Goal: Information Seeking & Learning: Learn about a topic

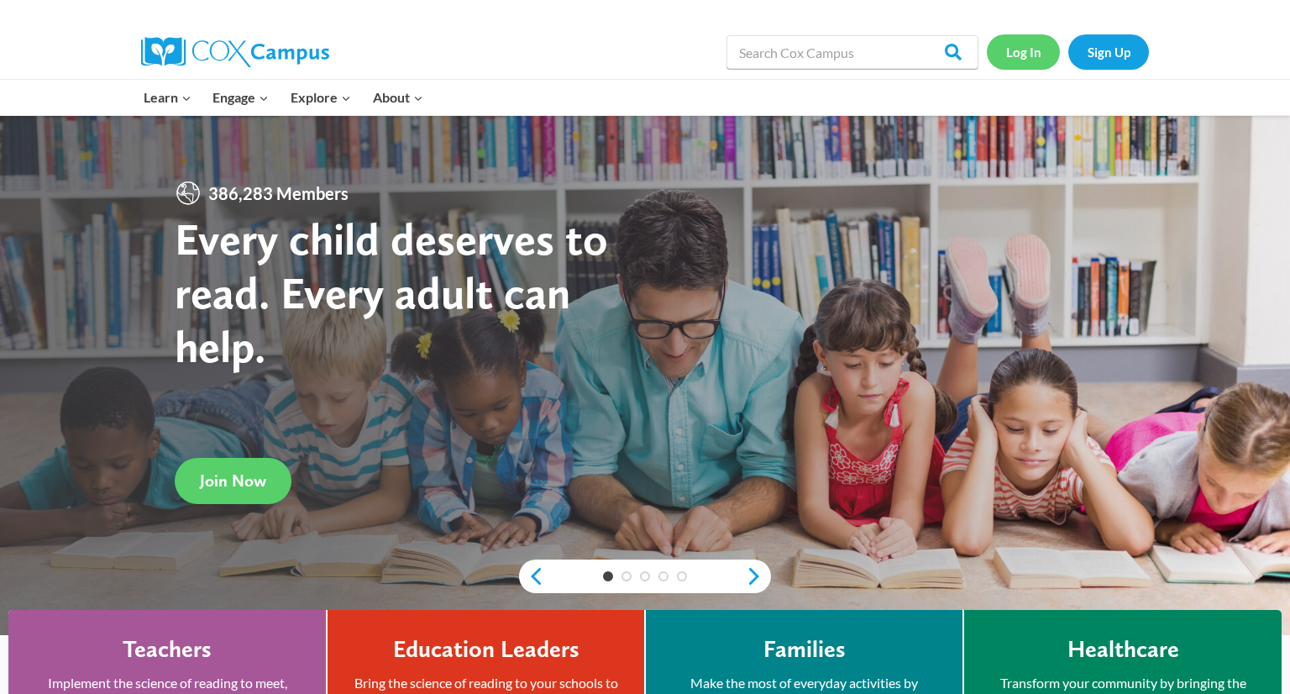
click at [1012, 65] on link "Log In" at bounding box center [1023, 51] width 73 height 34
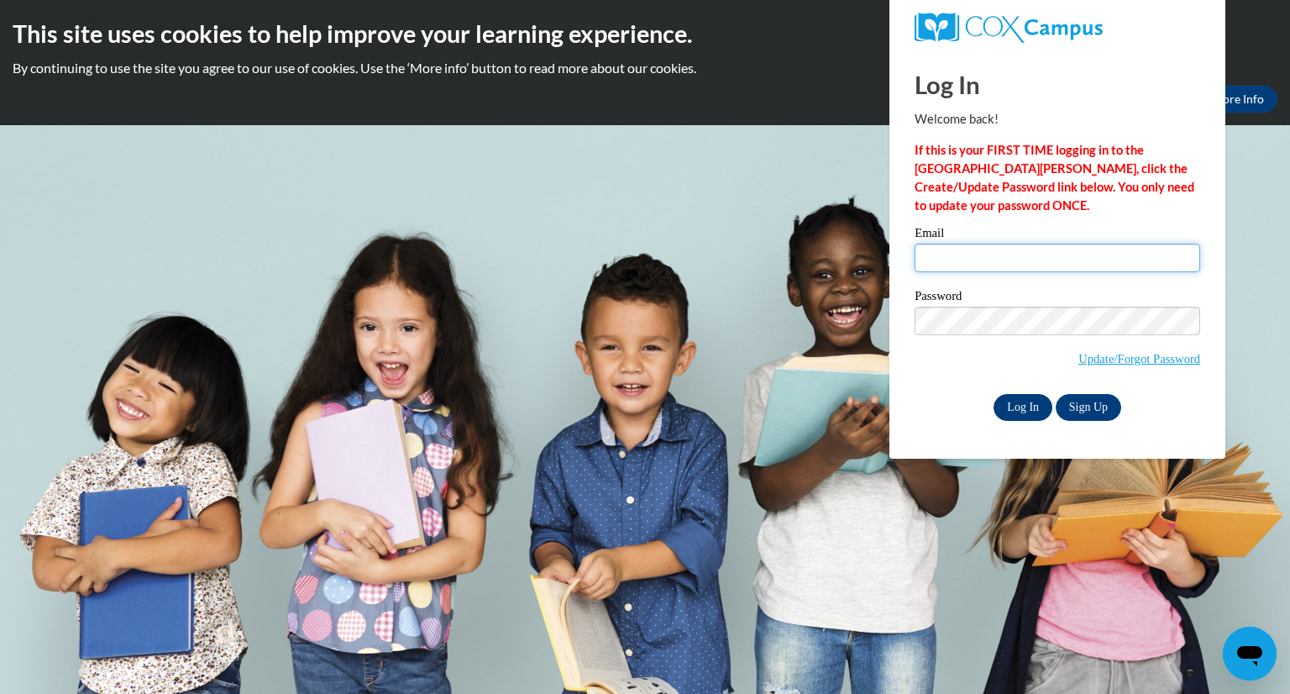
type input "younghilary603@gmail.com"
click at [1039, 407] on input "Log In" at bounding box center [1023, 407] width 59 height 27
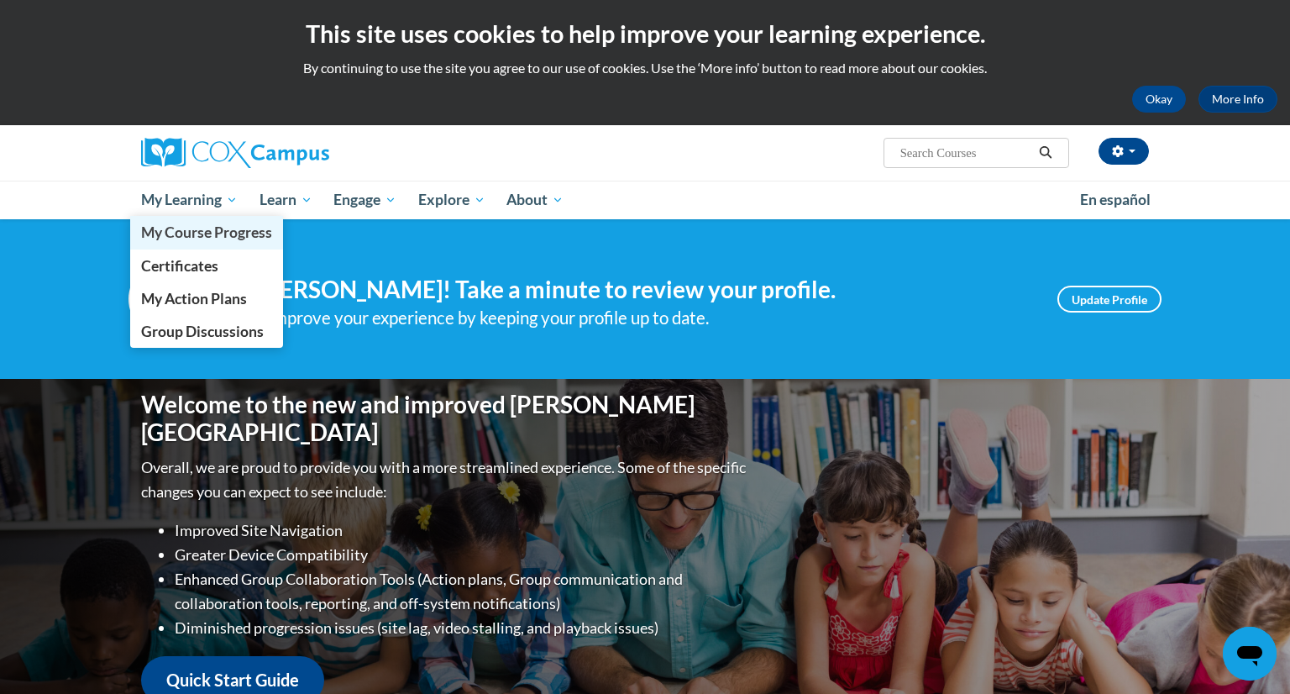
click at [209, 237] on span "My Course Progress" at bounding box center [206, 232] width 131 height 18
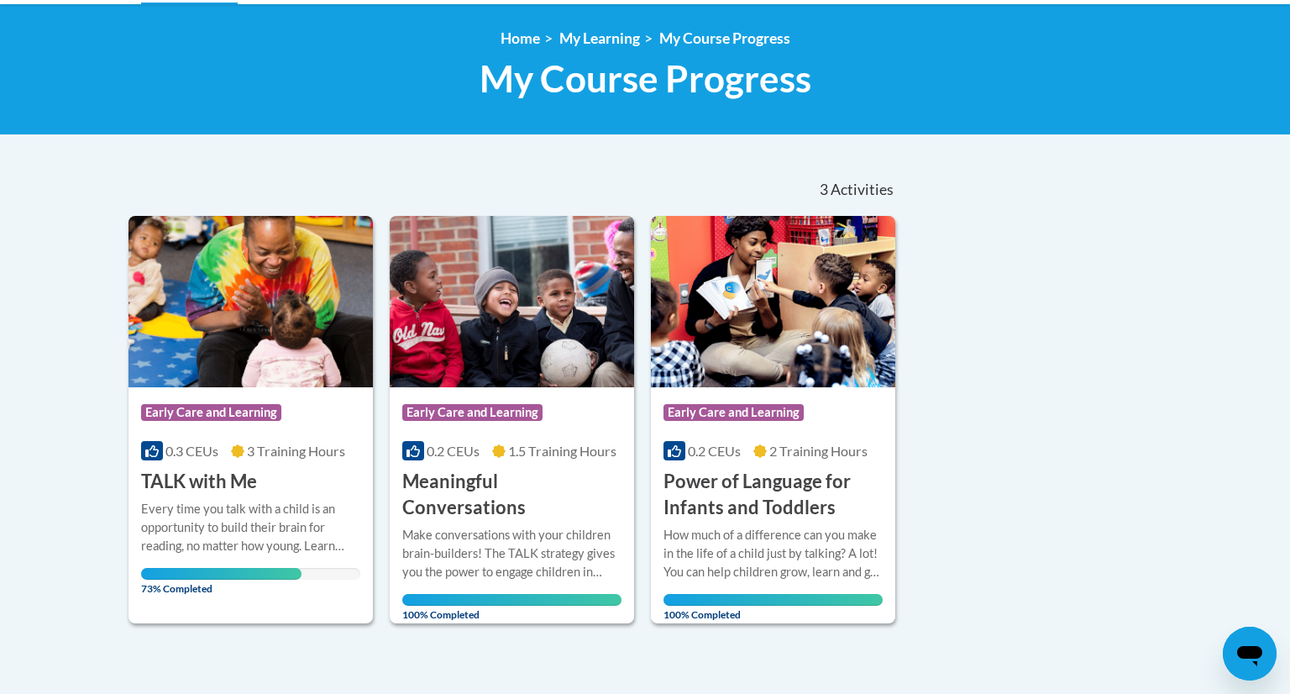
scroll to position [219, 0]
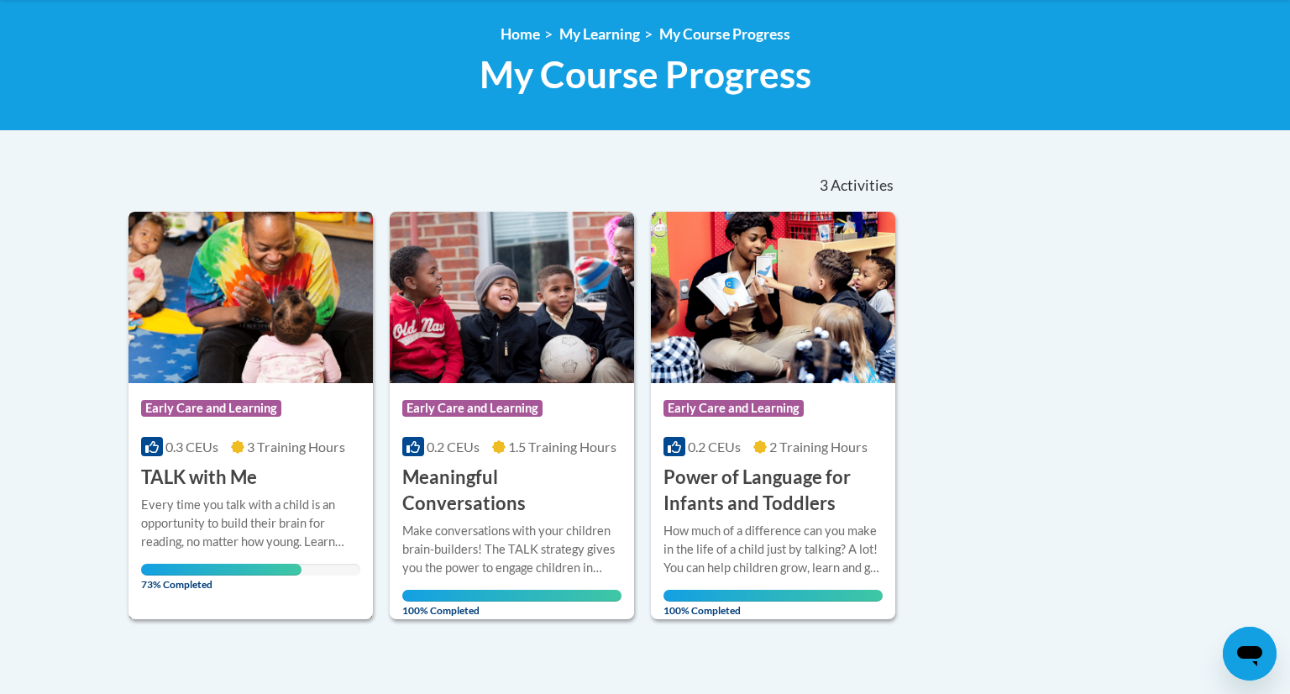
click at [213, 422] on div "Course Category: Early Care and Learning" at bounding box center [250, 410] width 219 height 38
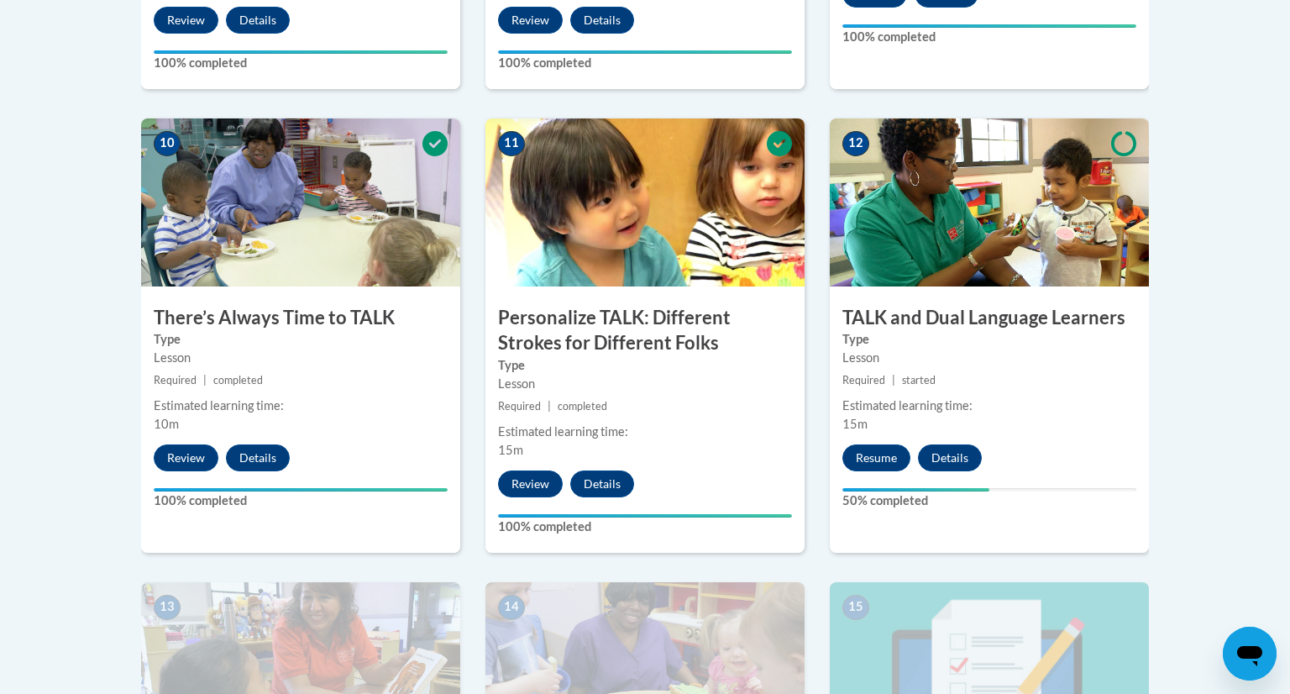
scroll to position [1817, 0]
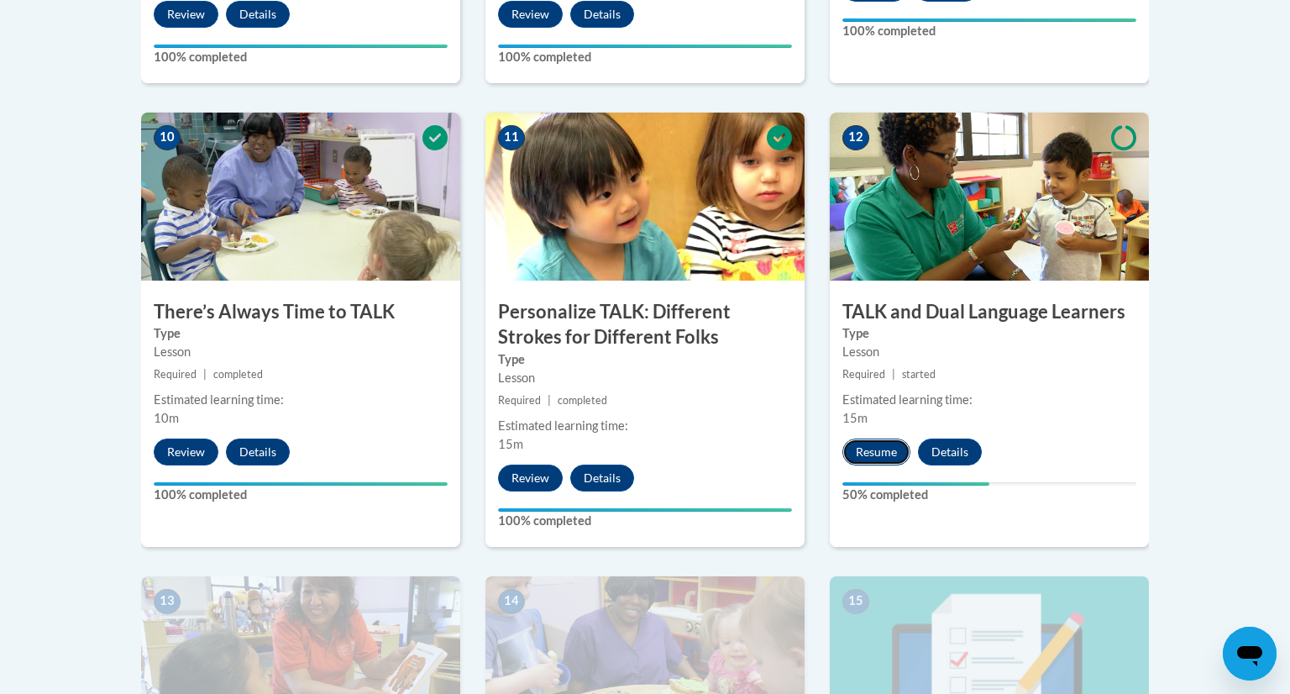
click at [879, 452] on button "Resume" at bounding box center [876, 451] width 68 height 27
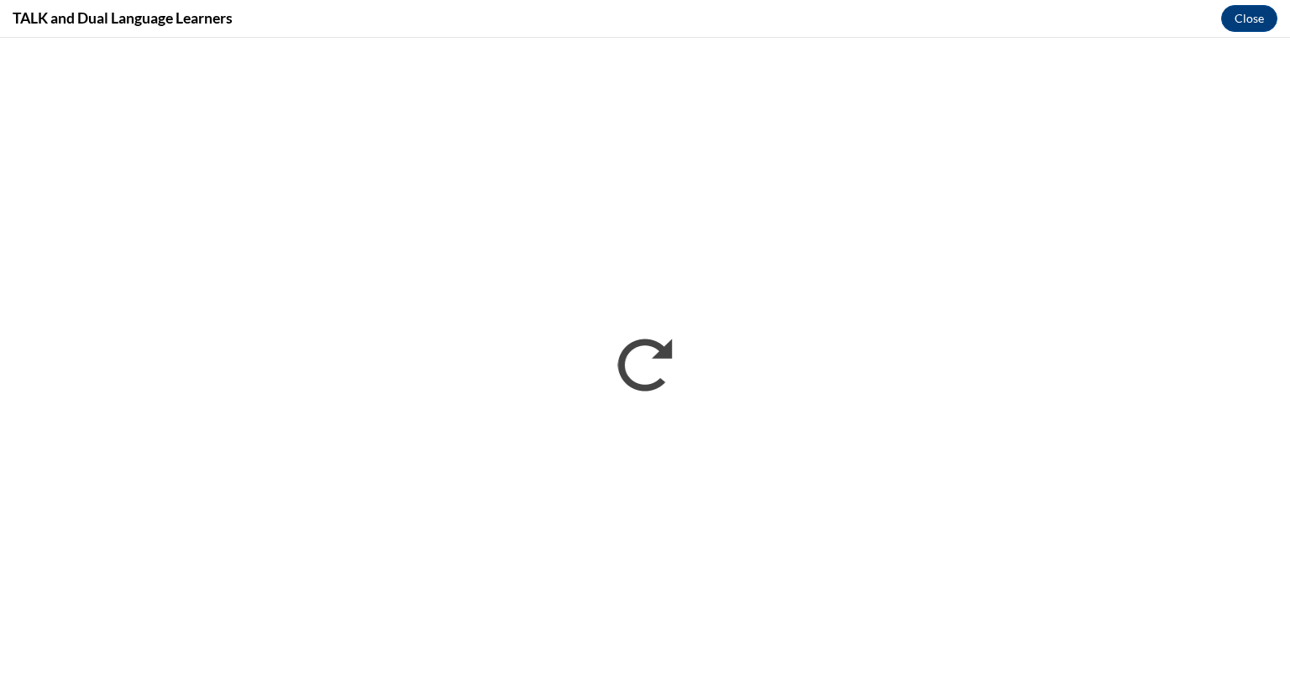
scroll to position [0, 0]
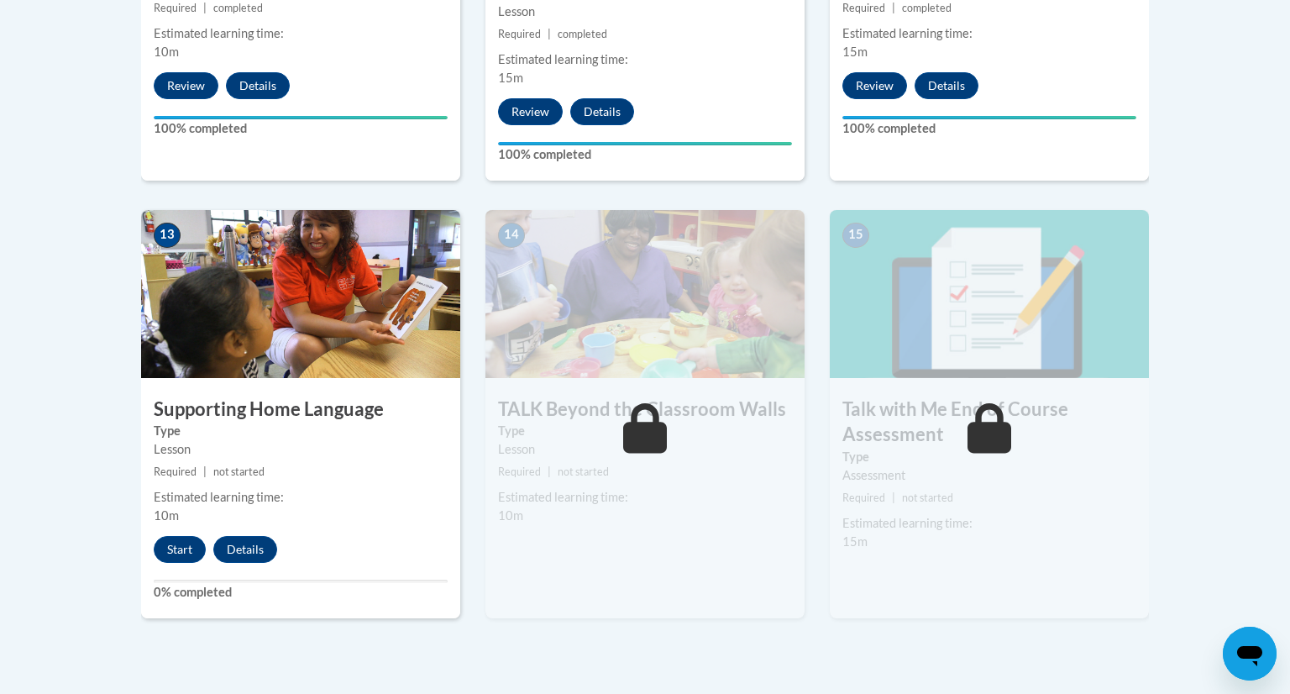
scroll to position [2223, 0]
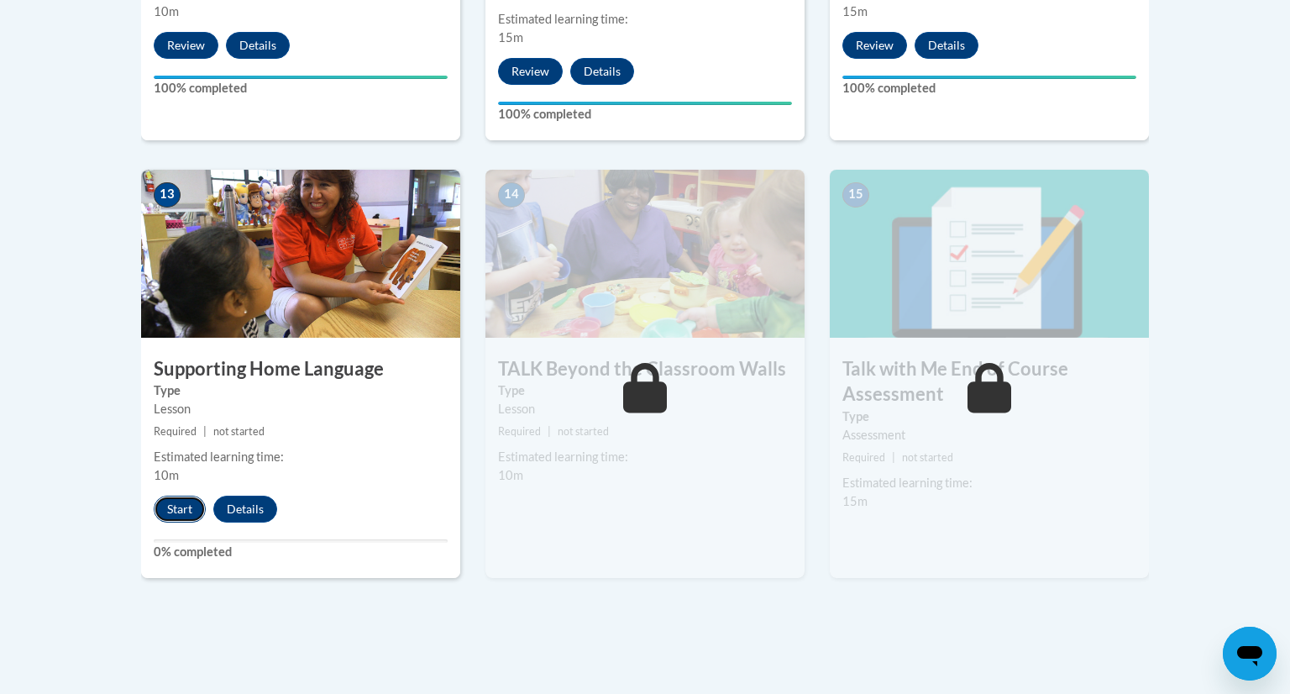
click at [198, 512] on button "Start" at bounding box center [180, 509] width 52 height 27
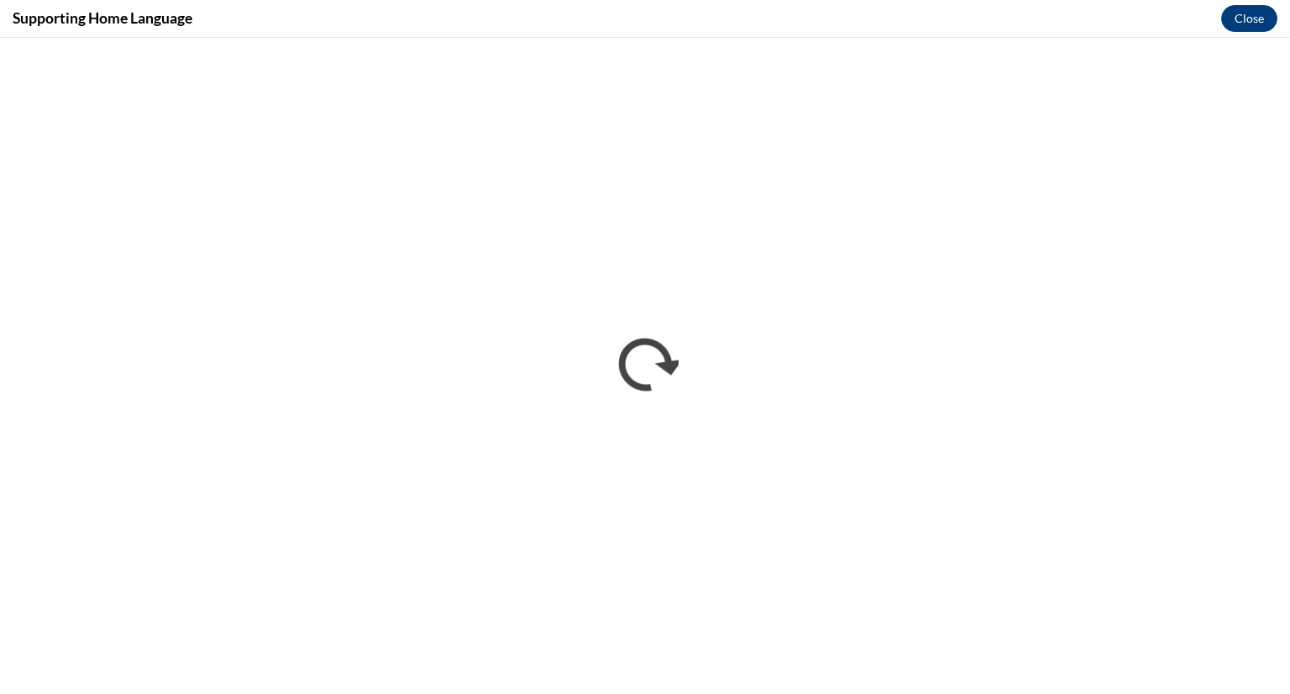
scroll to position [0, 0]
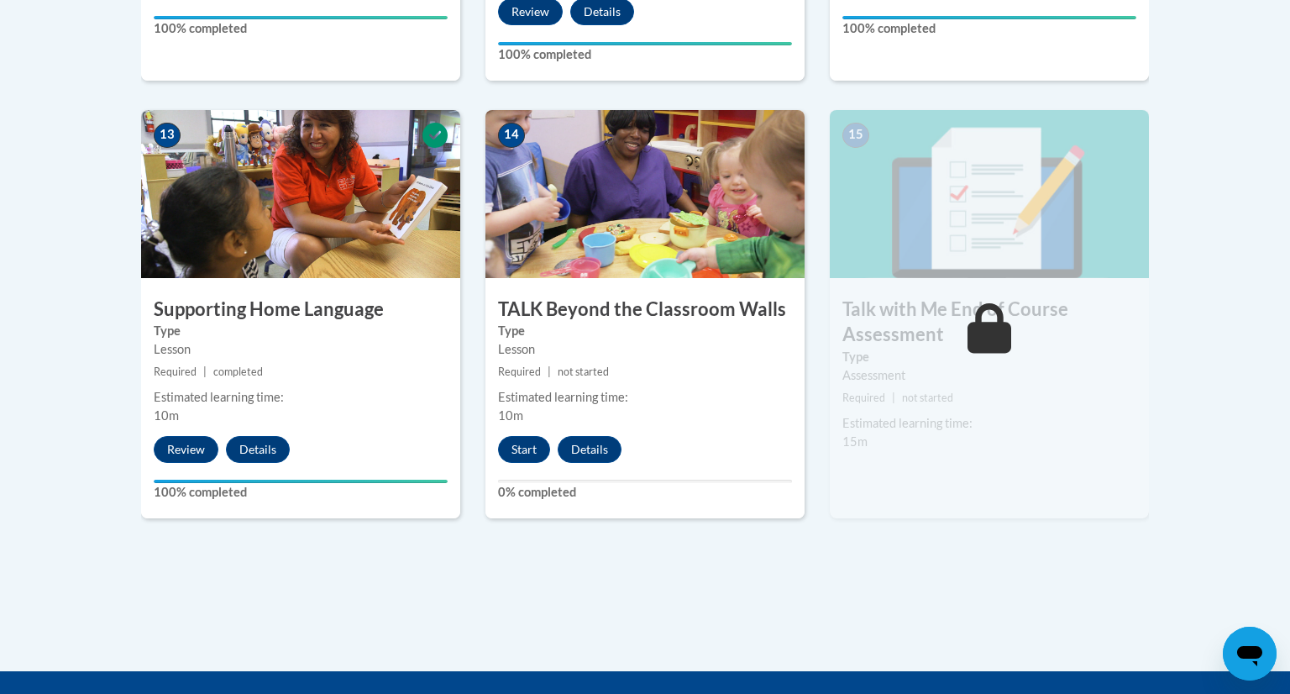
scroll to position [2285, 0]
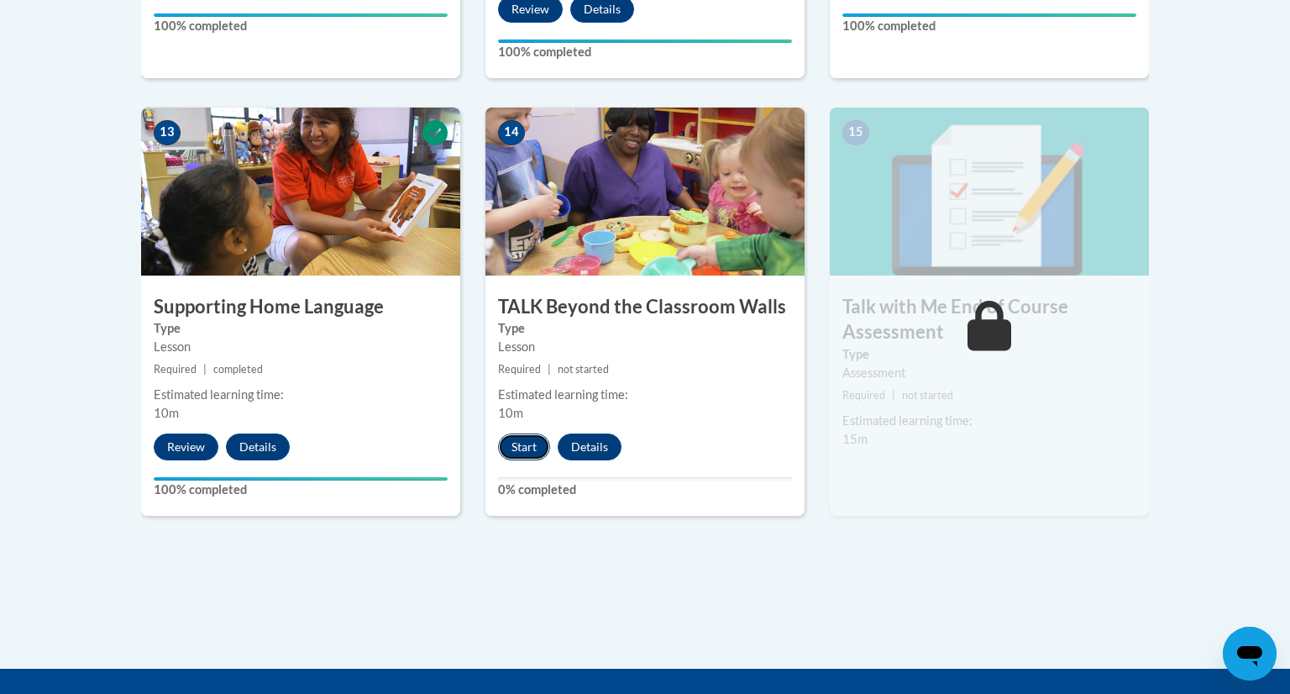
click at [531, 446] on button "Start" at bounding box center [524, 446] width 52 height 27
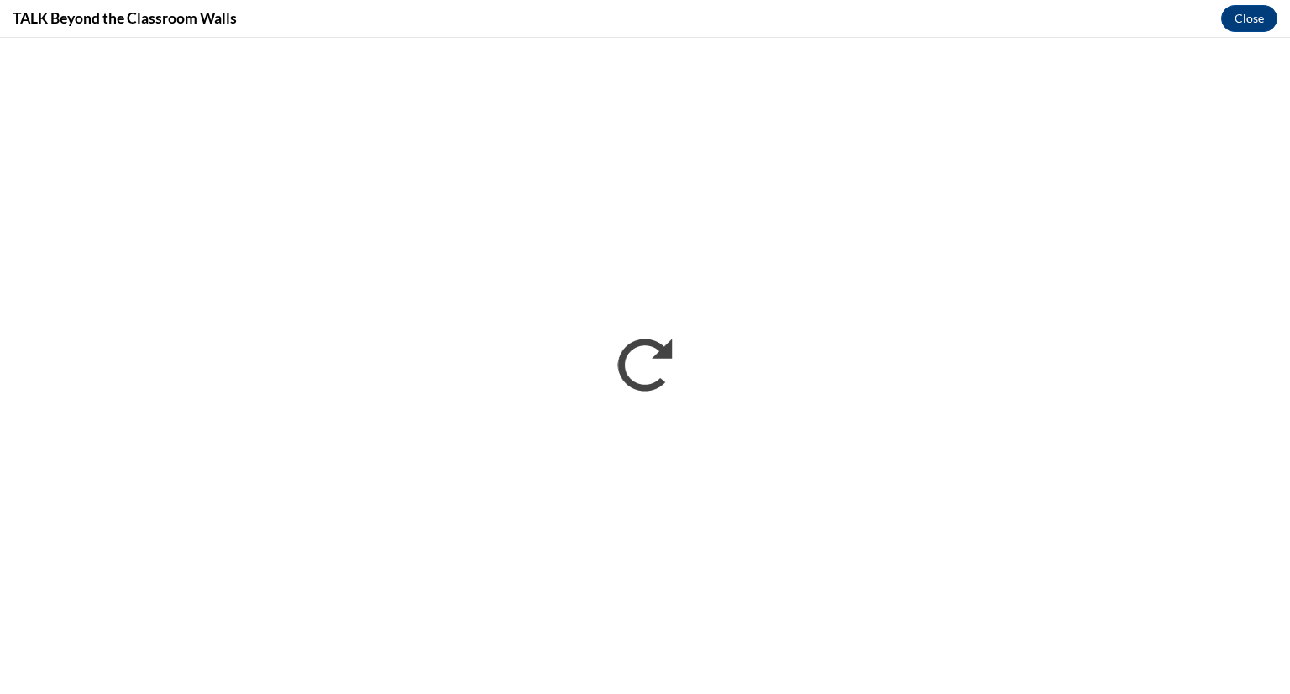
scroll to position [0, 0]
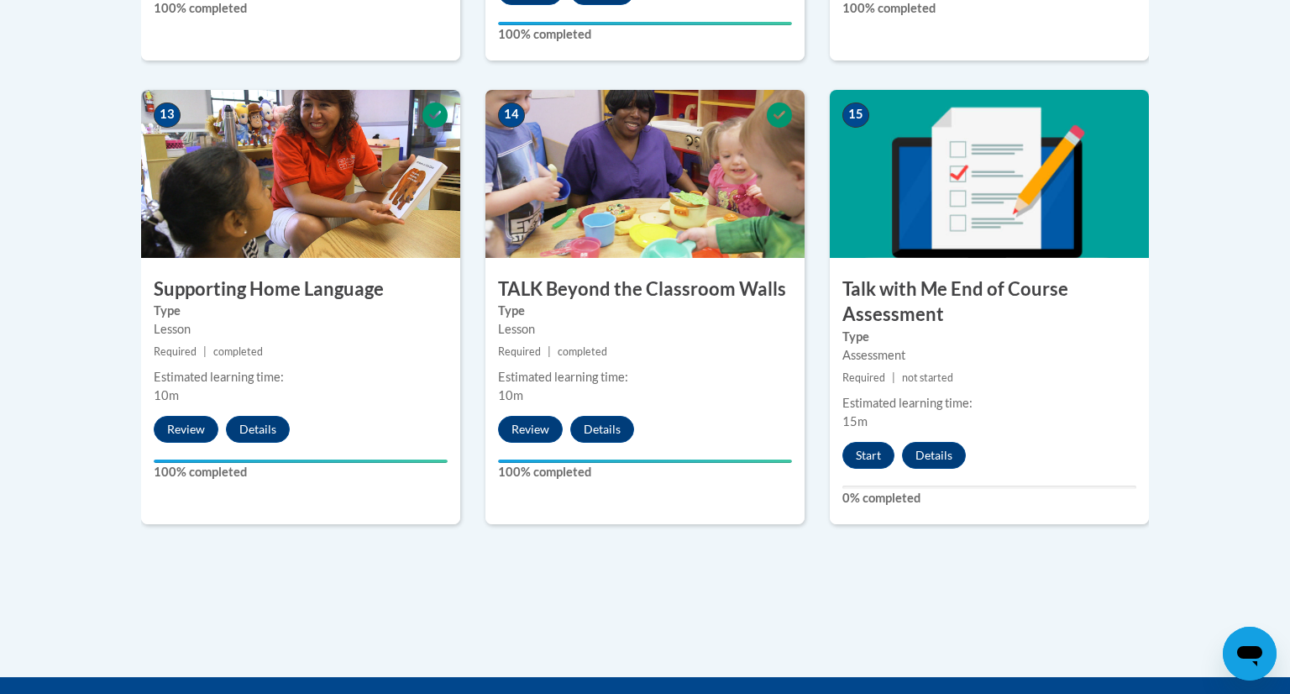
scroll to position [2294, 0]
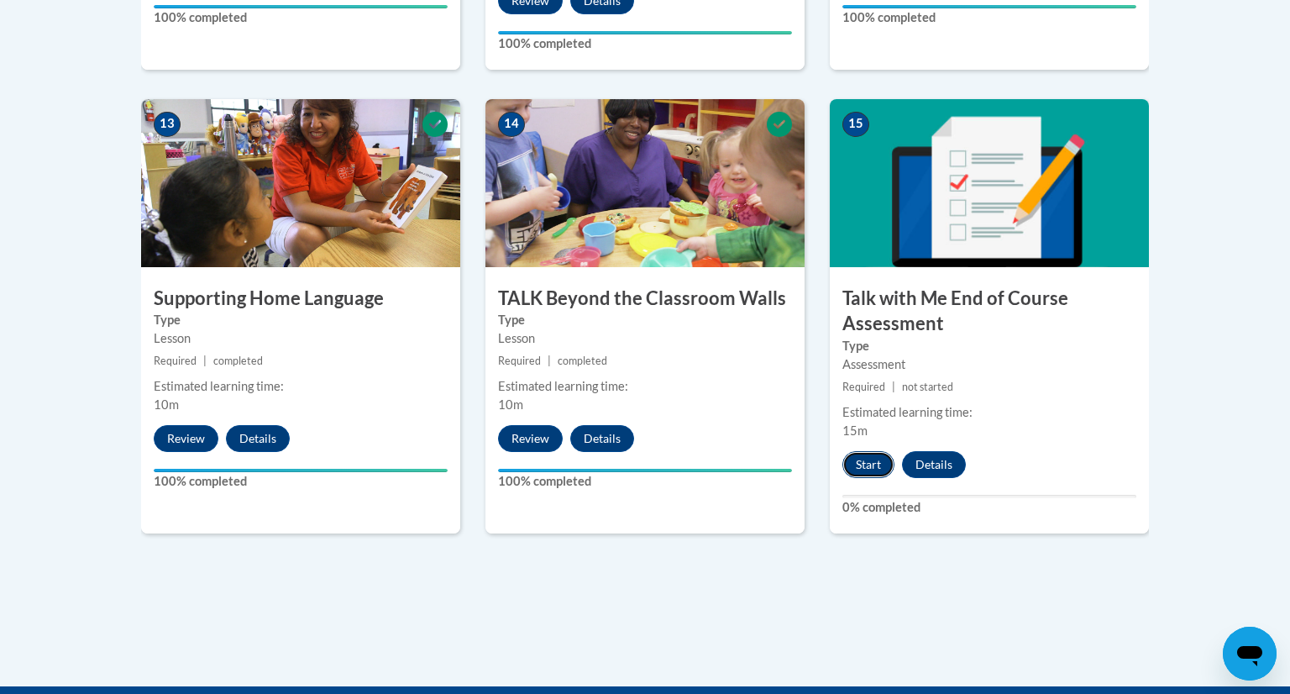
click at [865, 452] on button "Start" at bounding box center [868, 464] width 52 height 27
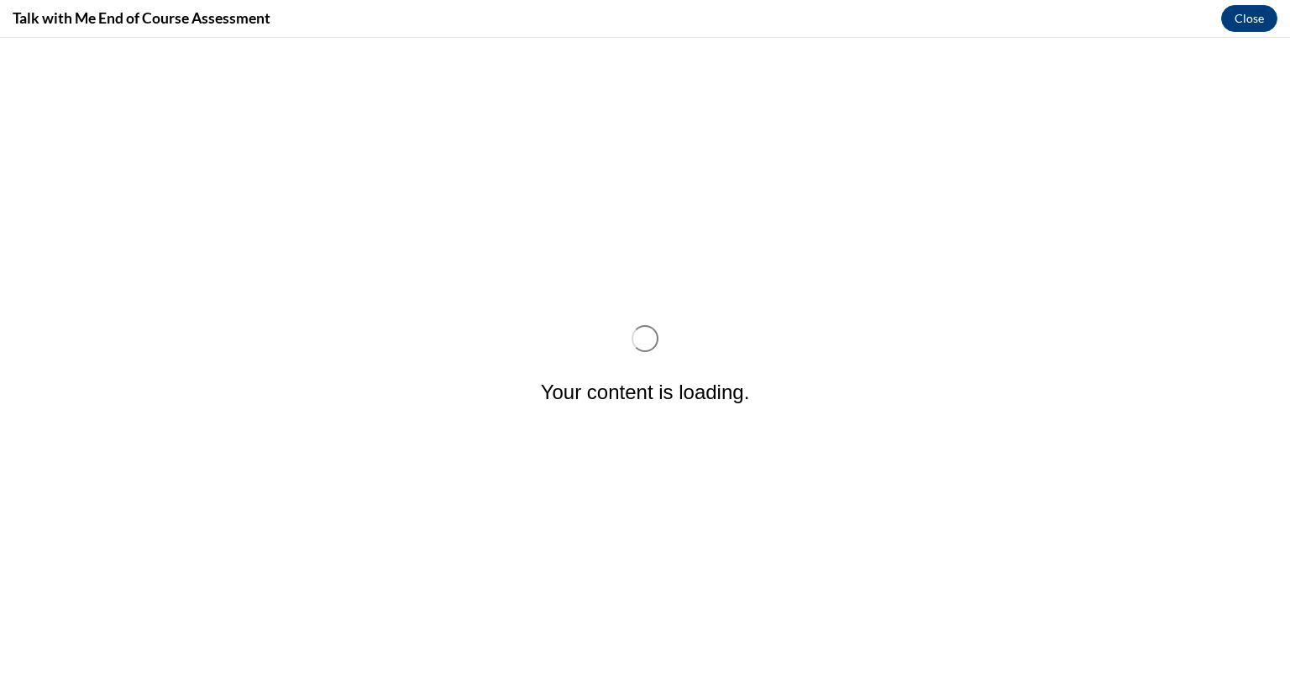
scroll to position [0, 0]
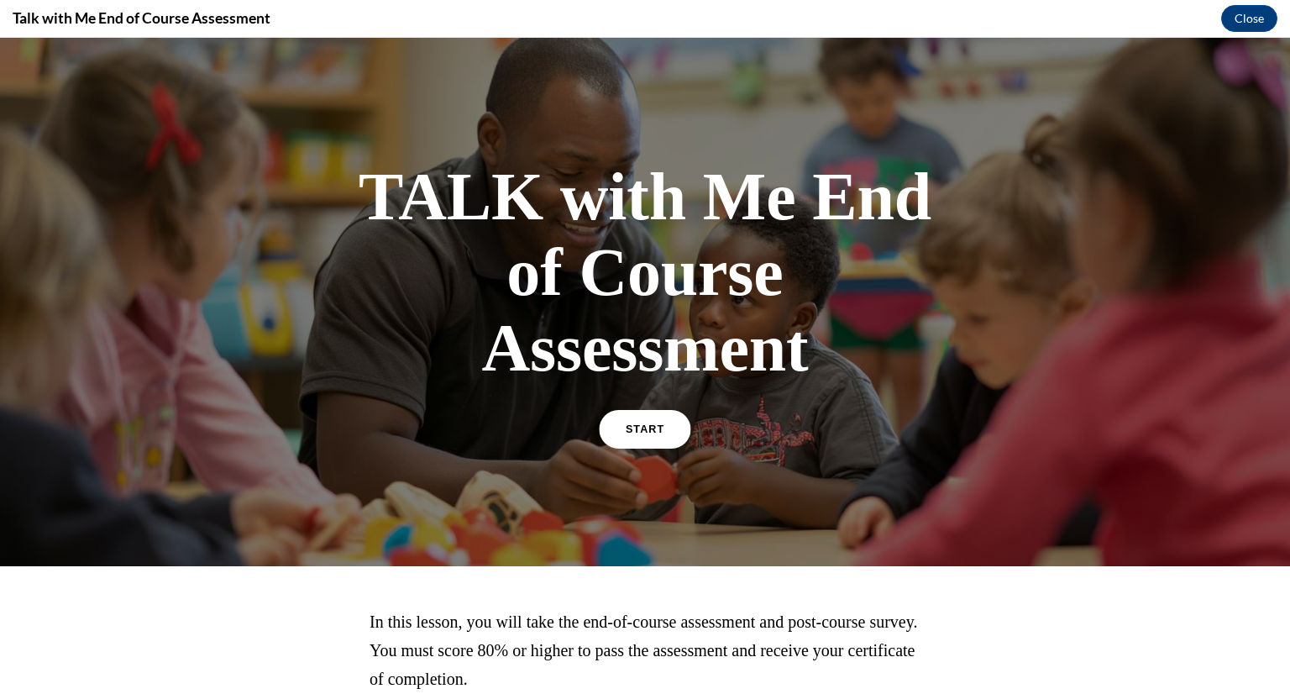
click at [650, 435] on link "START" at bounding box center [645, 429] width 92 height 39
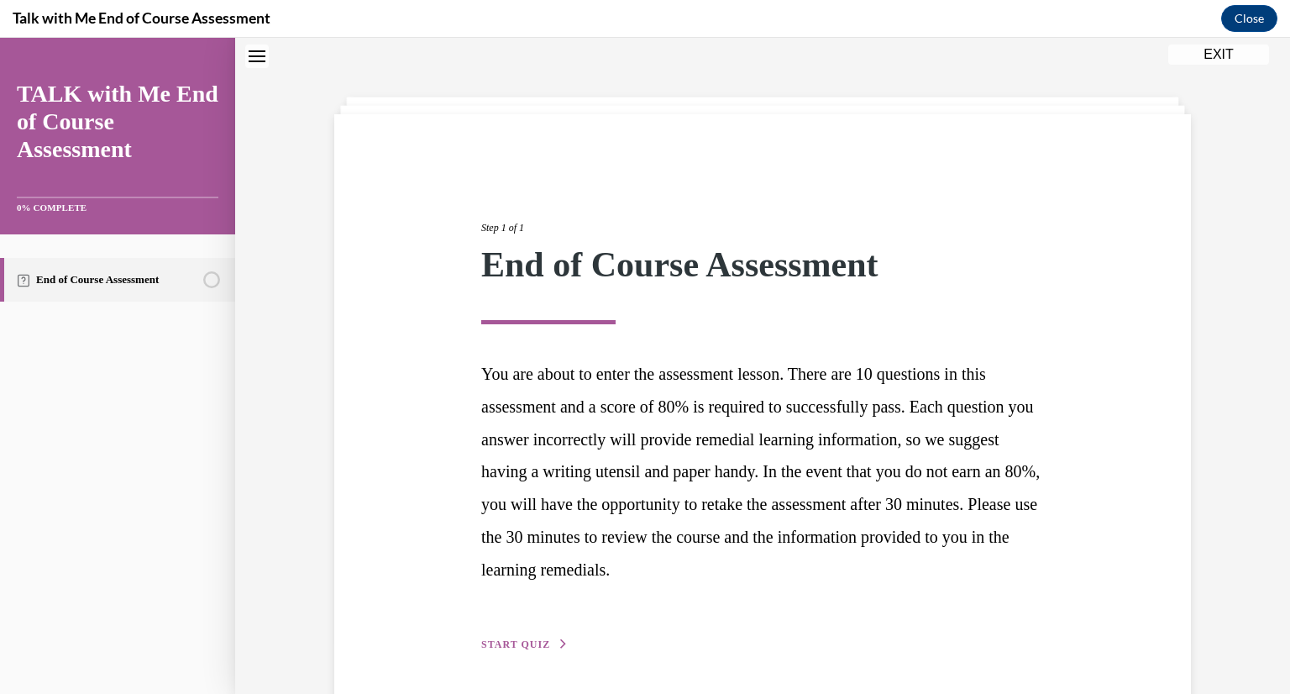
scroll to position [111, 0]
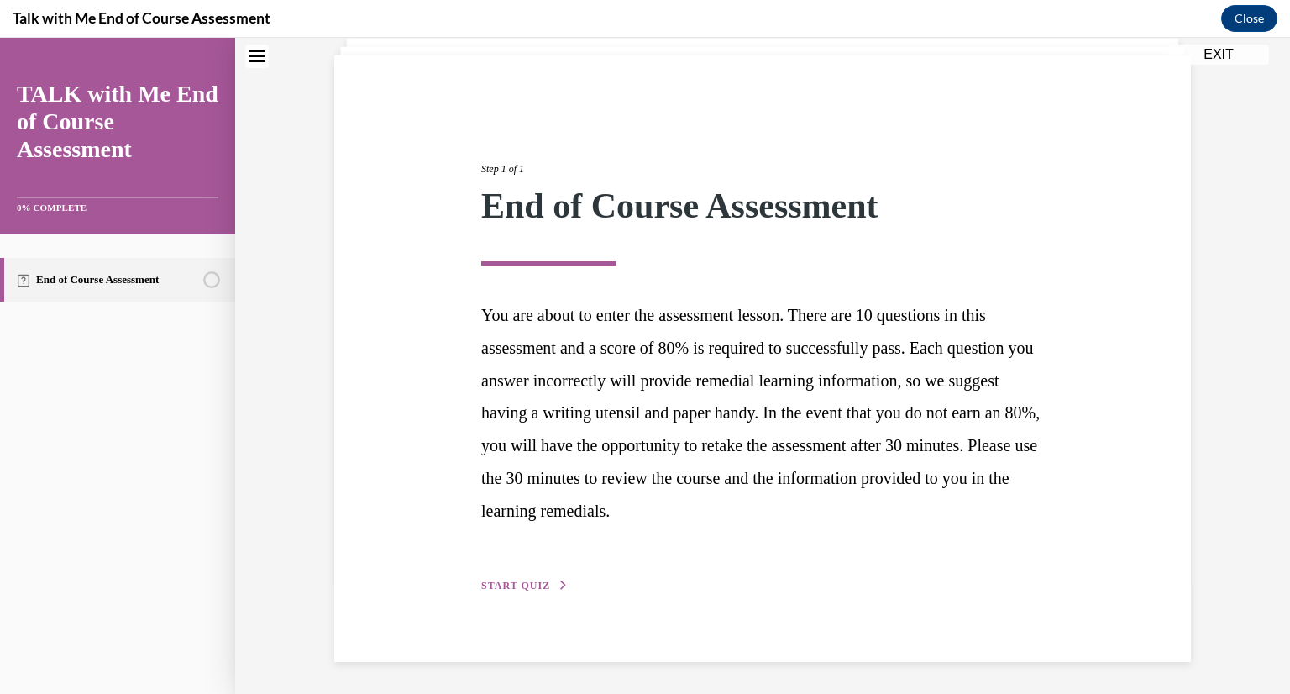
click at [515, 588] on span "START QUIZ" at bounding box center [515, 586] width 69 height 12
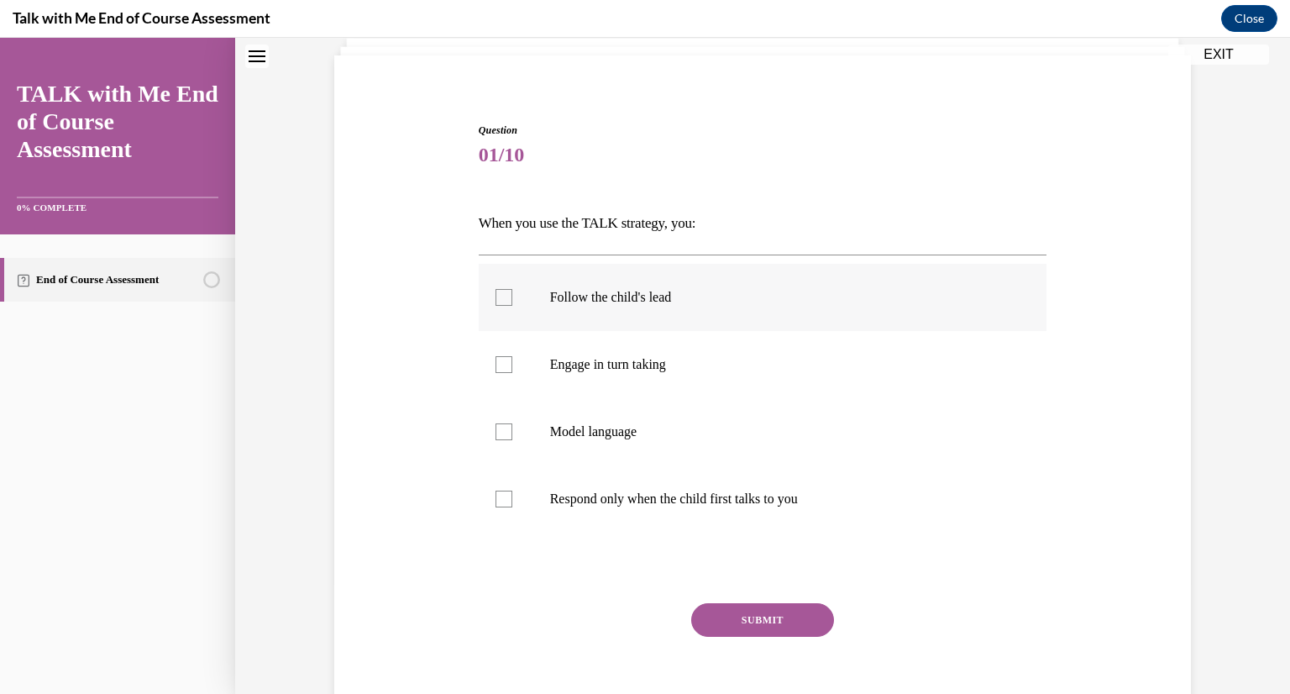
click at [619, 316] on label "Follow the child's lead" at bounding box center [763, 297] width 569 height 67
click at [512, 306] on input "Follow the child's lead" at bounding box center [504, 297] width 17 height 17
checkbox input "true"
click at [727, 622] on button "SUBMIT" at bounding box center [762, 620] width 143 height 34
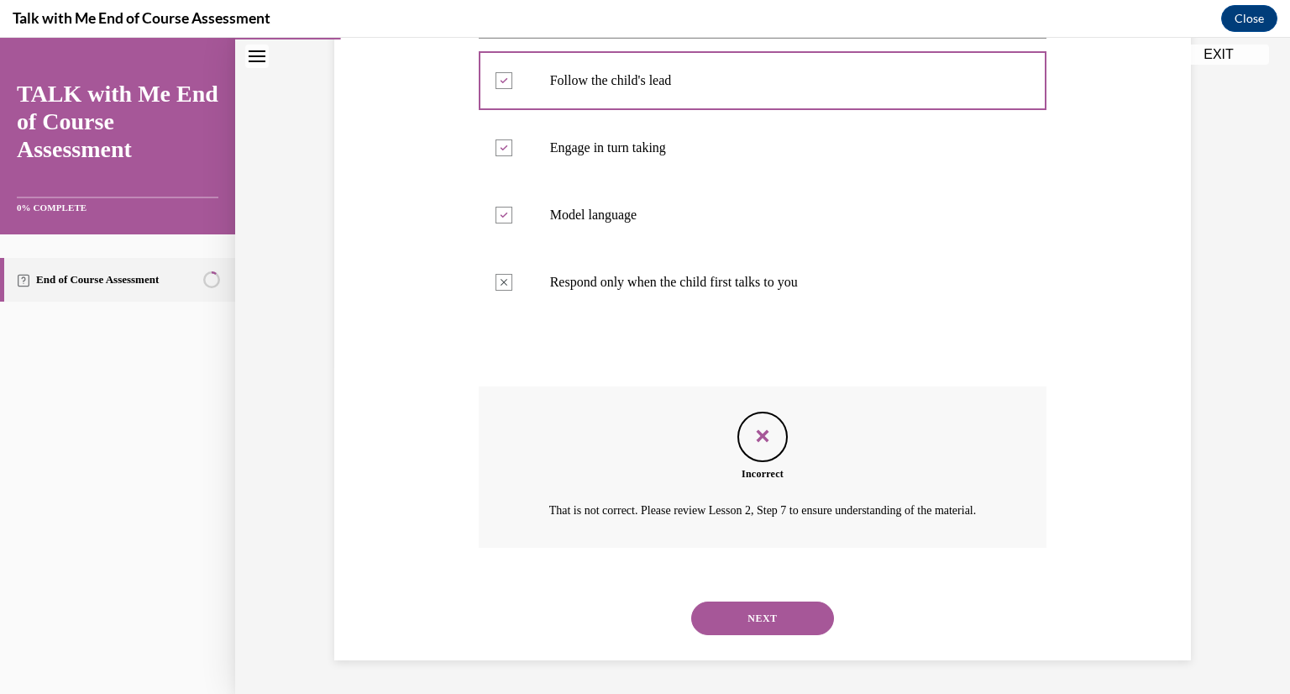
scroll to position [342, 0]
click at [800, 607] on button "NEXT" at bounding box center [762, 618] width 143 height 34
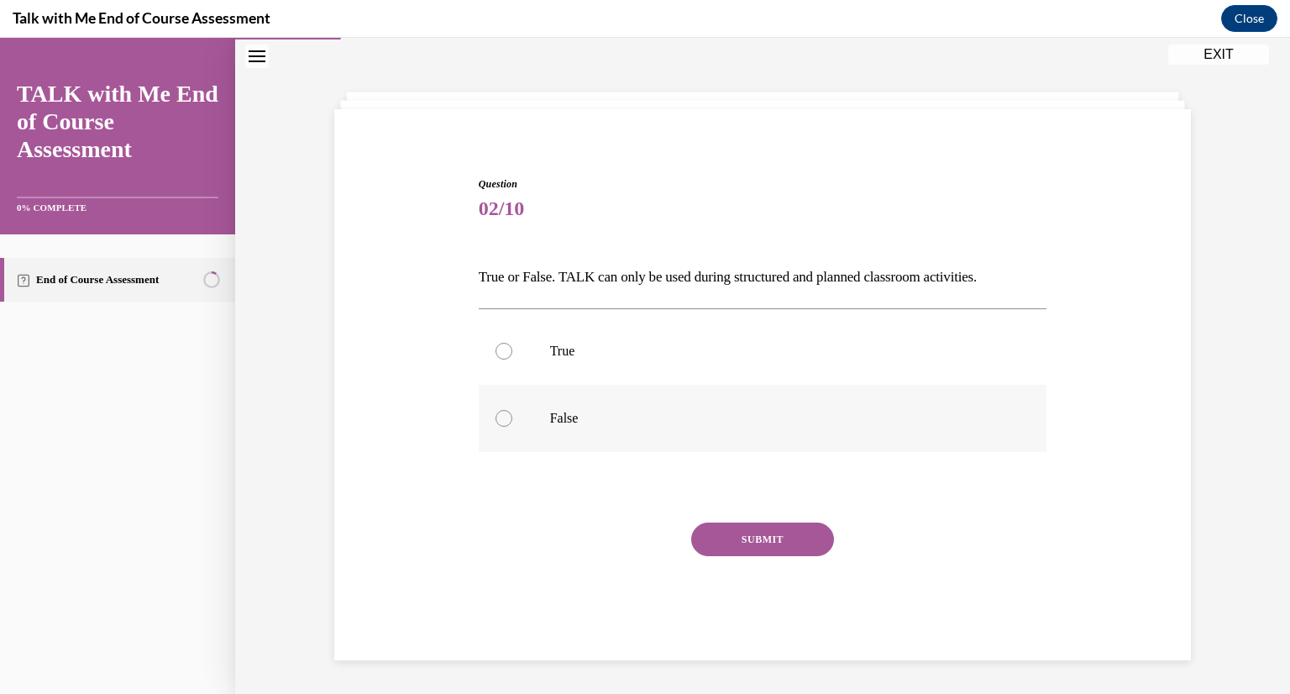
click at [584, 412] on p "False" at bounding box center [777, 418] width 455 height 17
click at [512, 412] on input "False" at bounding box center [504, 418] width 17 height 17
radio input "true"
click at [728, 536] on button "SUBMIT" at bounding box center [762, 539] width 143 height 34
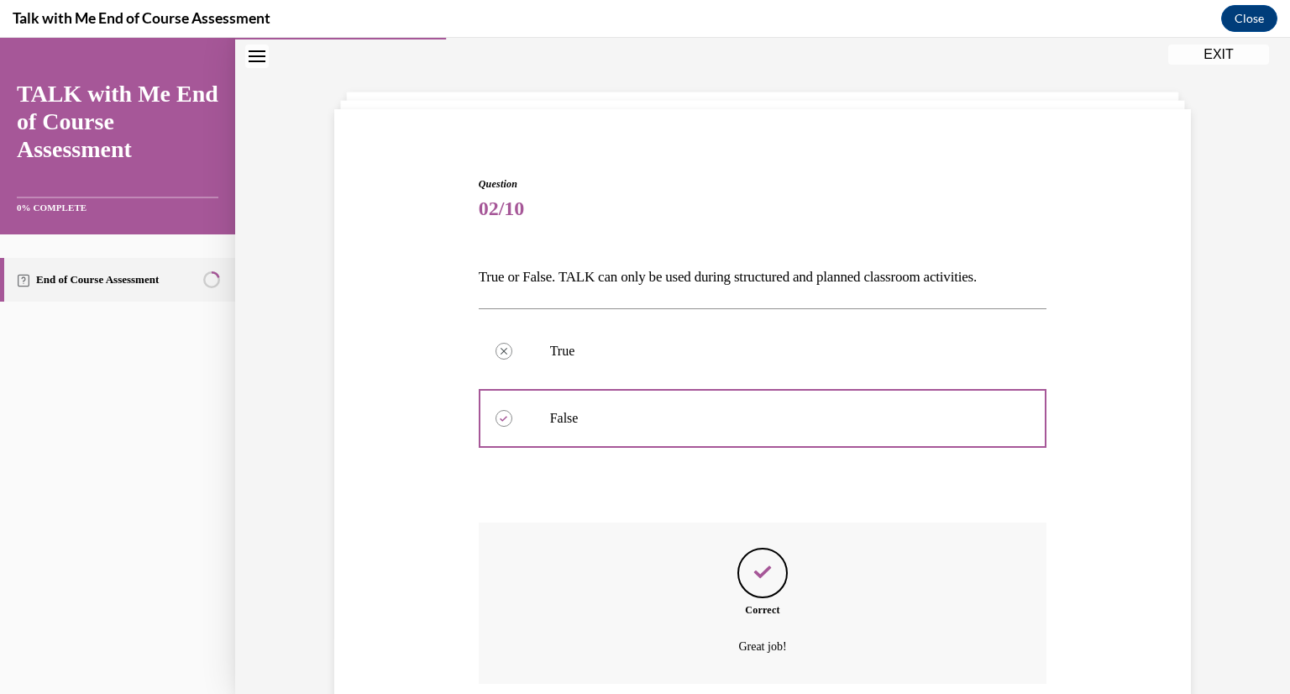
scroll to position [192, 0]
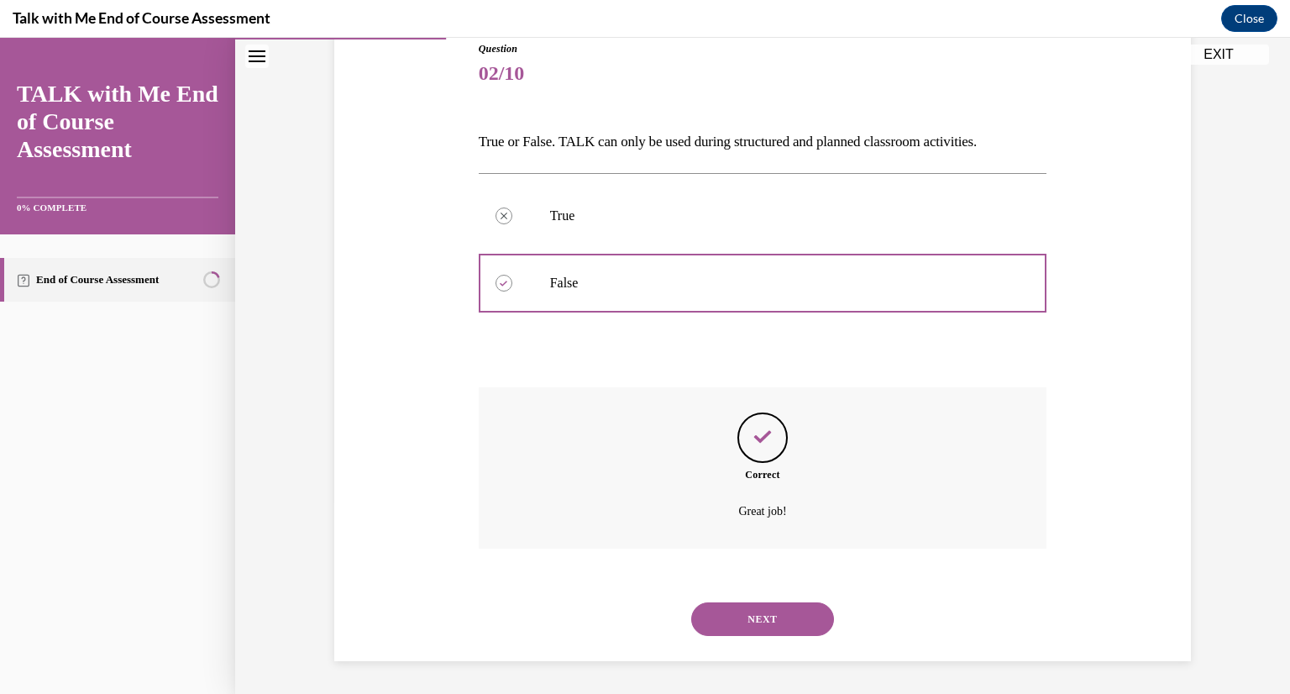
click at [765, 617] on button "NEXT" at bounding box center [762, 619] width 143 height 34
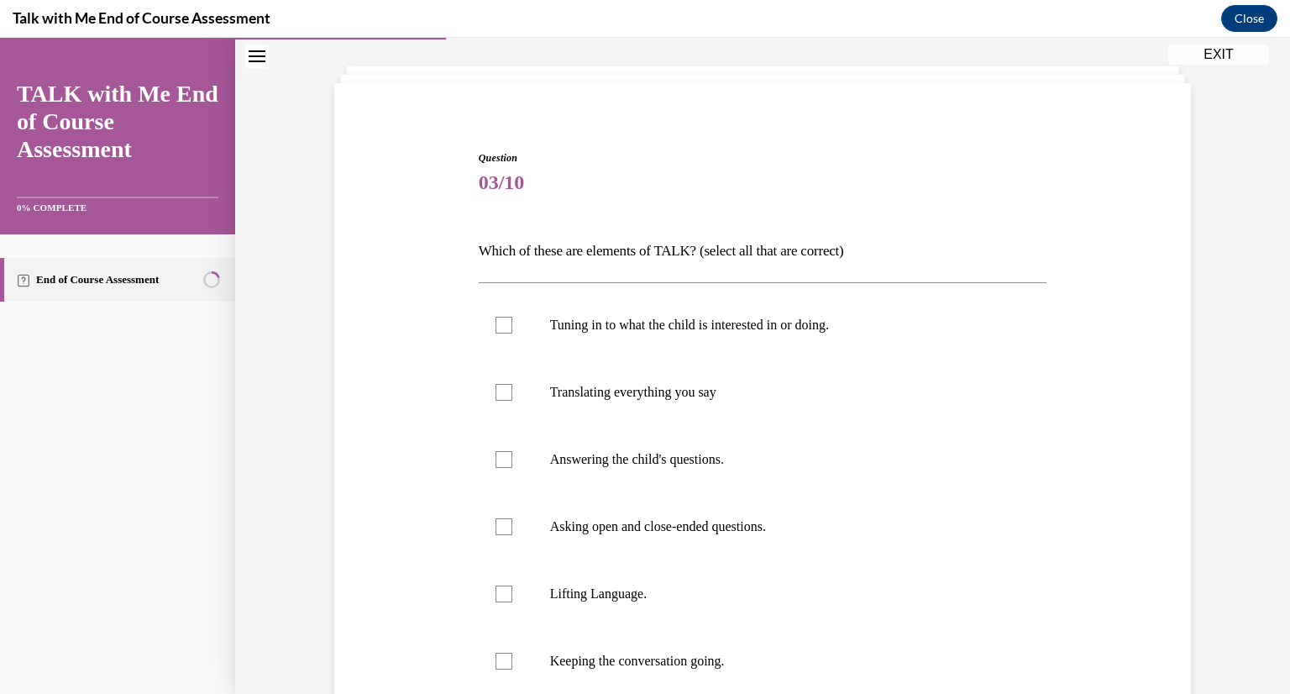
scroll to position [87, 0]
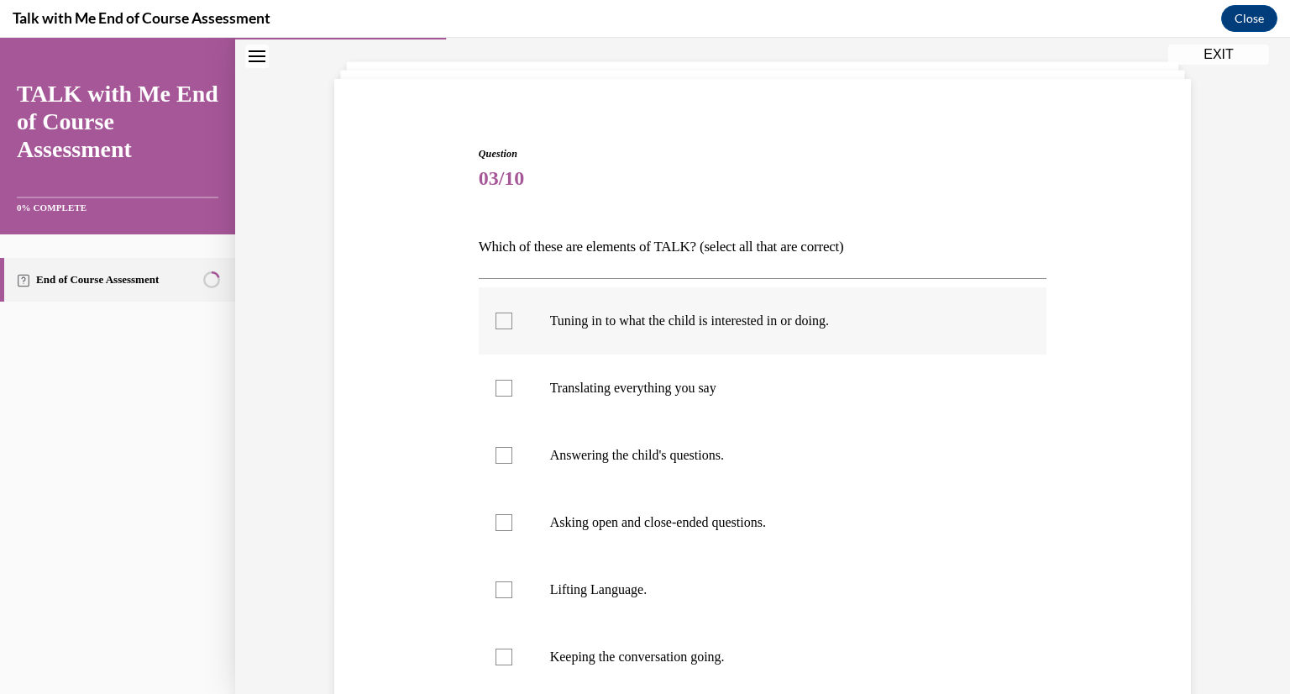
click at [788, 326] on p "Tuning in to what the child is interested in or doing." at bounding box center [777, 320] width 455 height 17
click at [512, 326] on input "Tuning in to what the child is interested in or doing." at bounding box center [504, 320] width 17 height 17
checkbox input "true"
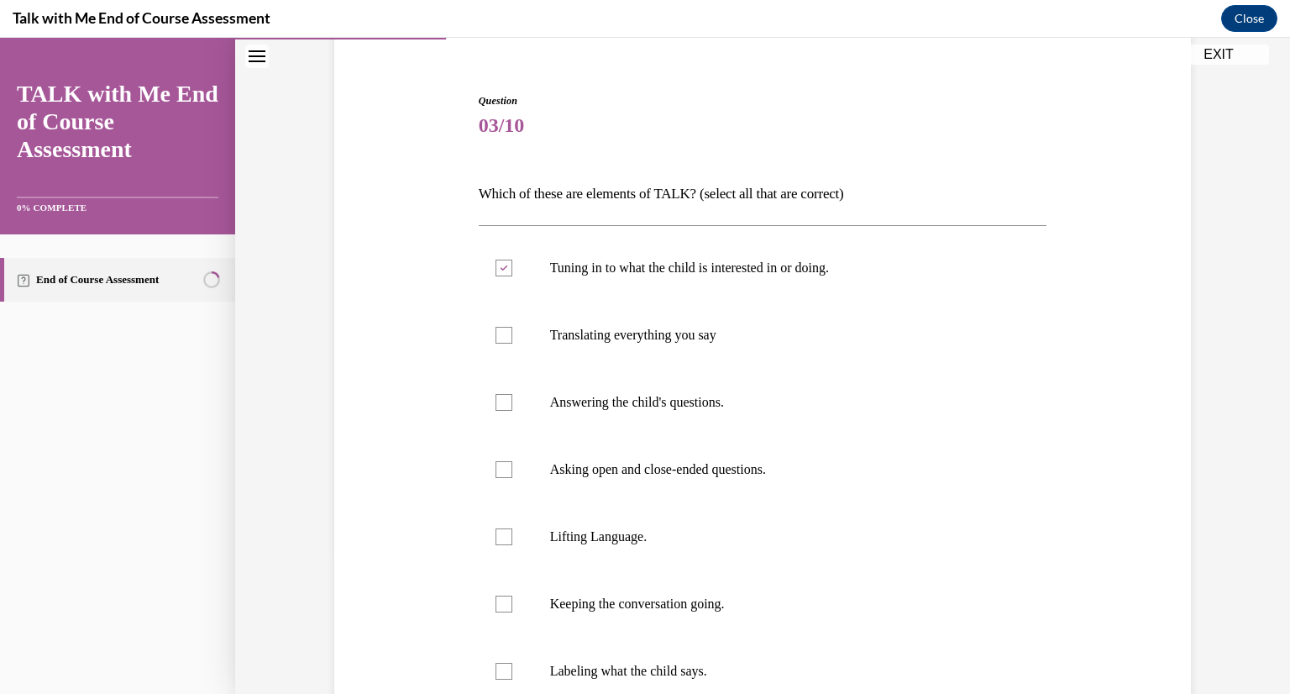
scroll to position [160, 0]
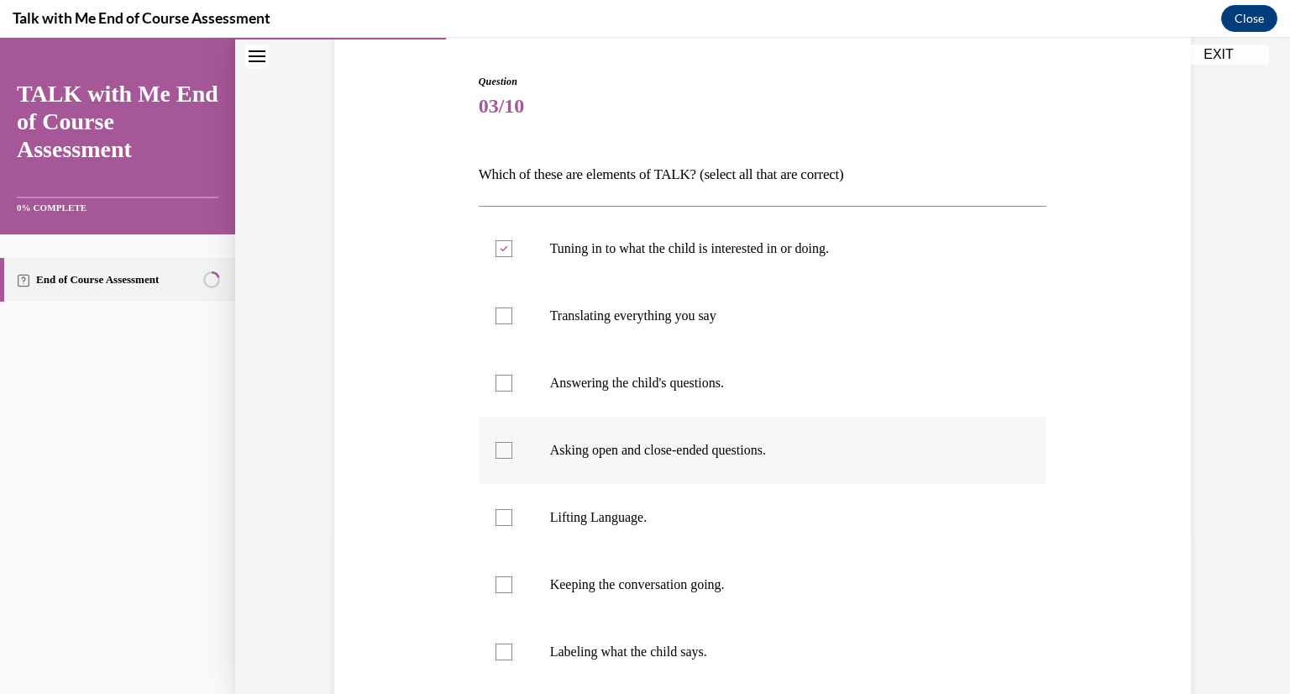
click at [767, 442] on p "Asking open and close-ended questions." at bounding box center [777, 450] width 455 height 17
click at [512, 442] on input "Asking open and close-ended questions." at bounding box center [504, 450] width 17 height 17
checkbox input "true"
click at [661, 523] on p "Lifting Language." at bounding box center [777, 517] width 455 height 17
click at [512, 523] on input "Lifting Language." at bounding box center [504, 517] width 17 height 17
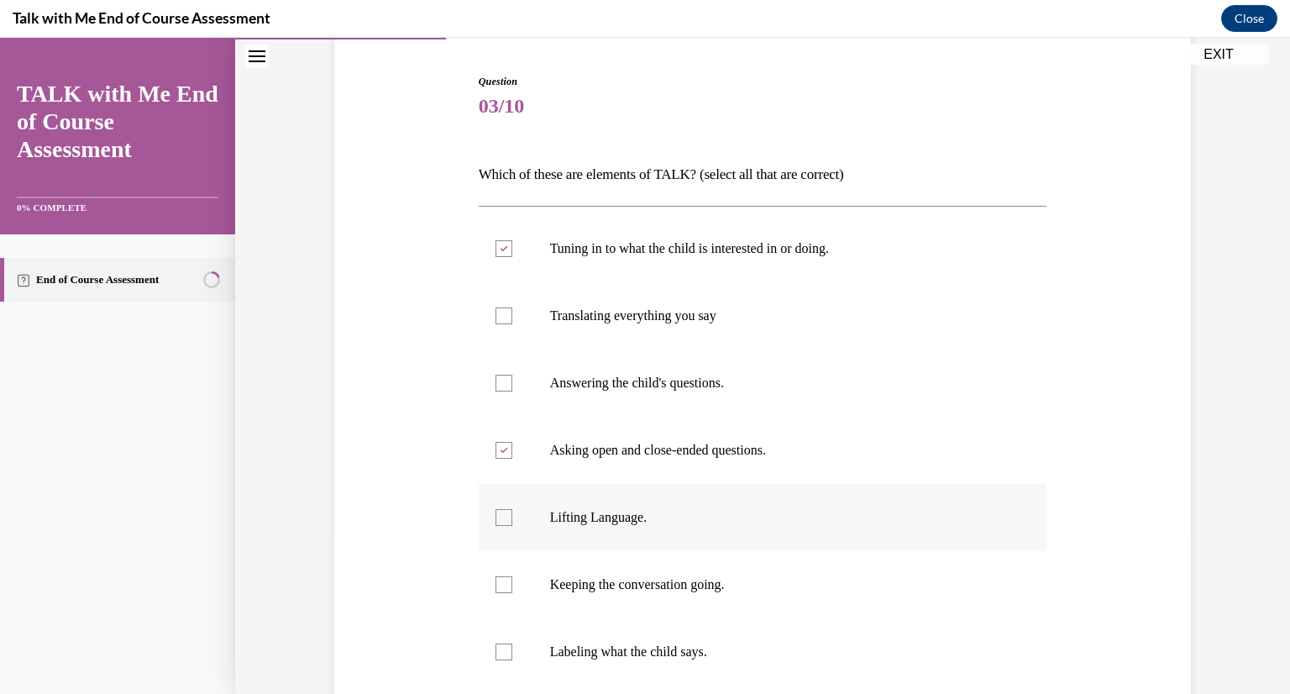
checkbox input "true"
click at [688, 588] on p "Keeping the conversation going." at bounding box center [777, 584] width 455 height 17
click at [512, 588] on input "Keeping the conversation going." at bounding box center [504, 584] width 17 height 17
checkbox input "true"
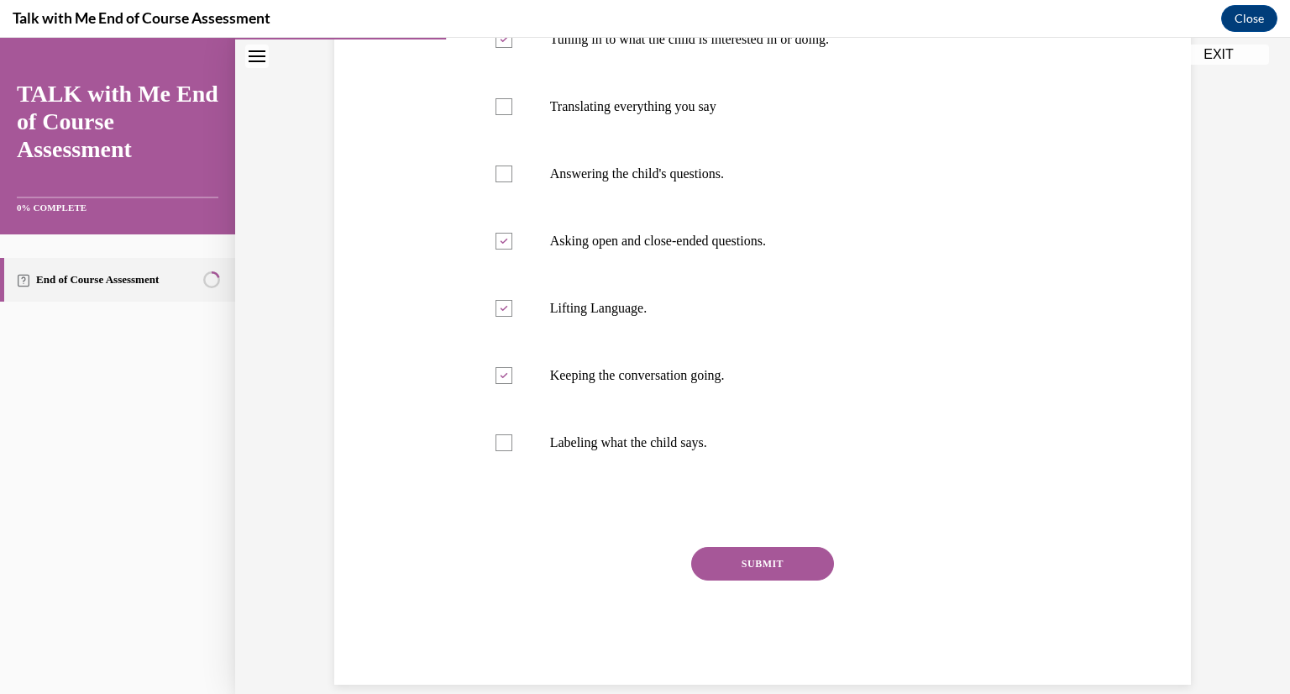
click at [750, 566] on button "SUBMIT" at bounding box center [762, 564] width 143 height 34
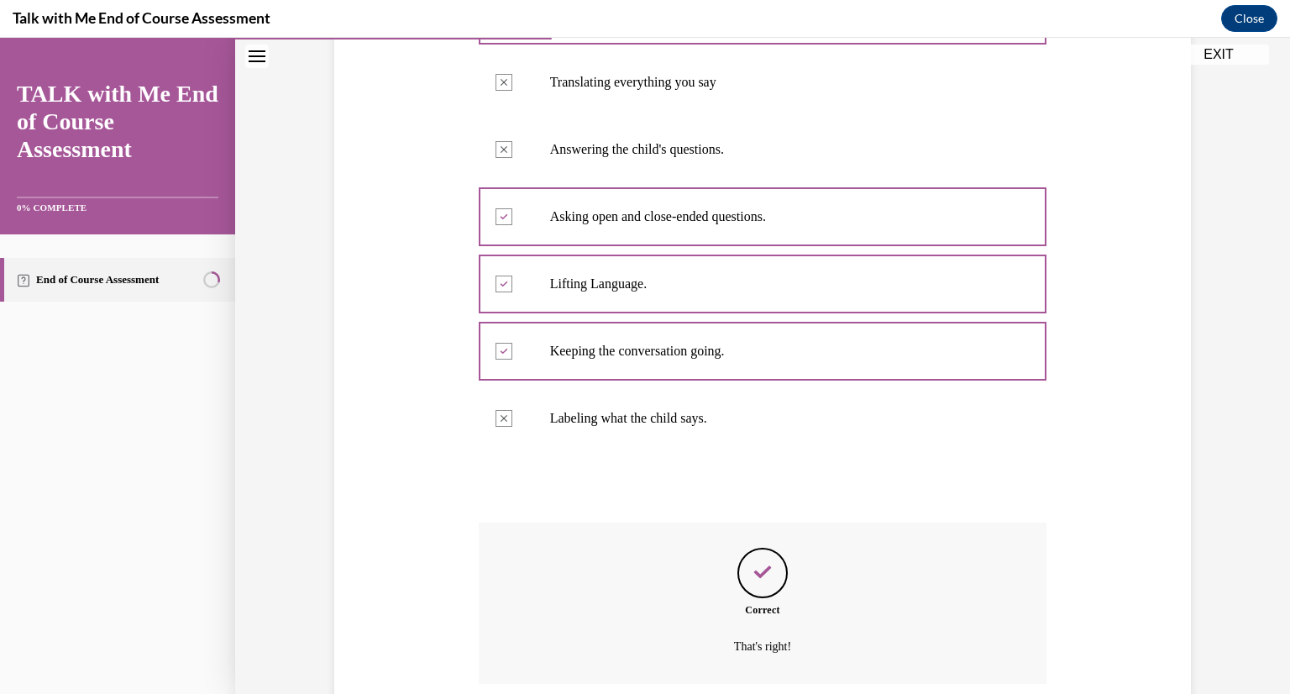
scroll to position [528, 0]
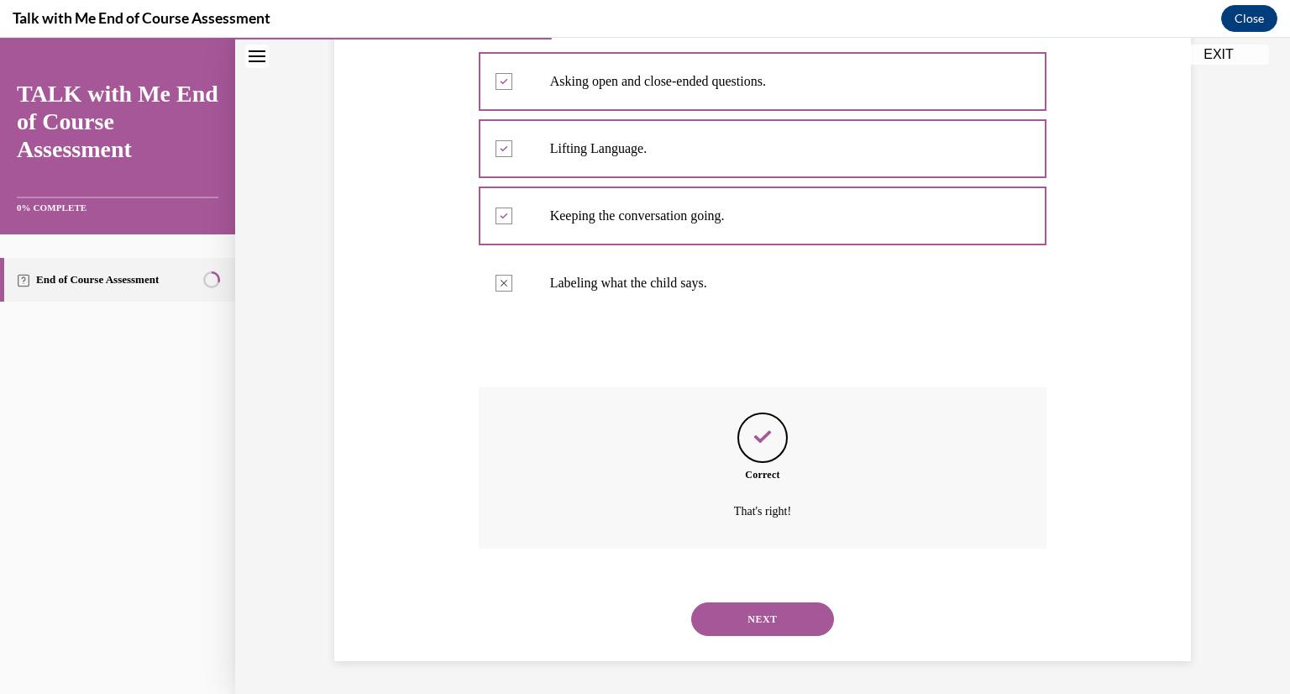
click at [762, 621] on button "NEXT" at bounding box center [762, 619] width 143 height 34
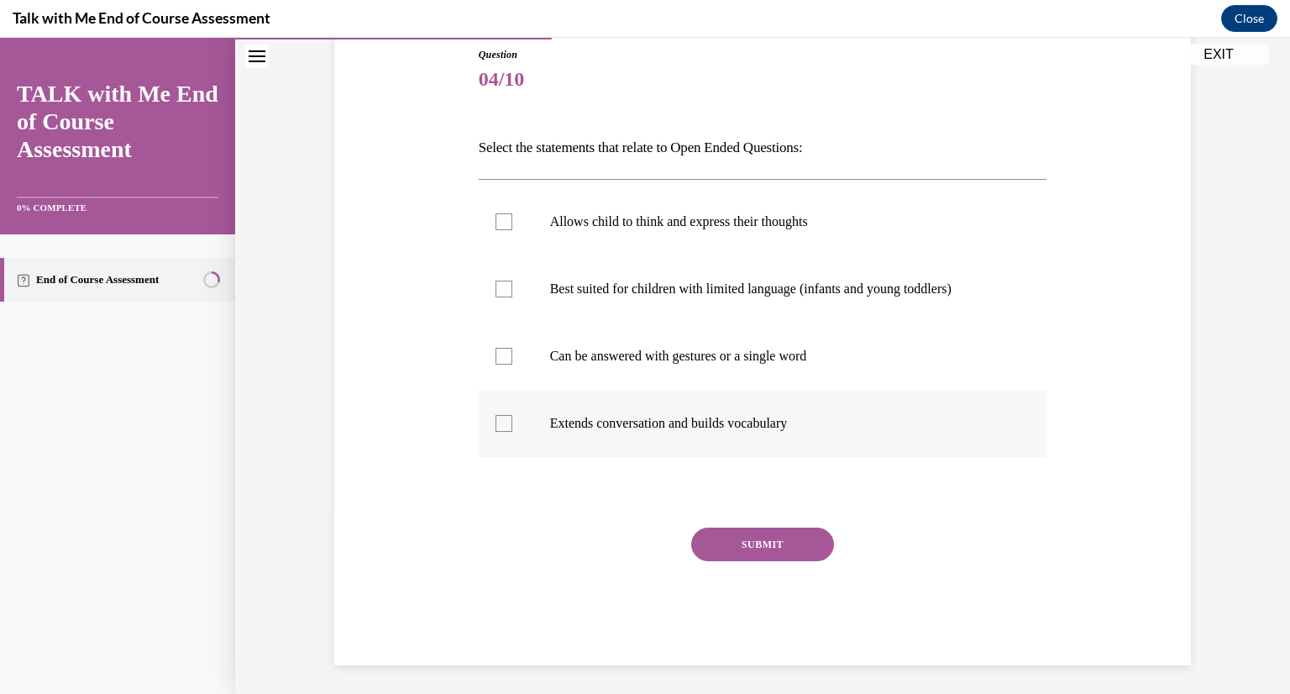
click at [763, 439] on label "Extends conversation and builds vocabulary" at bounding box center [763, 423] width 569 height 67
click at [512, 432] on input "Extends conversation and builds vocabulary" at bounding box center [504, 423] width 17 height 17
checkbox input "true"
click at [756, 549] on button "SUBMIT" at bounding box center [762, 544] width 143 height 34
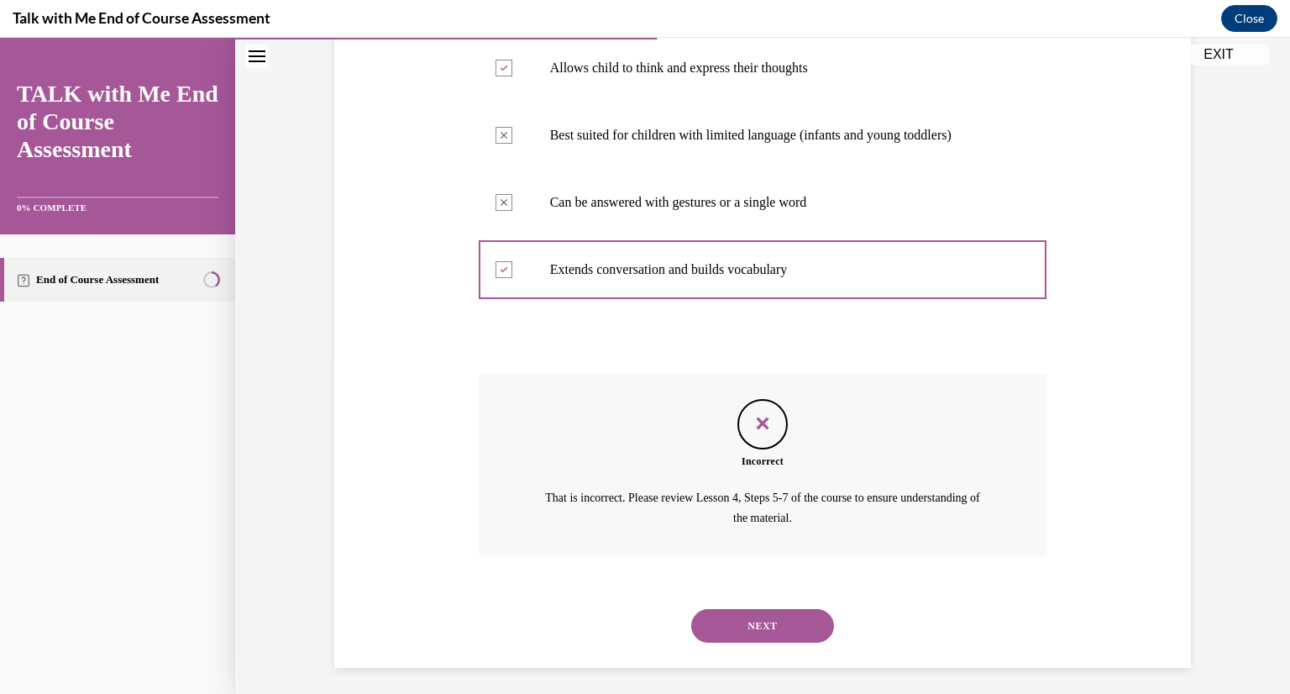
scroll to position [347, 0]
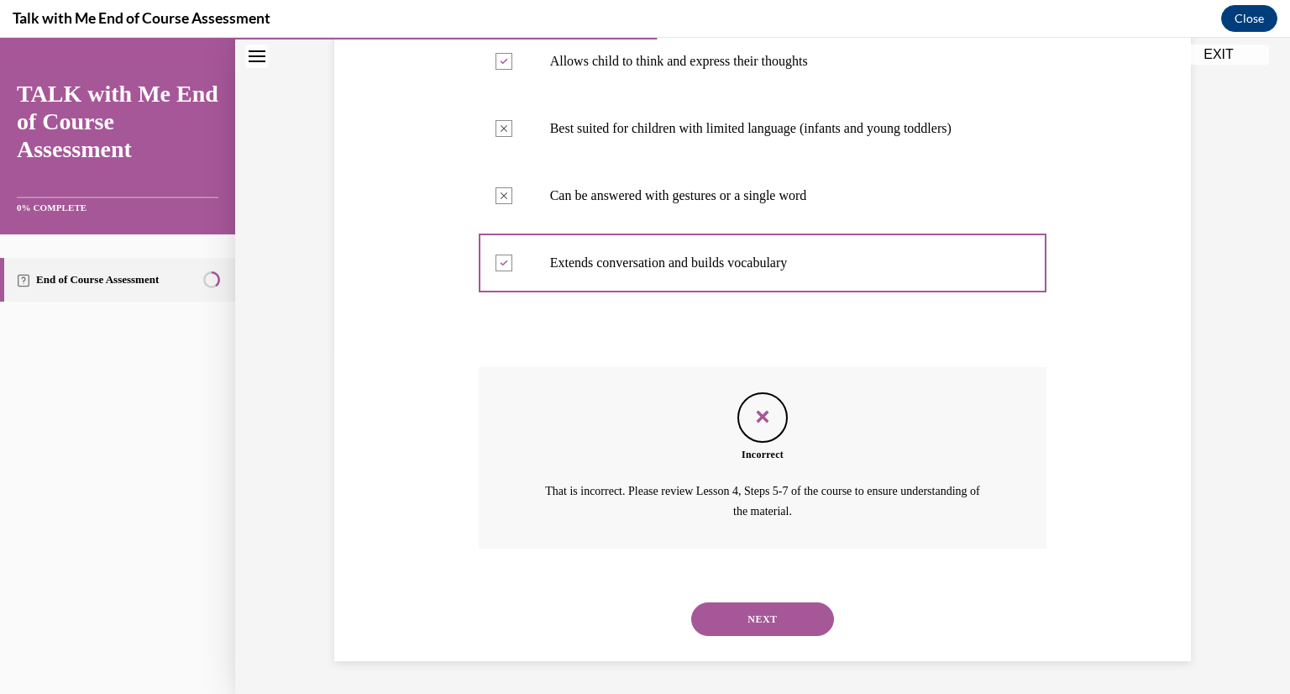
click at [761, 619] on button "NEXT" at bounding box center [762, 619] width 143 height 34
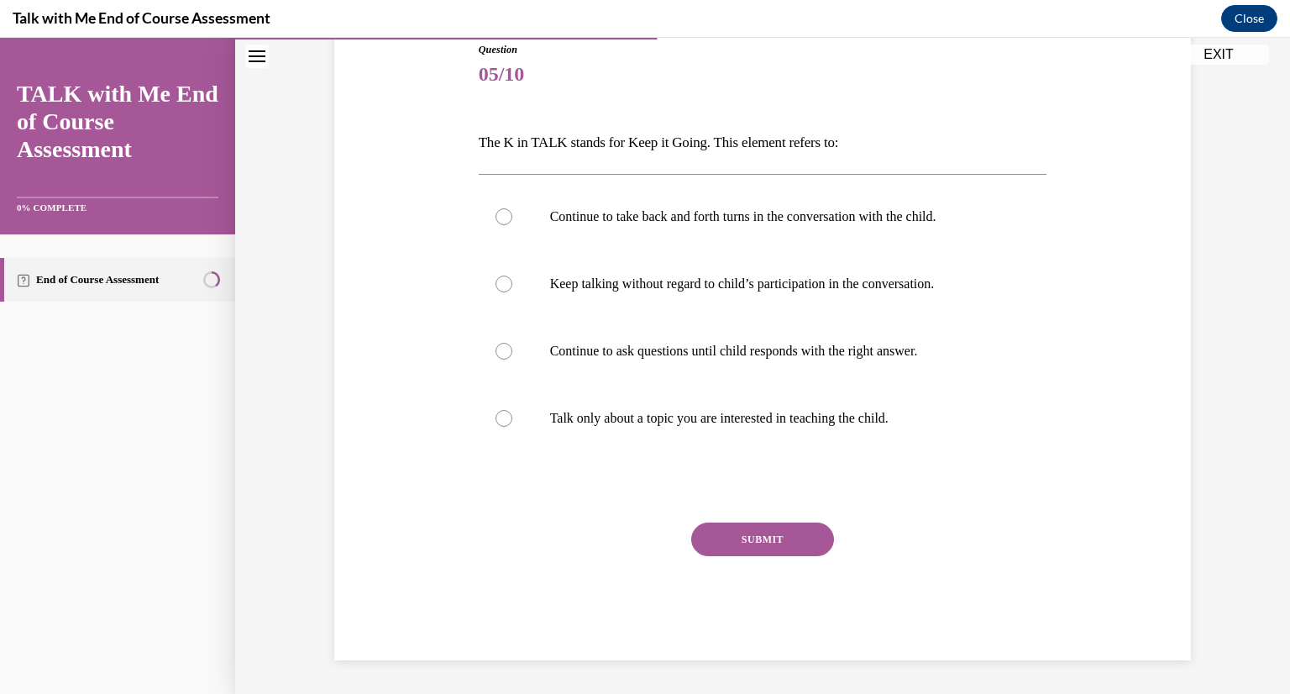
scroll to position [186, 0]
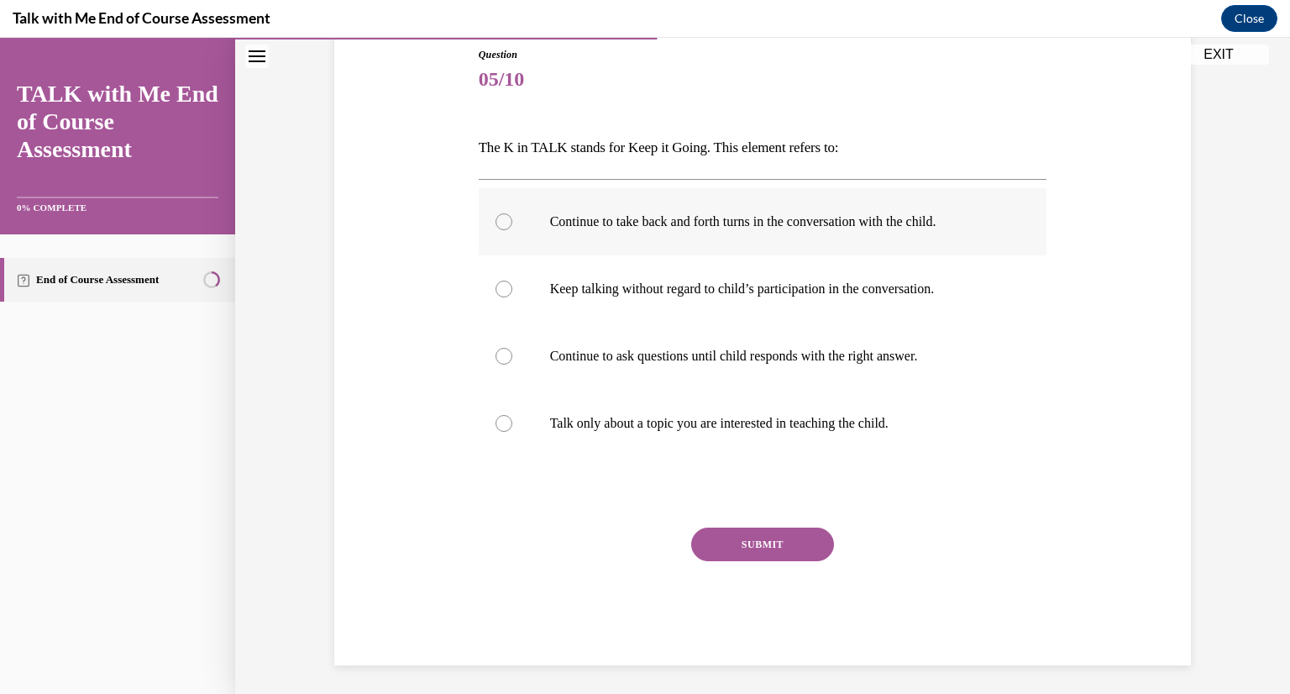
click at [722, 239] on label "Continue to take back and forth turns in the conversation with the child." at bounding box center [763, 221] width 569 height 67
click at [512, 230] on input "Continue to take back and forth turns in the conversation with the child." at bounding box center [504, 221] width 17 height 17
radio input "true"
click at [724, 562] on div "SUBMIT" at bounding box center [763, 569] width 569 height 84
click at [724, 551] on button "SUBMIT" at bounding box center [762, 544] width 143 height 34
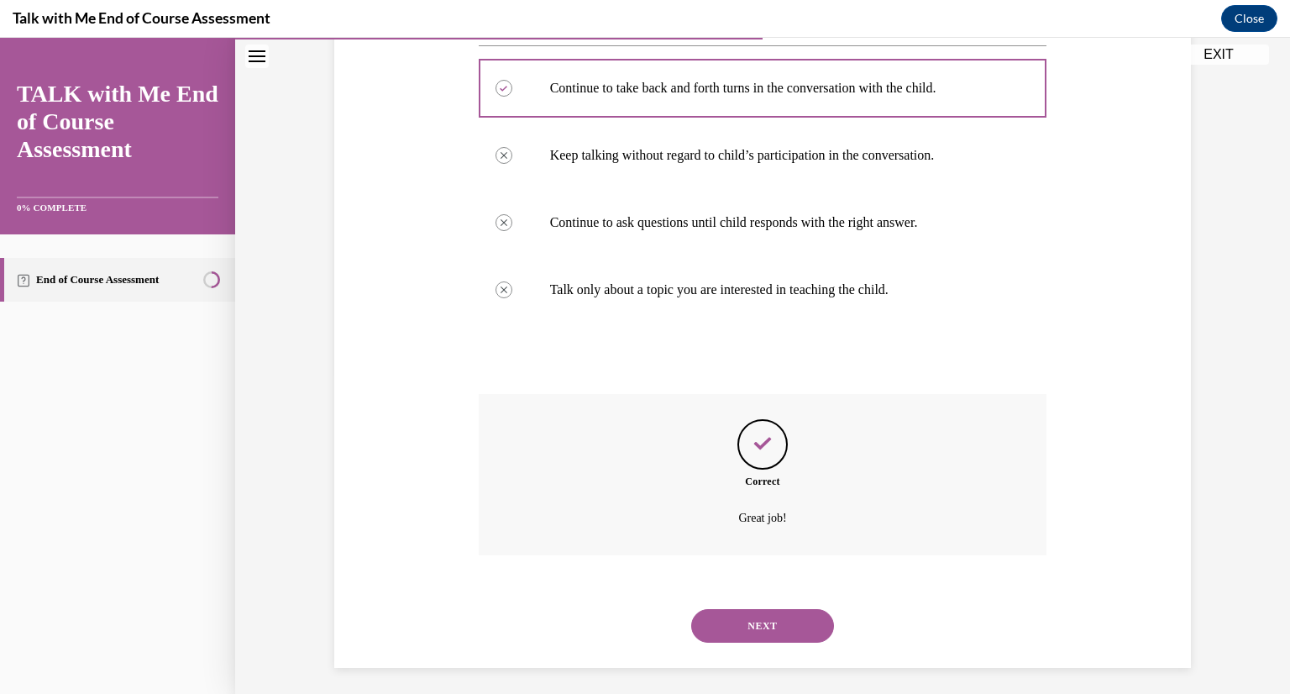
scroll to position [327, 0]
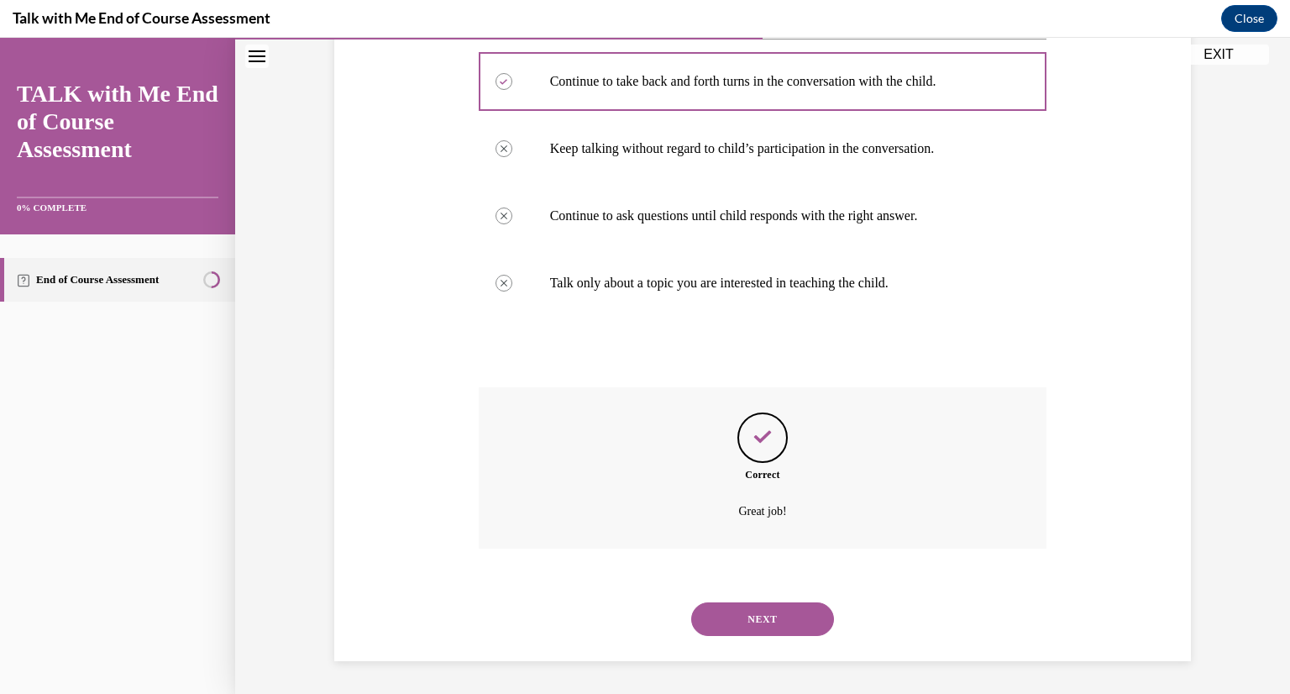
click at [740, 613] on button "NEXT" at bounding box center [762, 619] width 143 height 34
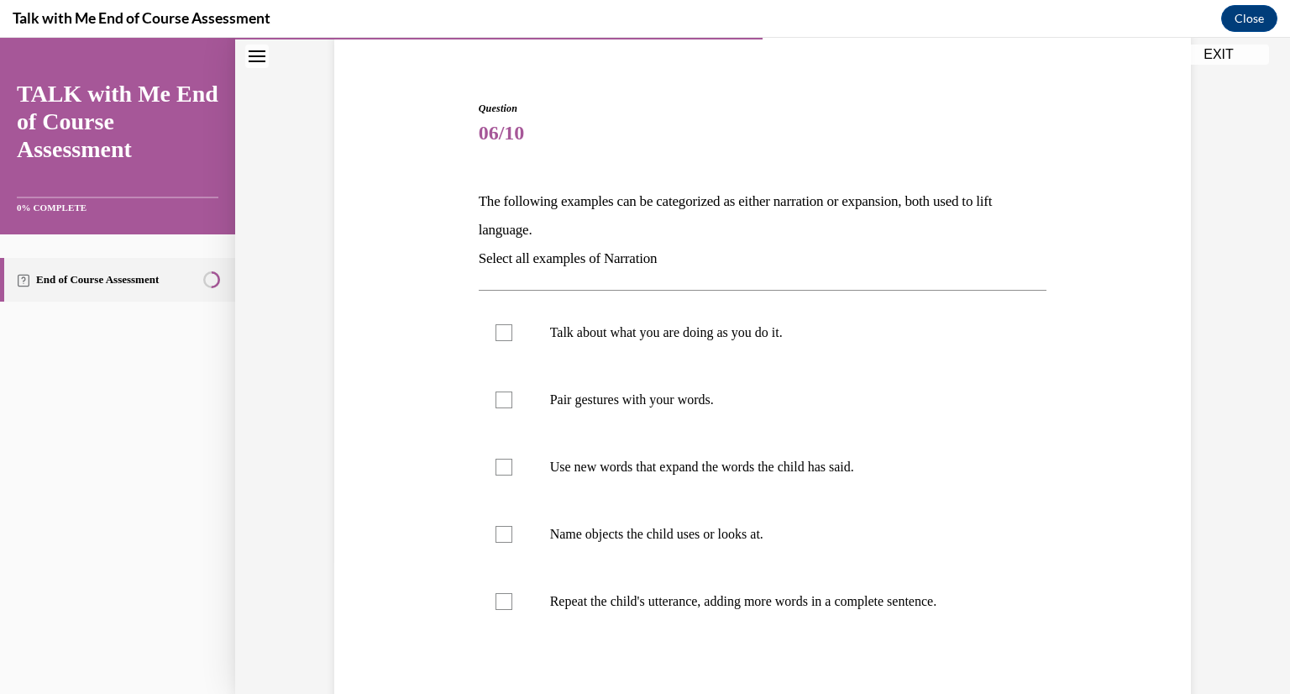
scroll to position [215, 0]
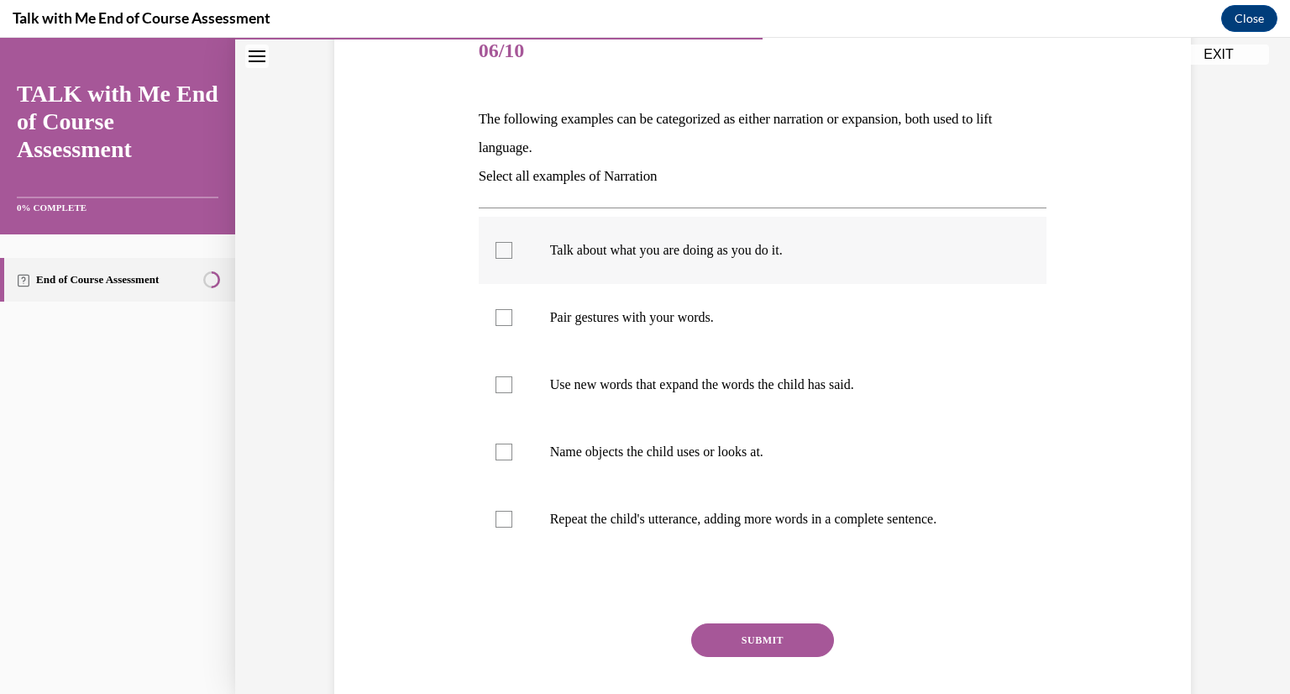
click at [701, 238] on label "Talk about what you are doing as you do it." at bounding box center [763, 250] width 569 height 67
click at [512, 242] on input "Talk about what you are doing as you do it." at bounding box center [504, 250] width 17 height 17
checkbox input "true"
click at [753, 417] on label "Use new words that expand the words the child has said." at bounding box center [763, 384] width 569 height 67
click at [512, 393] on input "Use new words that expand the words the child has said." at bounding box center [504, 384] width 17 height 17
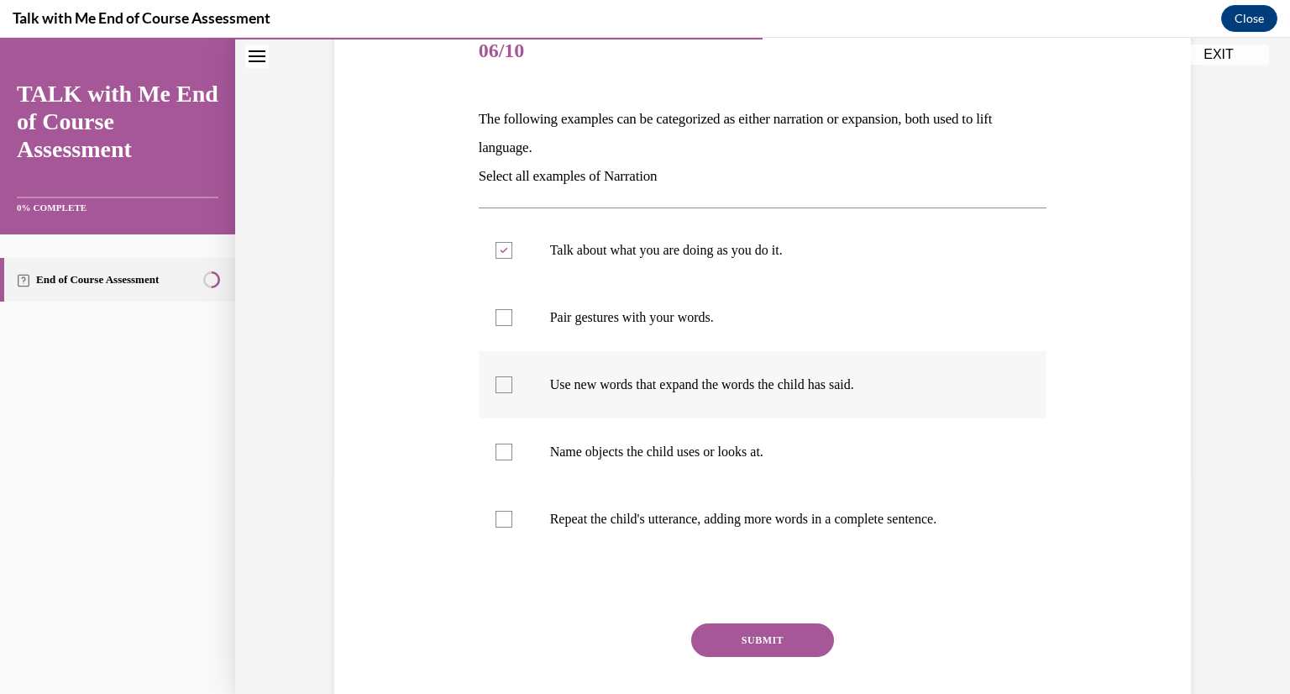
checkbox input "true"
click at [620, 338] on label "Pair gestures with your words." at bounding box center [763, 317] width 569 height 67
click at [512, 326] on input "Pair gestures with your words." at bounding box center [504, 317] width 17 height 17
checkbox input "true"
click at [749, 635] on button "SUBMIT" at bounding box center [762, 640] width 143 height 34
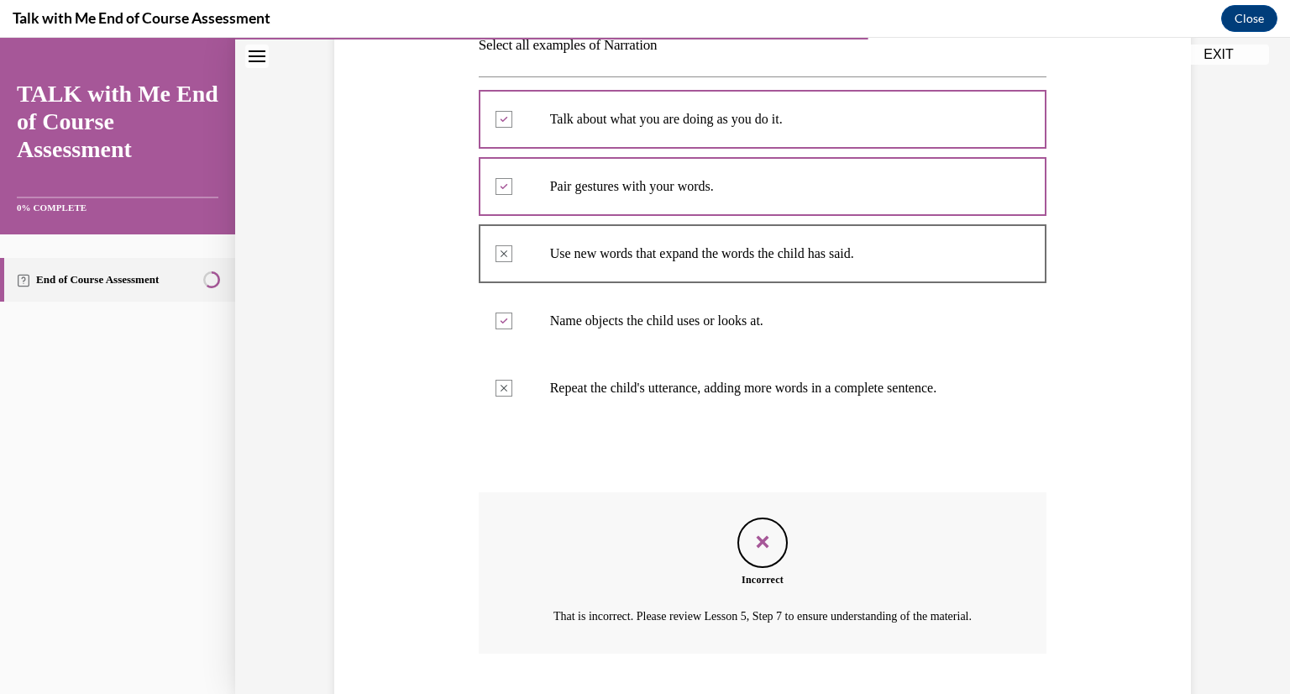
scroll to position [471, 0]
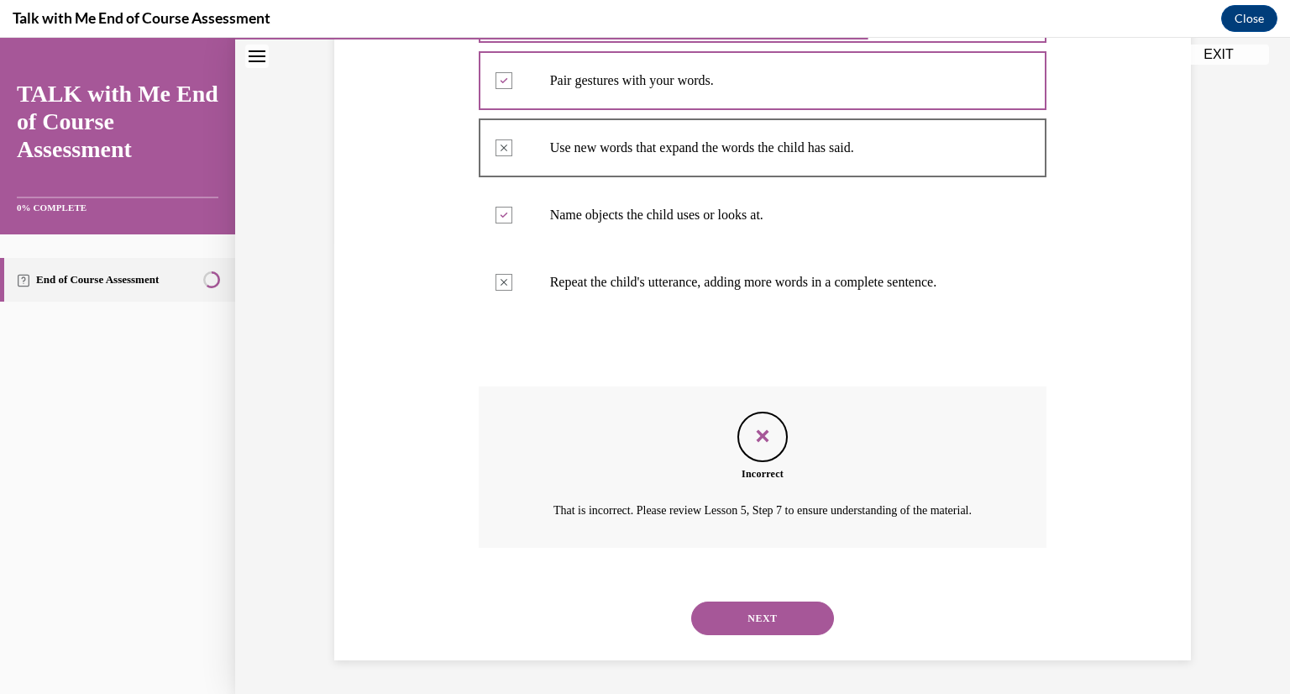
click at [700, 614] on button "NEXT" at bounding box center [762, 618] width 143 height 34
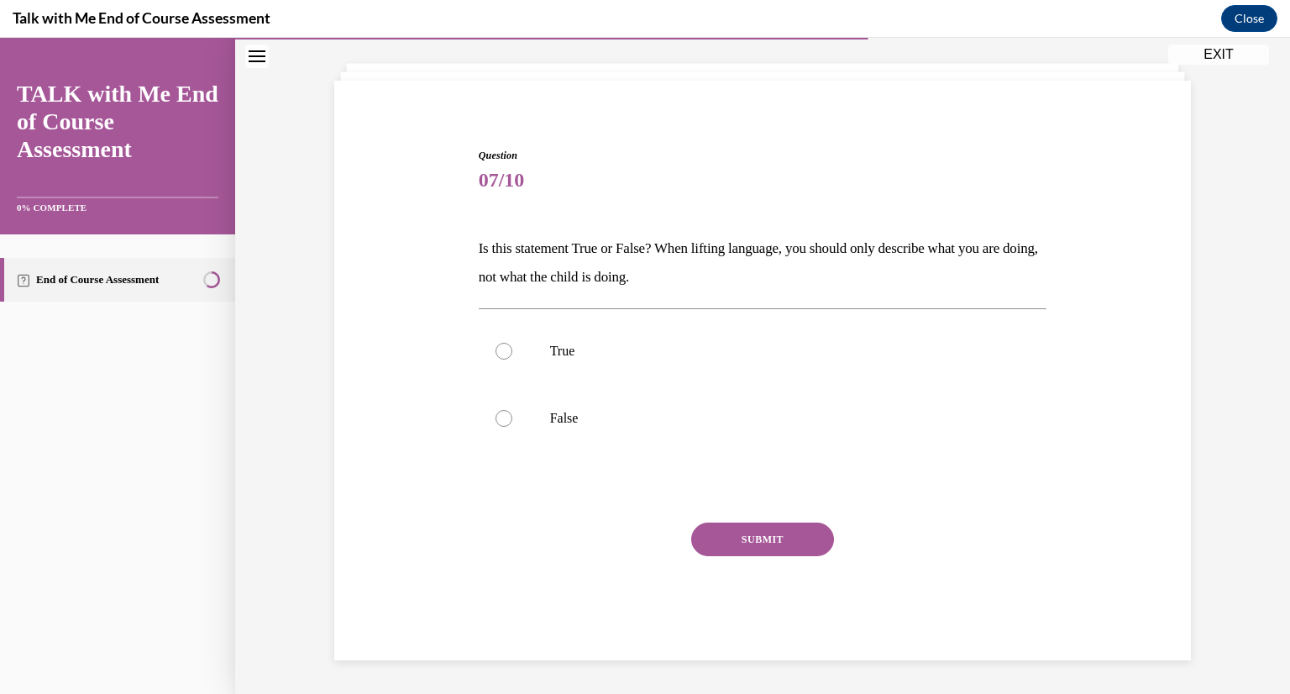
scroll to position [86, 0]
click at [700, 614] on div "SUBMIT NEXT" at bounding box center [763, 591] width 569 height 138
click at [541, 433] on label "False" at bounding box center [763, 418] width 569 height 67
click at [512, 427] on input "False" at bounding box center [504, 418] width 17 height 17
radio input "true"
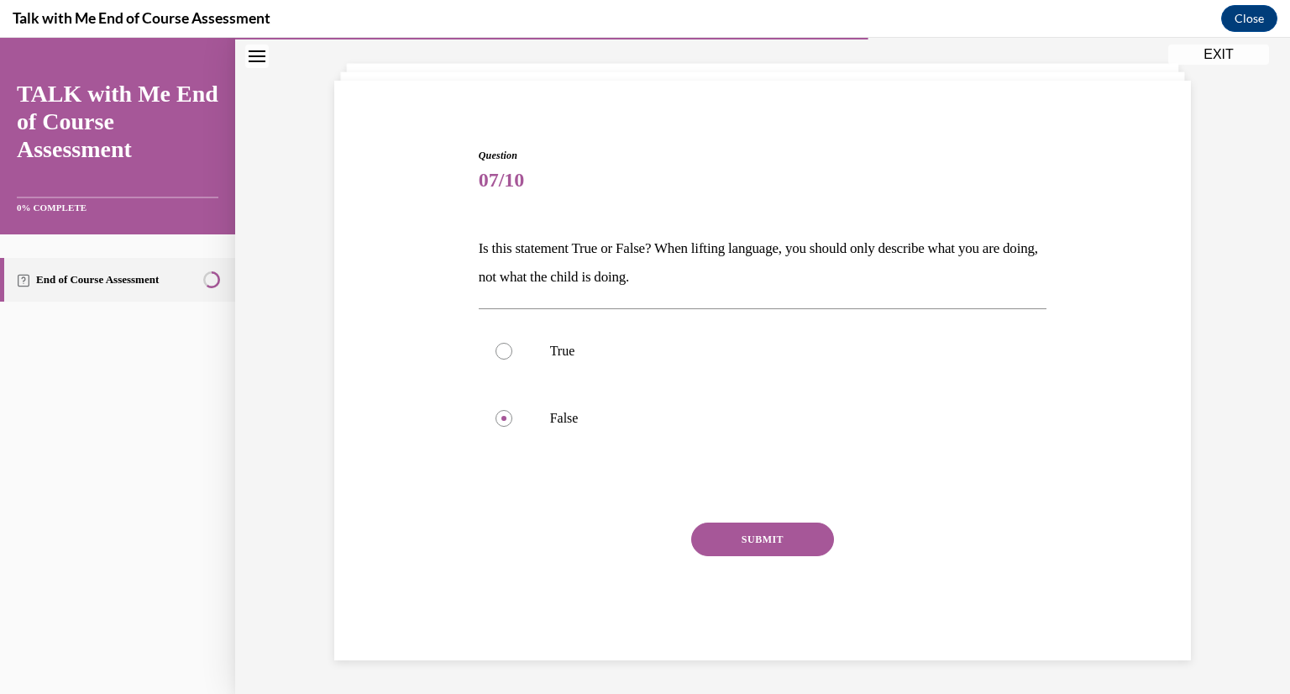
click at [743, 543] on button "SUBMIT" at bounding box center [762, 539] width 143 height 34
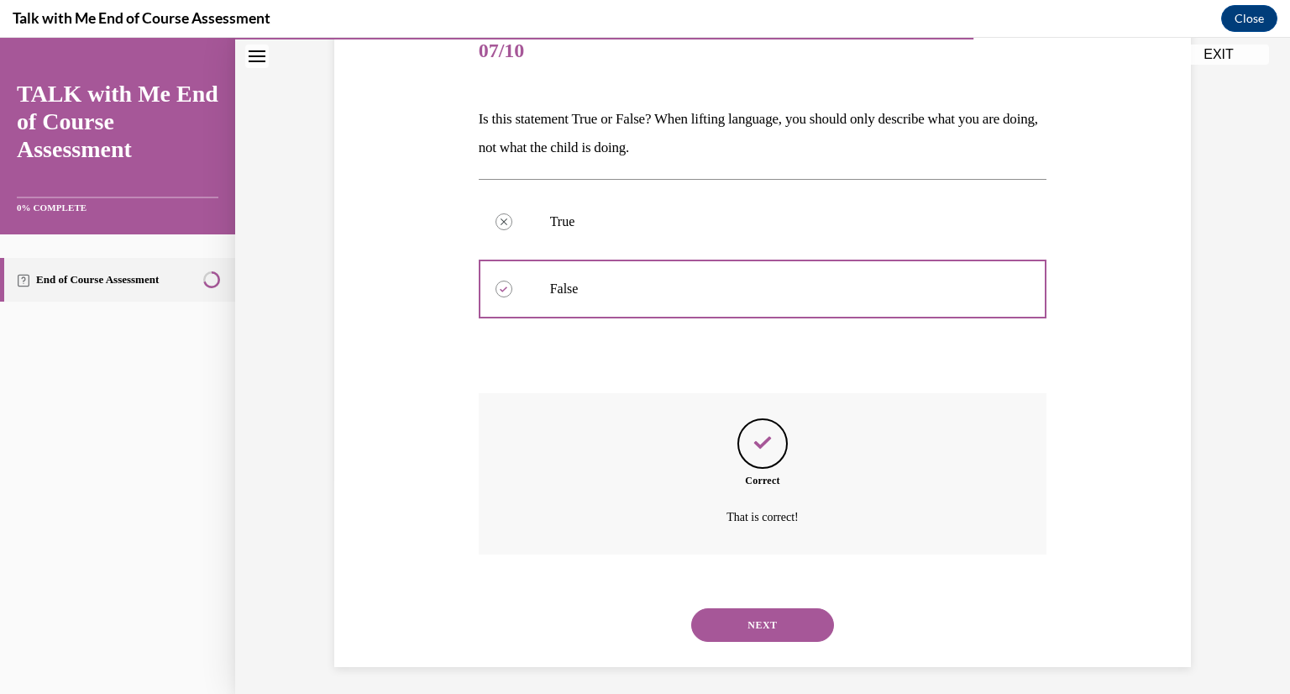
scroll to position [222, 0]
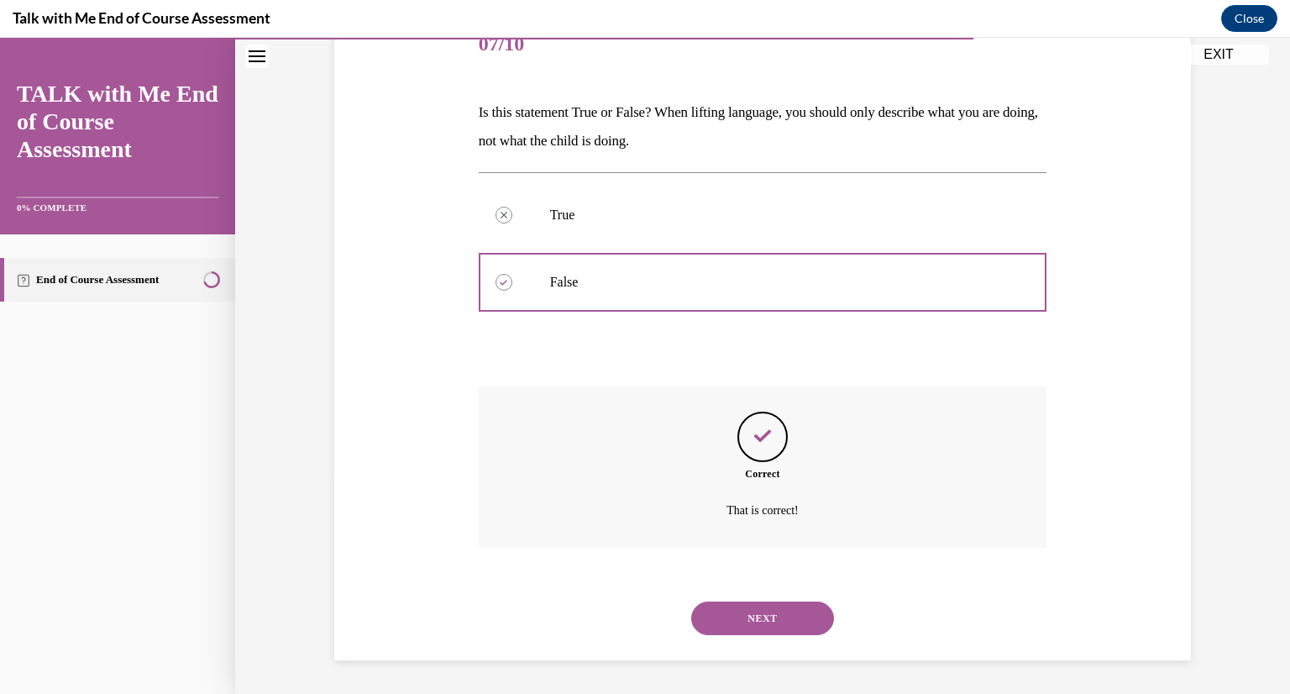
click at [745, 622] on button "NEXT" at bounding box center [762, 618] width 143 height 34
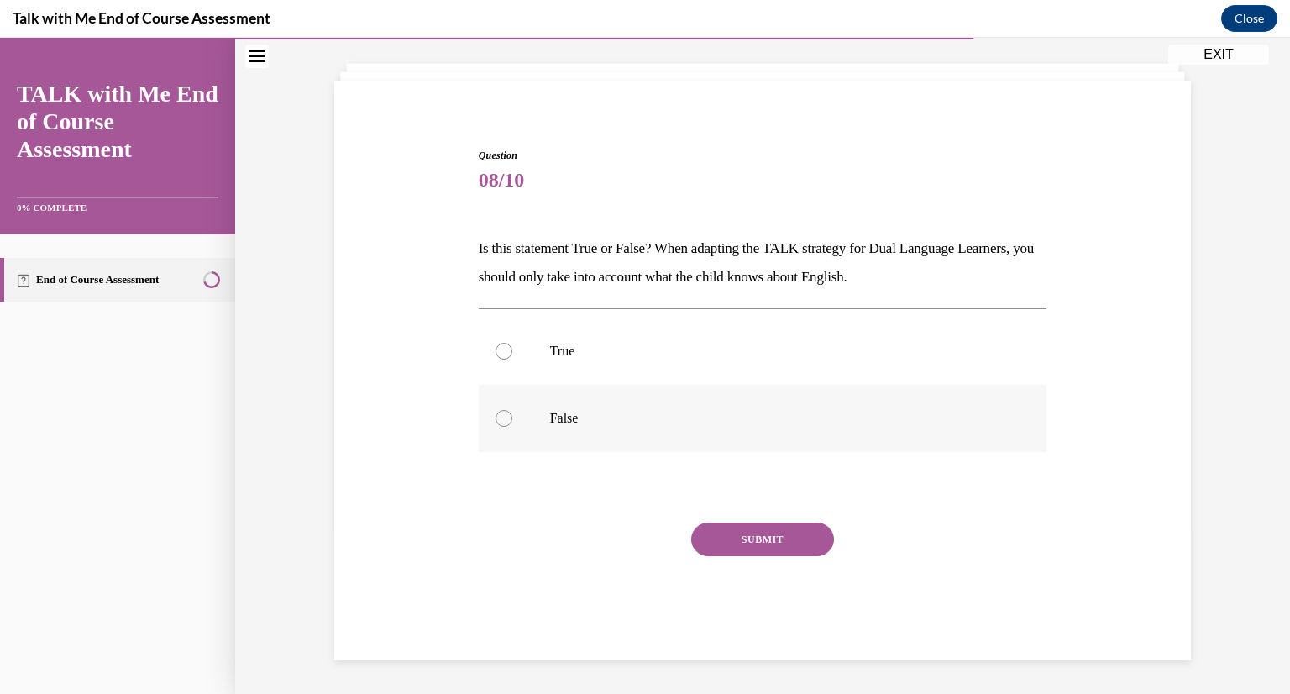
click at [537, 430] on label "False" at bounding box center [763, 418] width 569 height 67
click at [512, 427] on input "False" at bounding box center [504, 418] width 17 height 17
radio input "true"
click at [697, 548] on button "SUBMIT" at bounding box center [762, 539] width 143 height 34
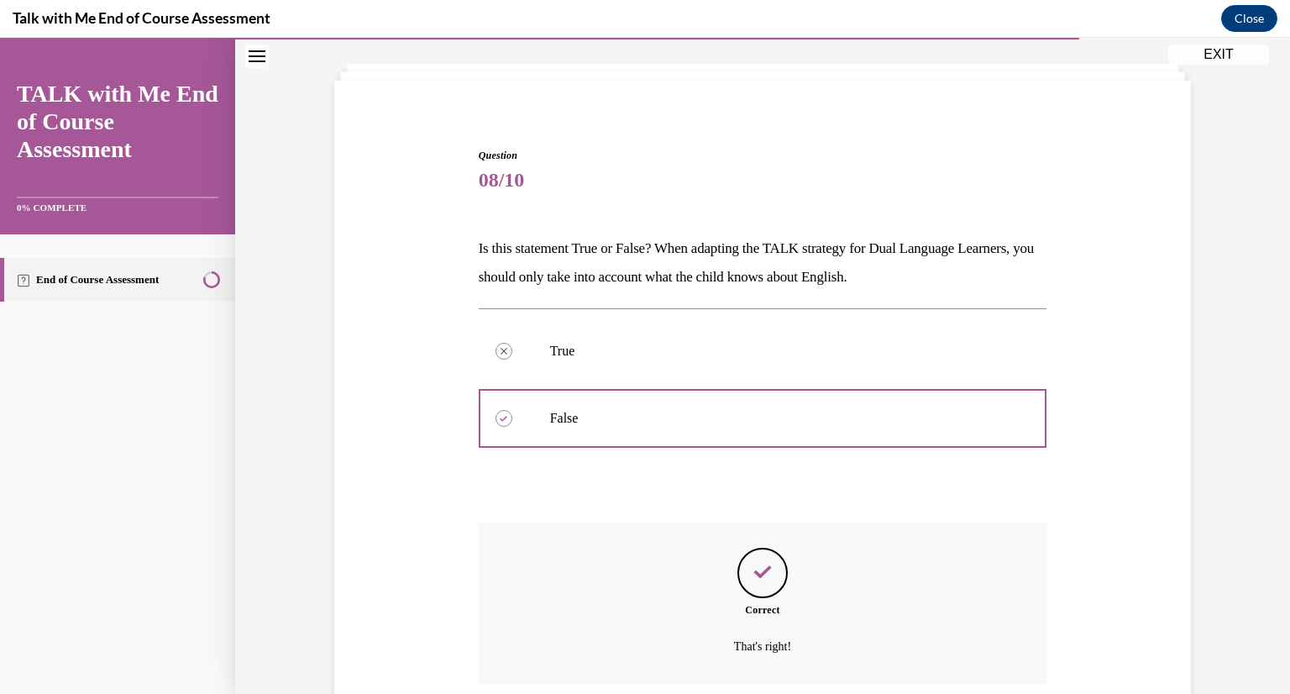
scroll to position [222, 0]
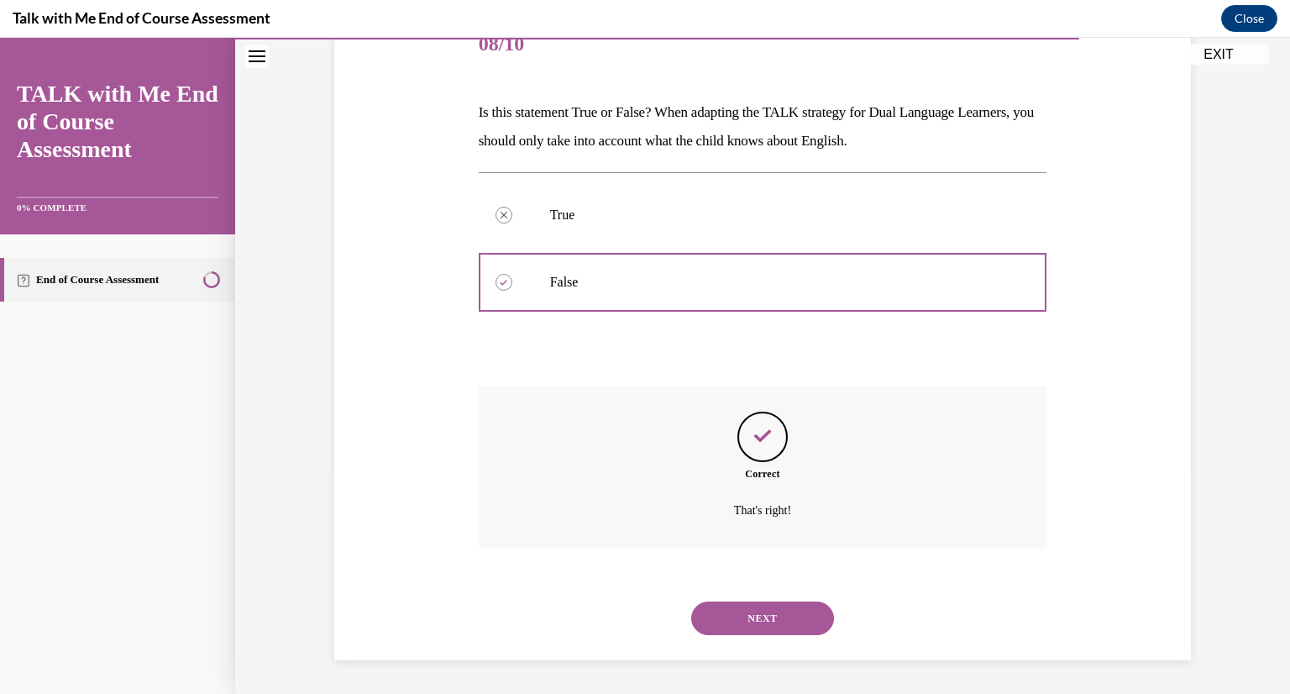
click at [727, 609] on button "NEXT" at bounding box center [762, 618] width 143 height 34
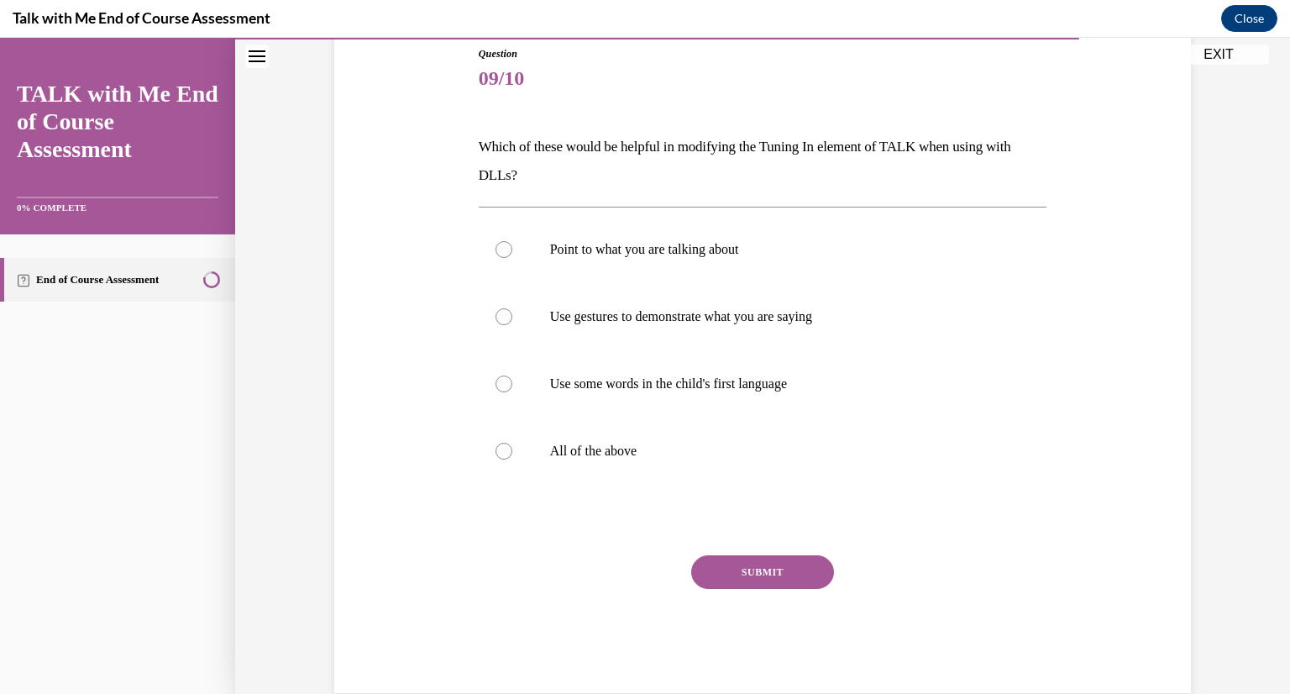
click at [727, 609] on div "SUBMIT" at bounding box center [763, 597] width 569 height 84
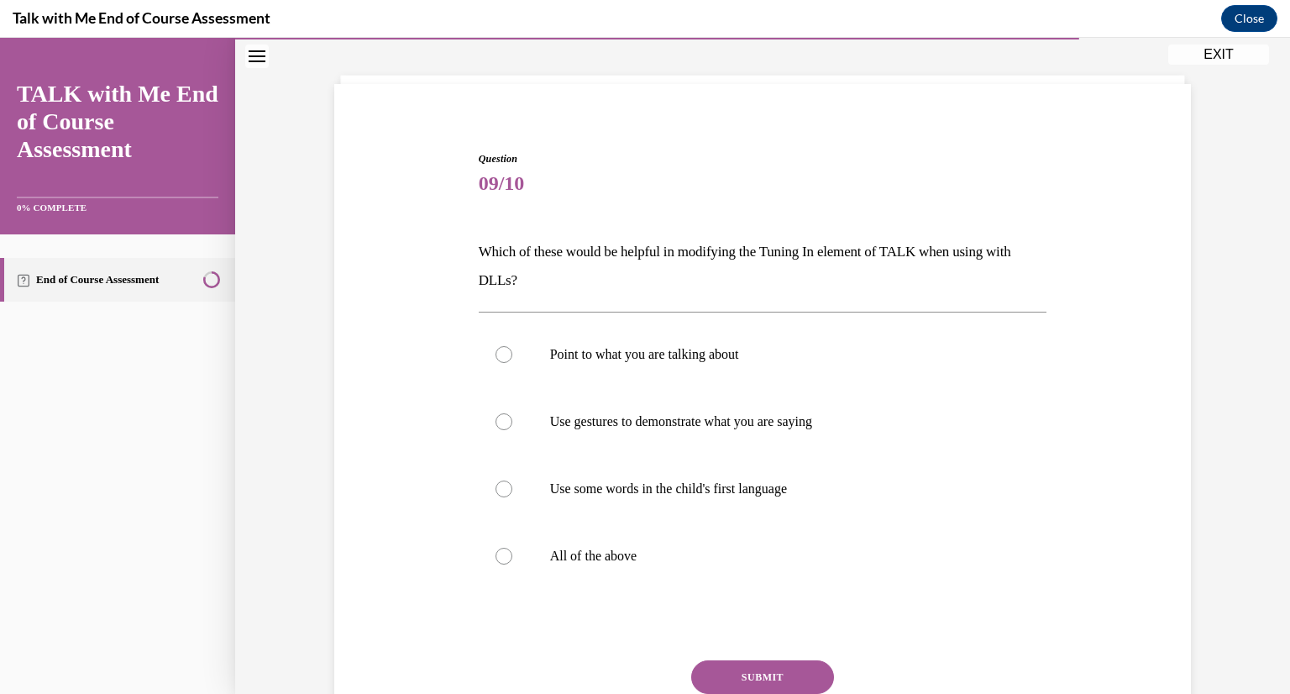
scroll to position [87, 0]
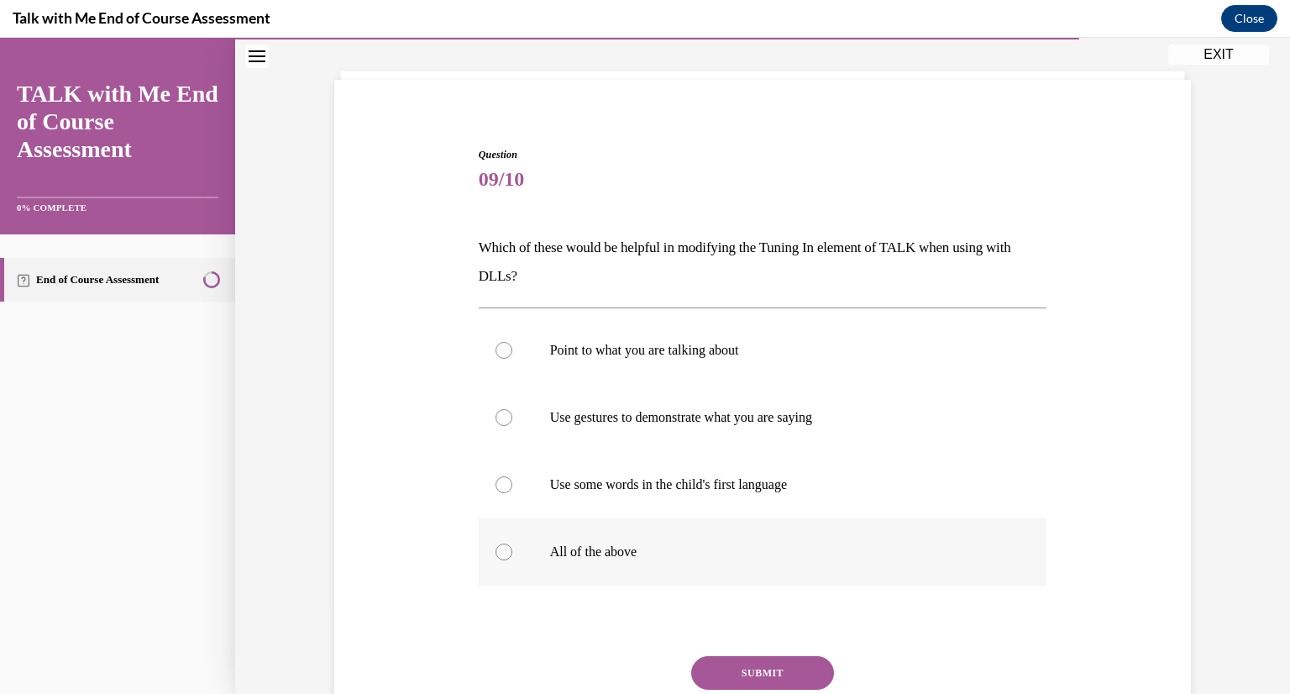
click at [601, 558] on p "All of the above" at bounding box center [777, 551] width 455 height 17
click at [512, 558] on input "All of the above" at bounding box center [504, 551] width 17 height 17
radio input "true"
click at [748, 658] on button "SUBMIT" at bounding box center [762, 673] width 143 height 34
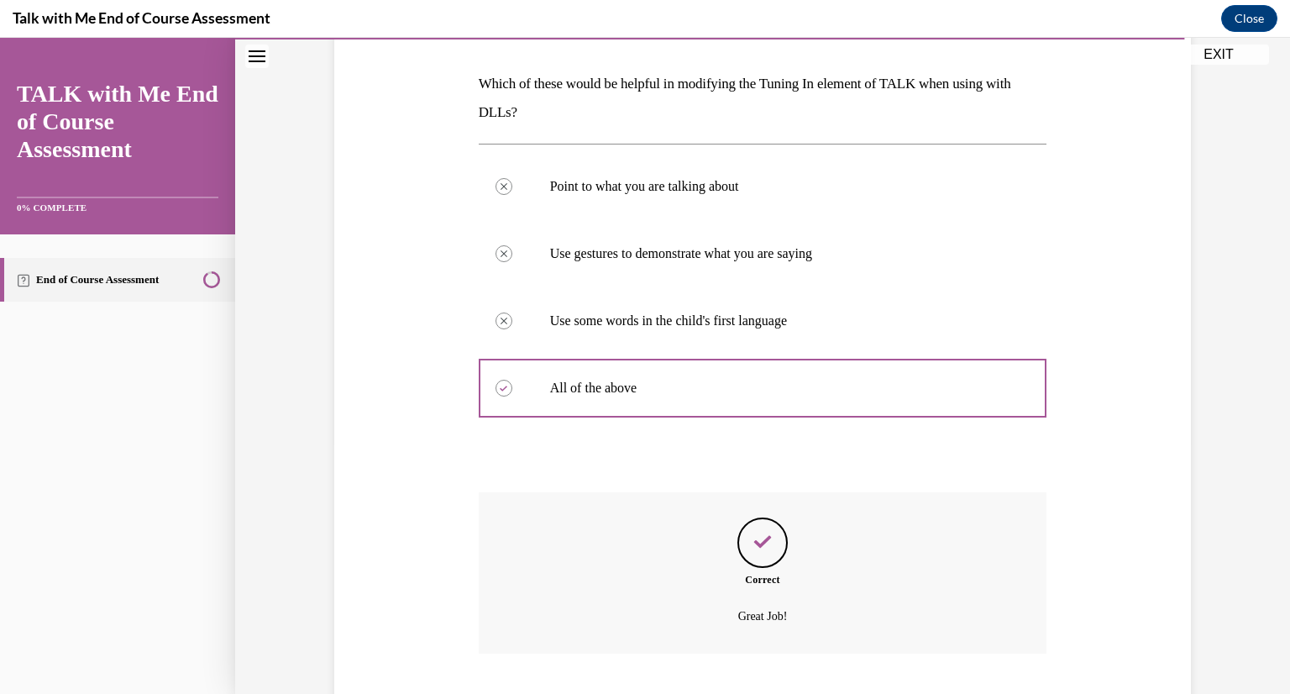
scroll to position [356, 0]
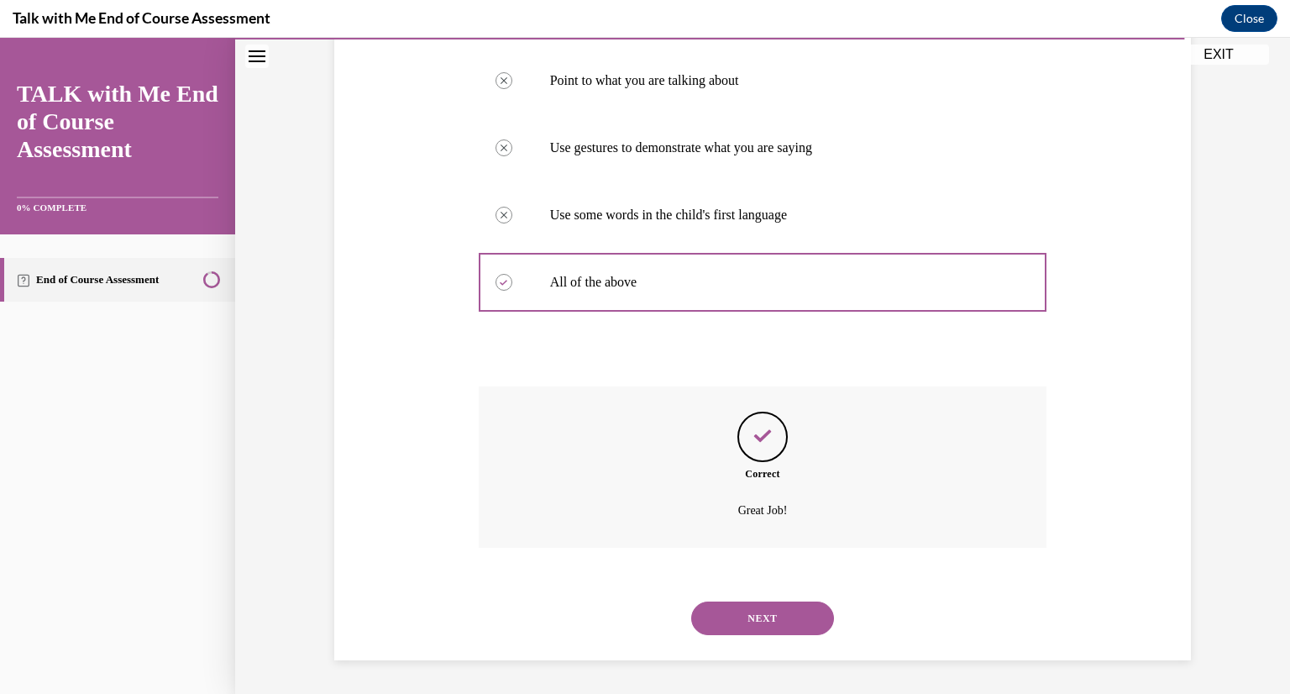
click at [744, 616] on button "NEXT" at bounding box center [762, 618] width 143 height 34
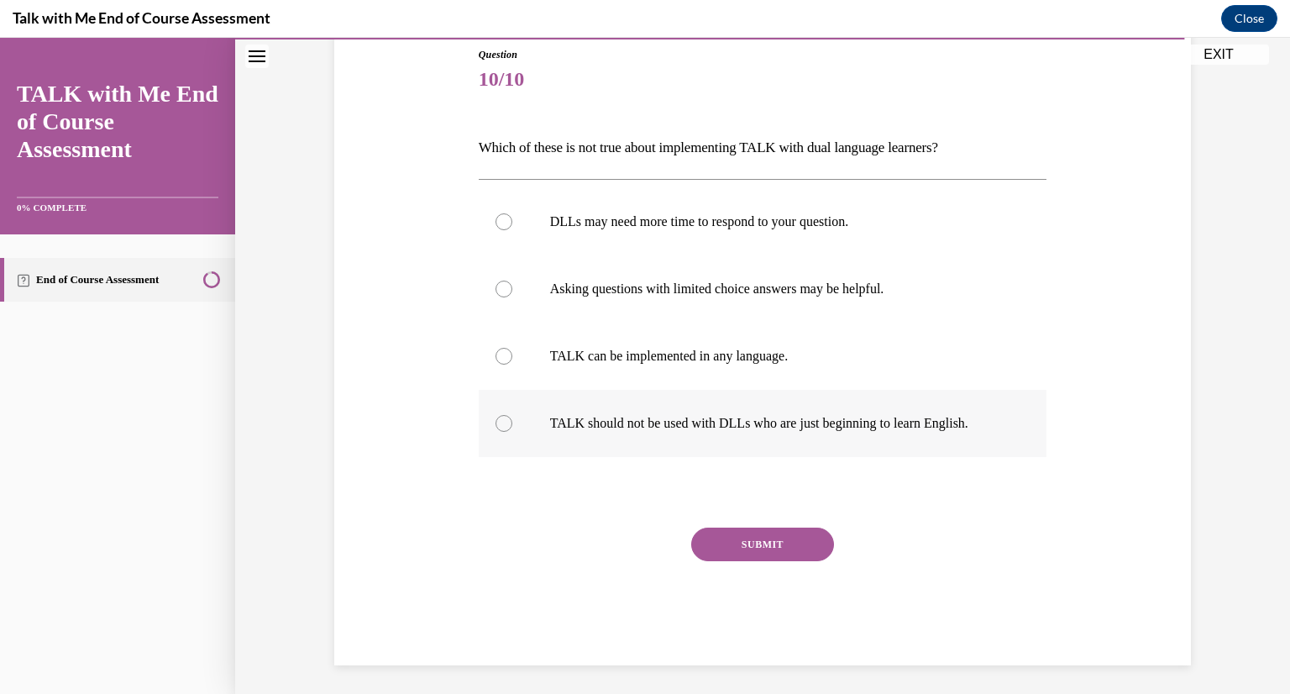
click at [791, 425] on p "TALK should not be used with DLLs who are just beginning to learn English." at bounding box center [777, 423] width 455 height 17
click at [512, 425] on input "TALK should not be used with DLLs who are just beginning to learn English." at bounding box center [504, 423] width 17 height 17
radio input "true"
click at [786, 533] on button "SUBMIT" at bounding box center [762, 544] width 143 height 34
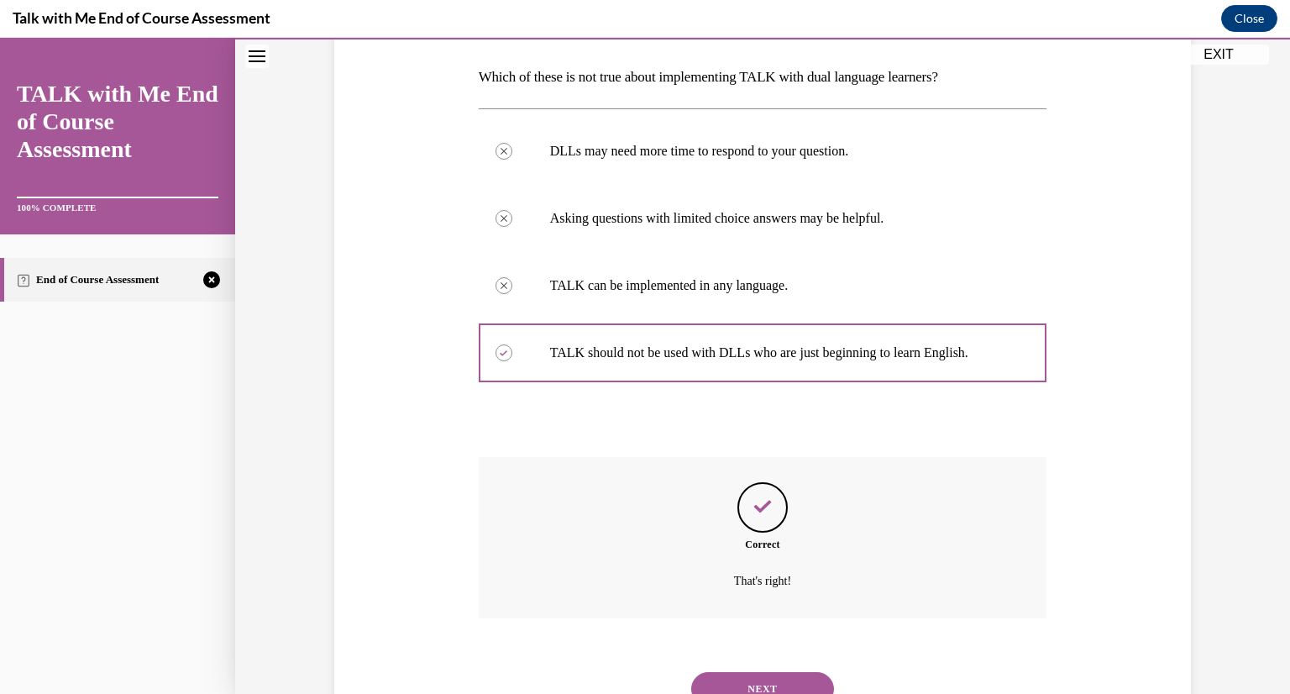
scroll to position [327, 0]
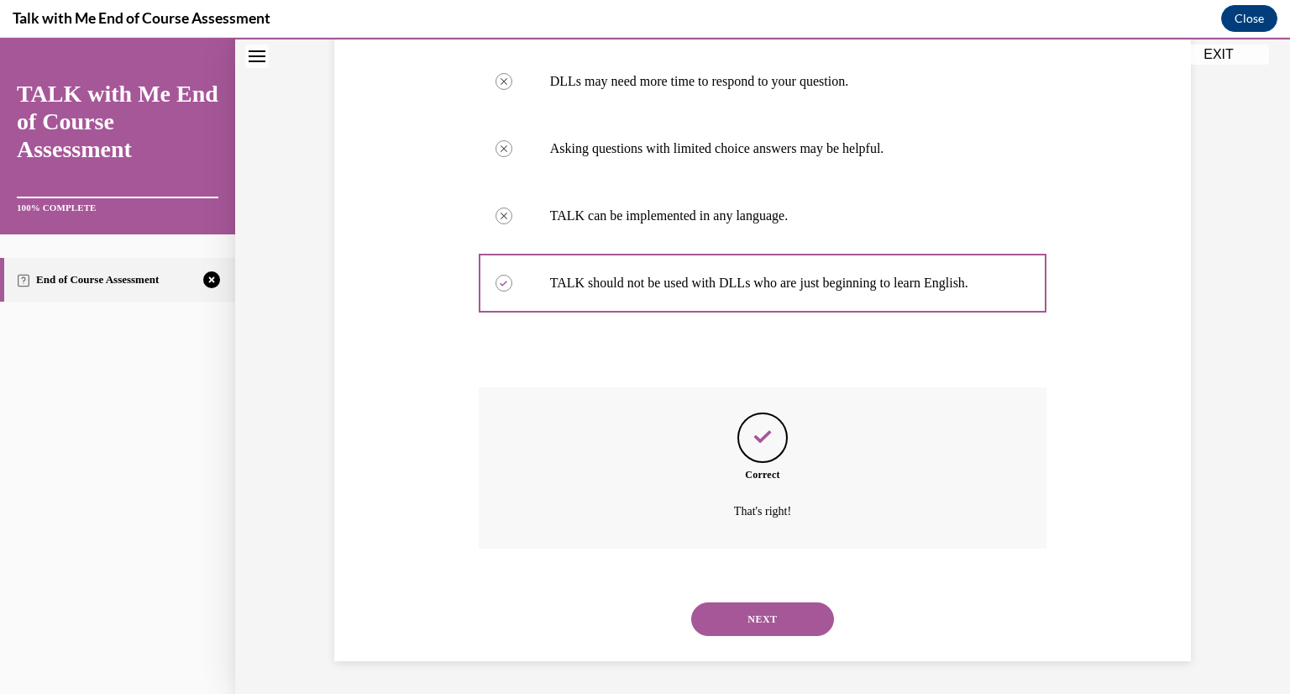
click at [773, 613] on button "NEXT" at bounding box center [762, 619] width 143 height 34
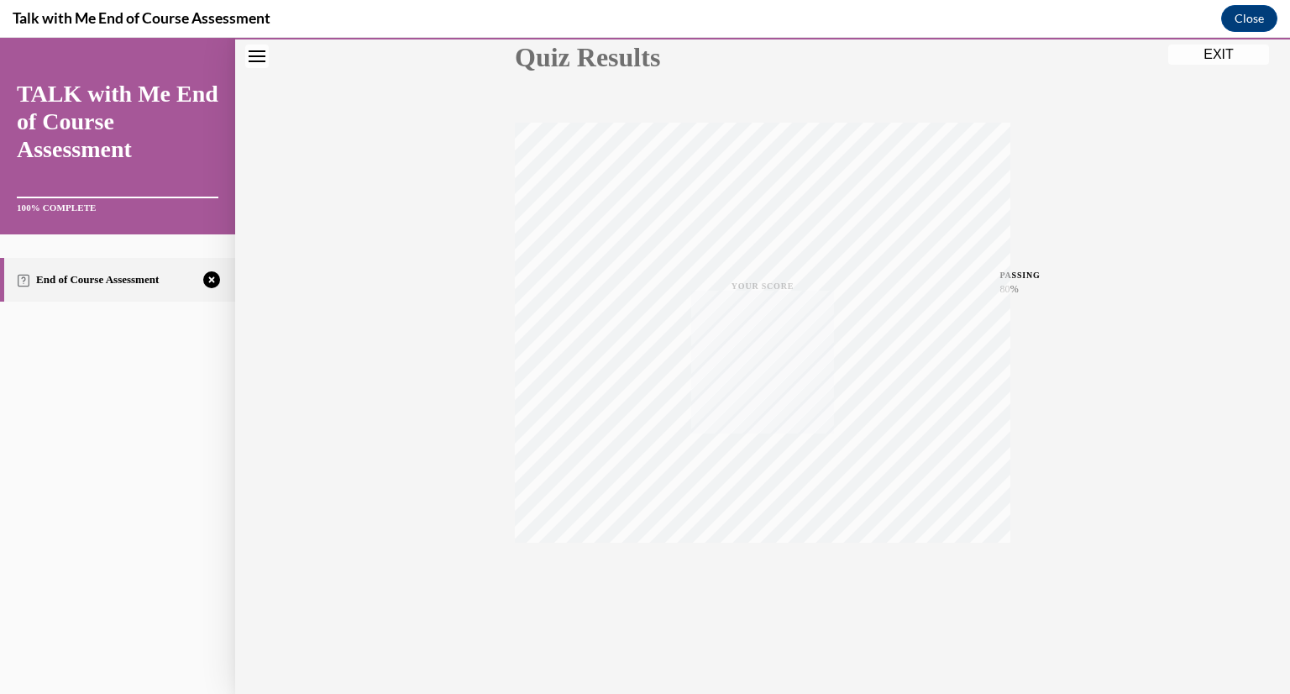
scroll to position [205, 0]
drag, startPoint x: 1280, startPoint y: 323, endPoint x: 1289, endPoint y: 470, distance: 148.1
click at [1289, 470] on div "Home Question 10/10 Which of these is not true about implementing TALK with dua…" at bounding box center [762, 366] width 1055 height 656
click at [775, 563] on span "TAKE AGAIN" at bounding box center [763, 567] width 60 height 9
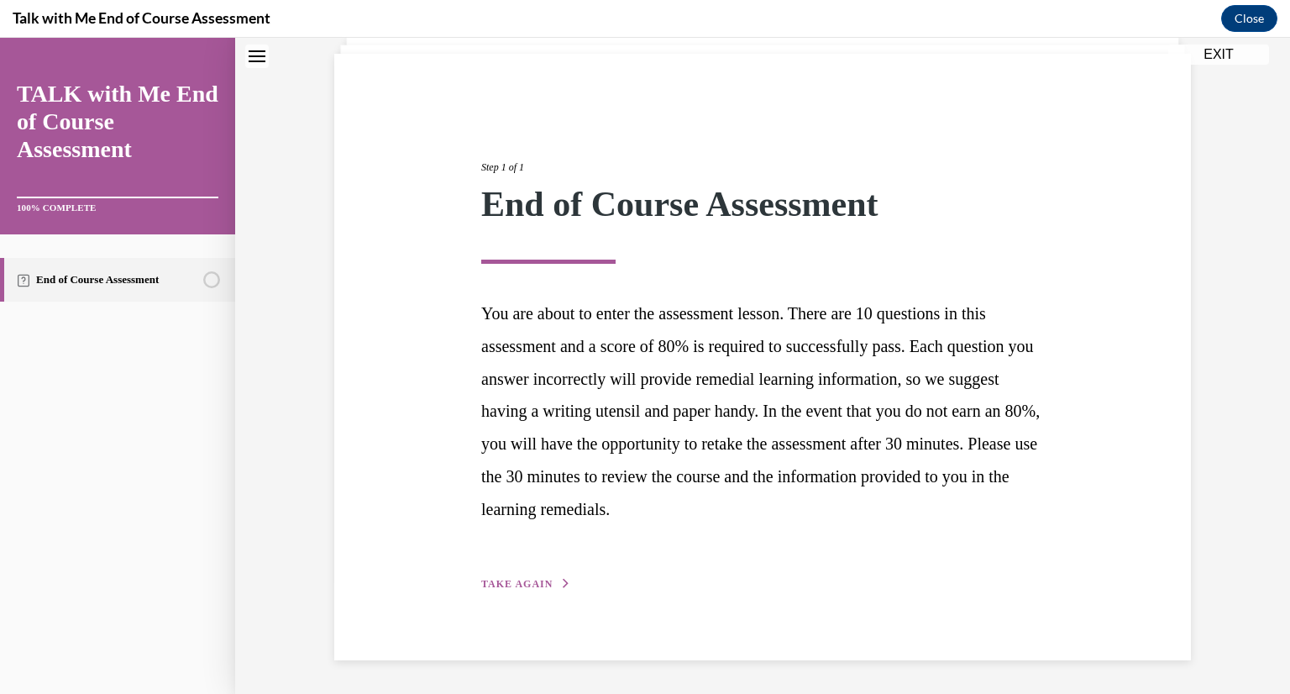
scroll to position [111, 0]
click at [527, 580] on span "TAKE AGAIN" at bounding box center [516, 586] width 71 height 12
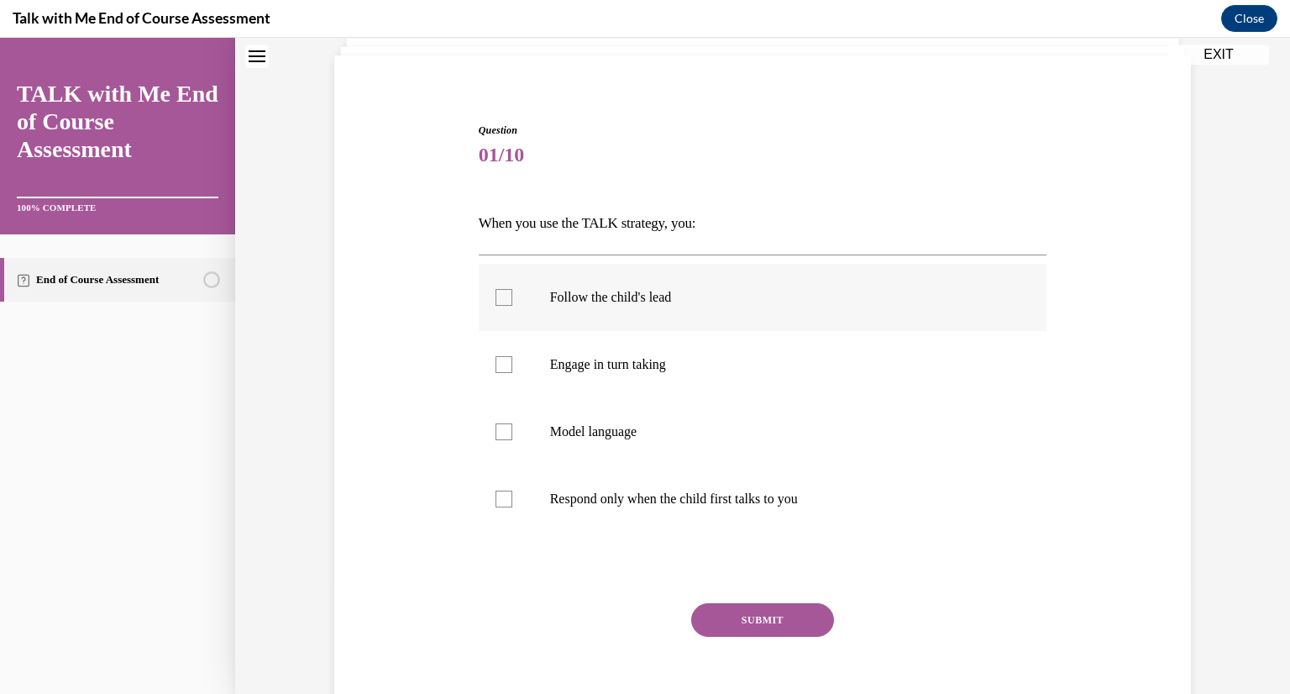
click at [939, 307] on label "Follow the child's lead" at bounding box center [763, 297] width 569 height 67
click at [512, 306] on input "Follow the child's lead" at bounding box center [504, 297] width 17 height 17
checkbox input "true"
click at [889, 357] on p "Engage in turn taking" at bounding box center [777, 364] width 455 height 17
click at [512, 357] on input "Engage in turn taking" at bounding box center [504, 364] width 17 height 17
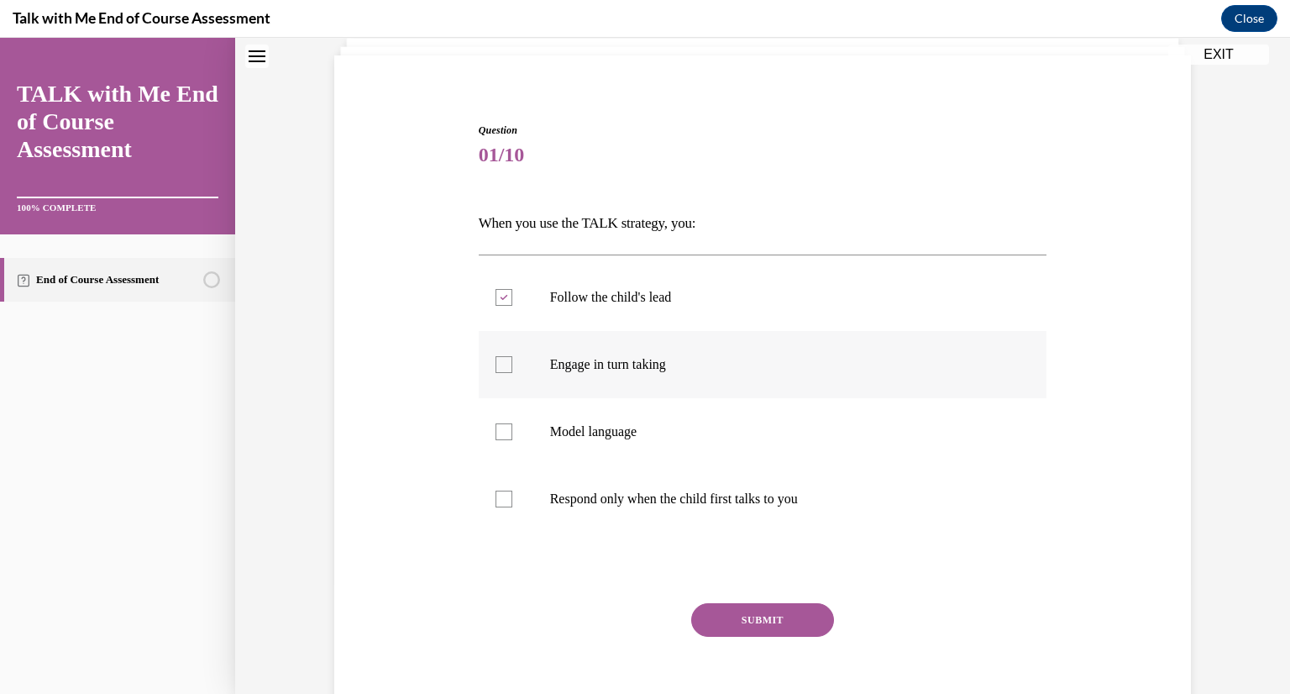
checkbox input "true"
click at [868, 426] on p "Model language" at bounding box center [777, 431] width 455 height 17
click at [512, 426] on input "Model language" at bounding box center [504, 431] width 17 height 17
checkbox input "true"
click at [786, 607] on button "SUBMIT" at bounding box center [762, 620] width 143 height 34
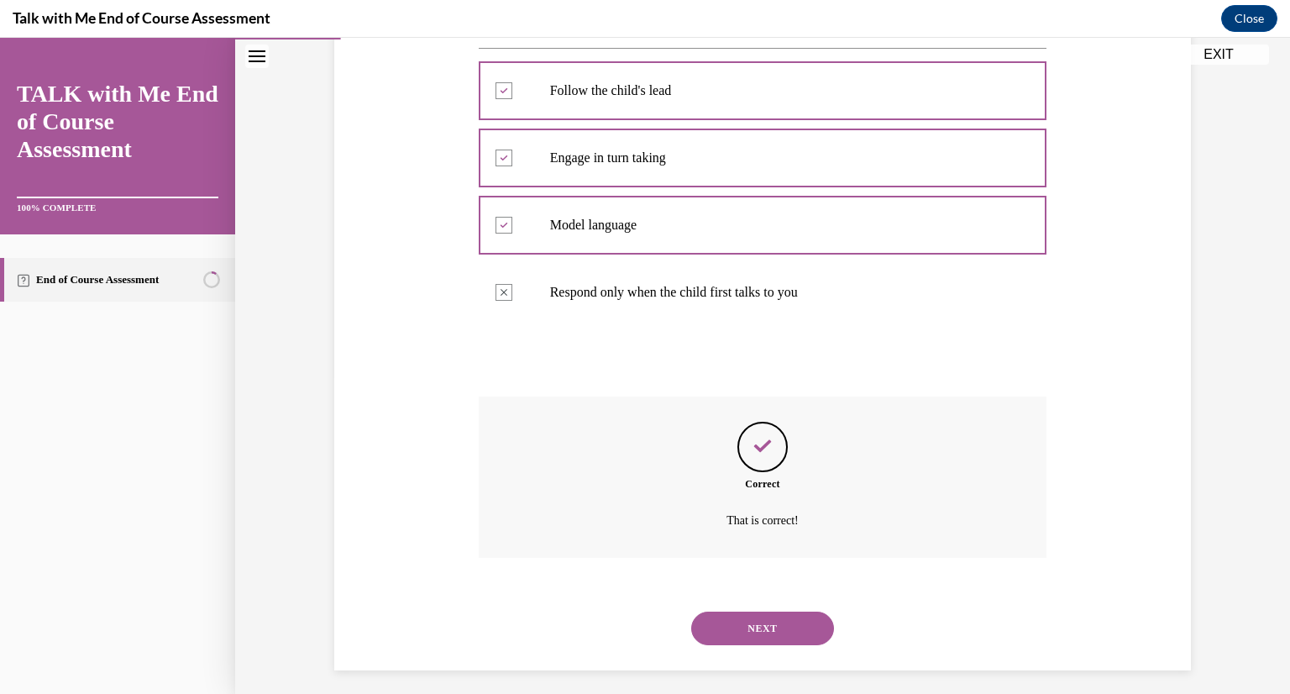
scroll to position [327, 0]
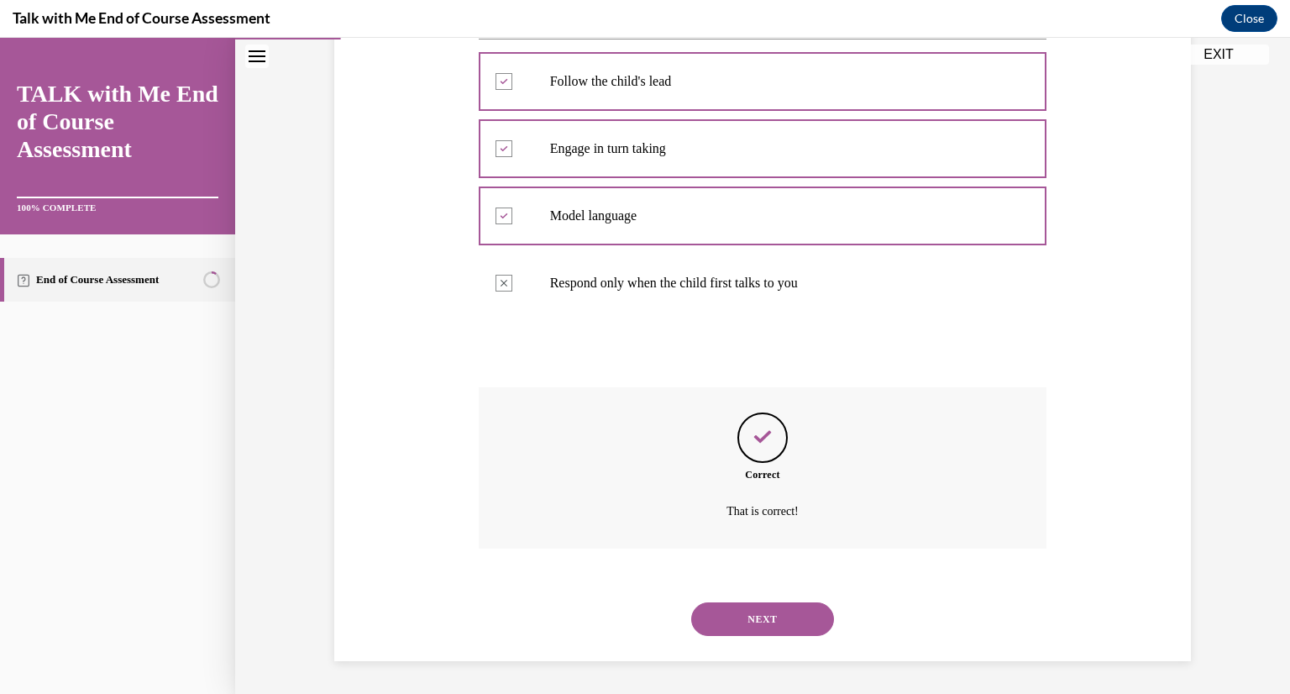
click at [779, 634] on button "NEXT" at bounding box center [762, 619] width 143 height 34
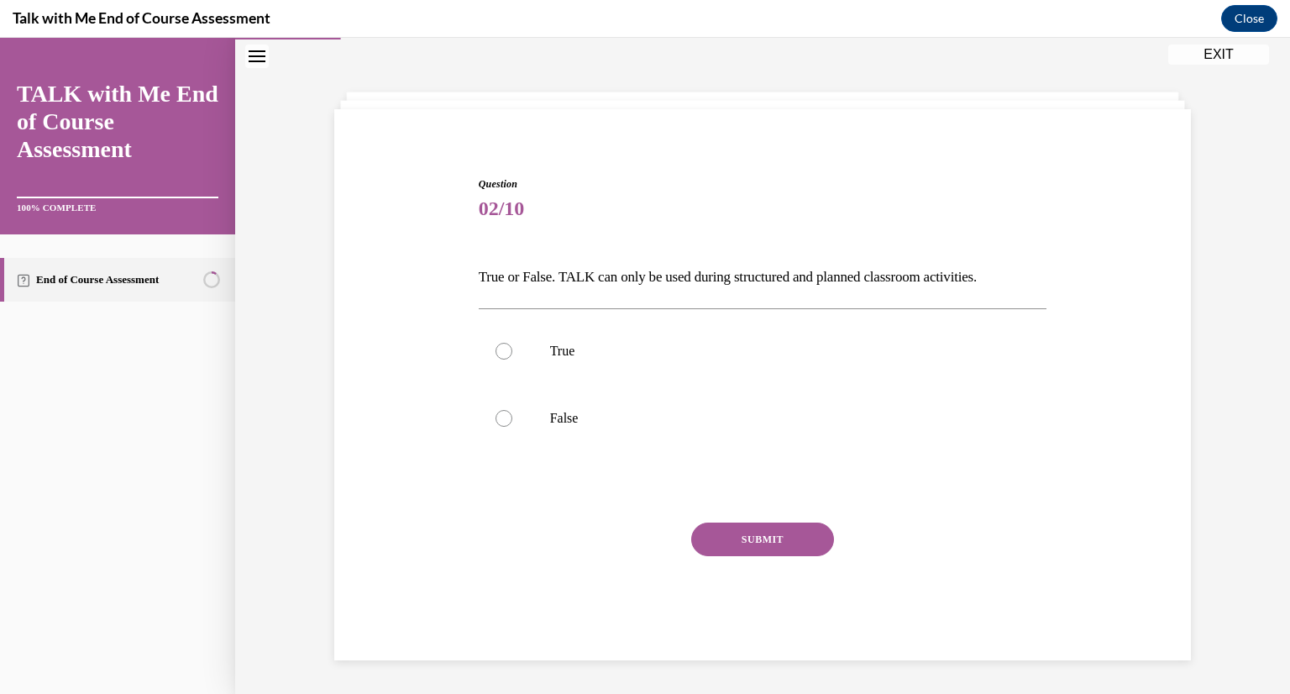
scroll to position [57, 0]
click at [643, 429] on label "False" at bounding box center [763, 418] width 569 height 67
click at [512, 427] on input "False" at bounding box center [504, 418] width 17 height 17
radio input "true"
click at [799, 543] on button "SUBMIT" at bounding box center [762, 539] width 143 height 34
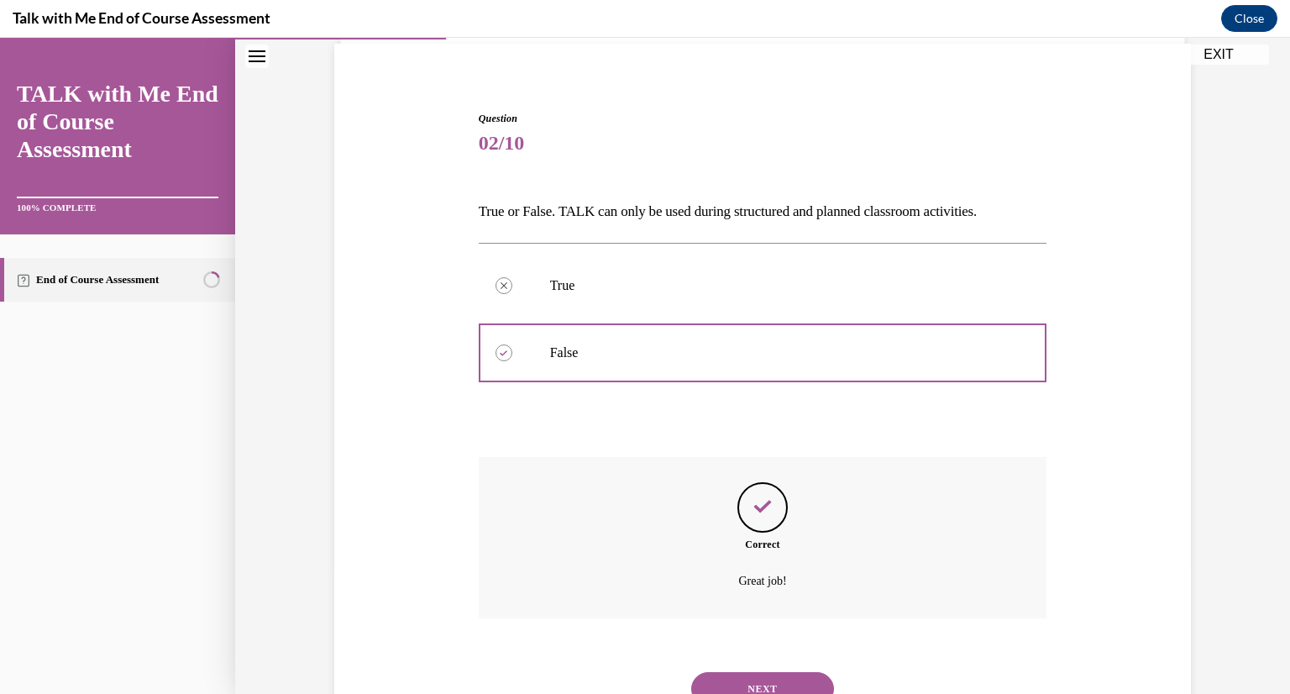
scroll to position [192, 0]
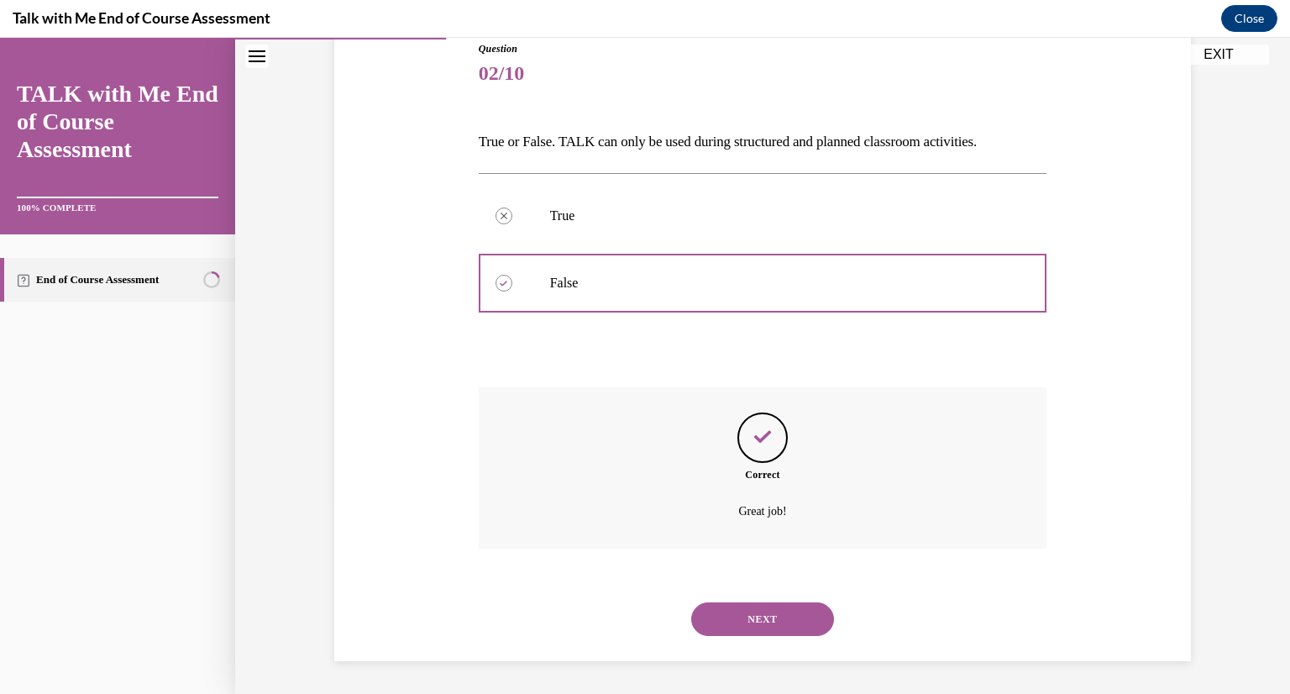
click at [799, 543] on div "Correct Great job!" at bounding box center [763, 467] width 569 height 161
click at [773, 618] on button "NEXT" at bounding box center [762, 619] width 143 height 34
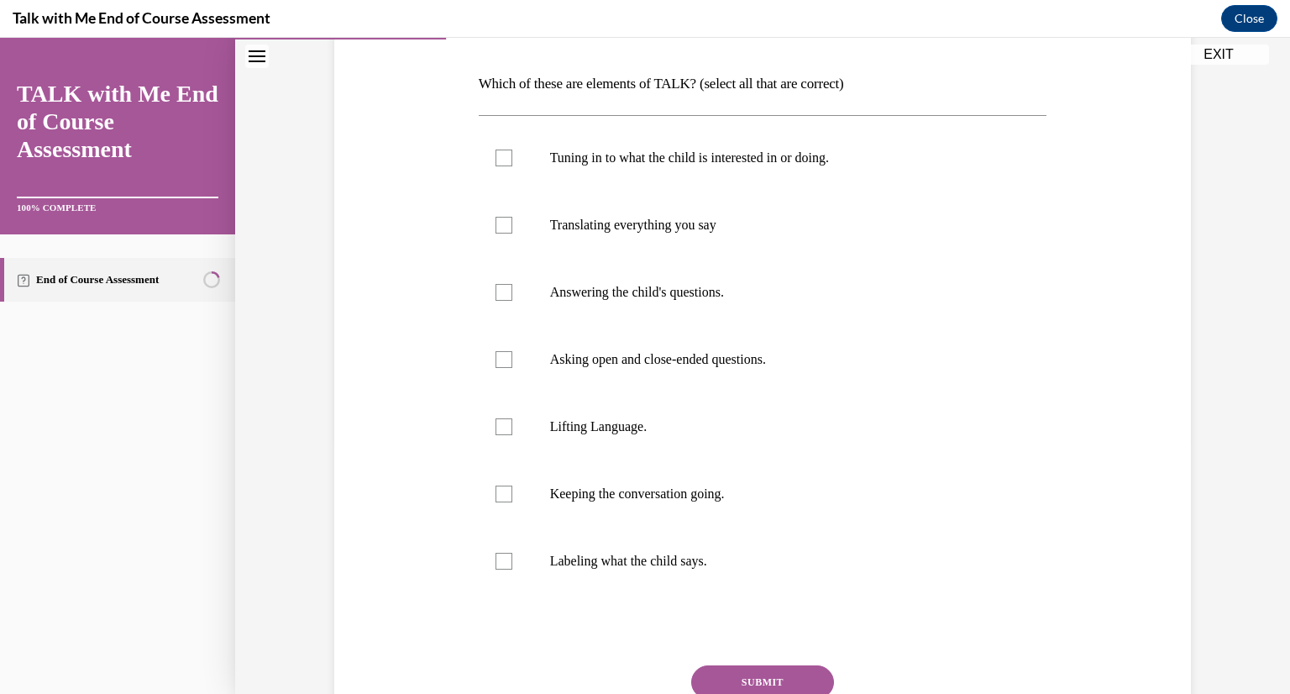
scroll to position [245, 0]
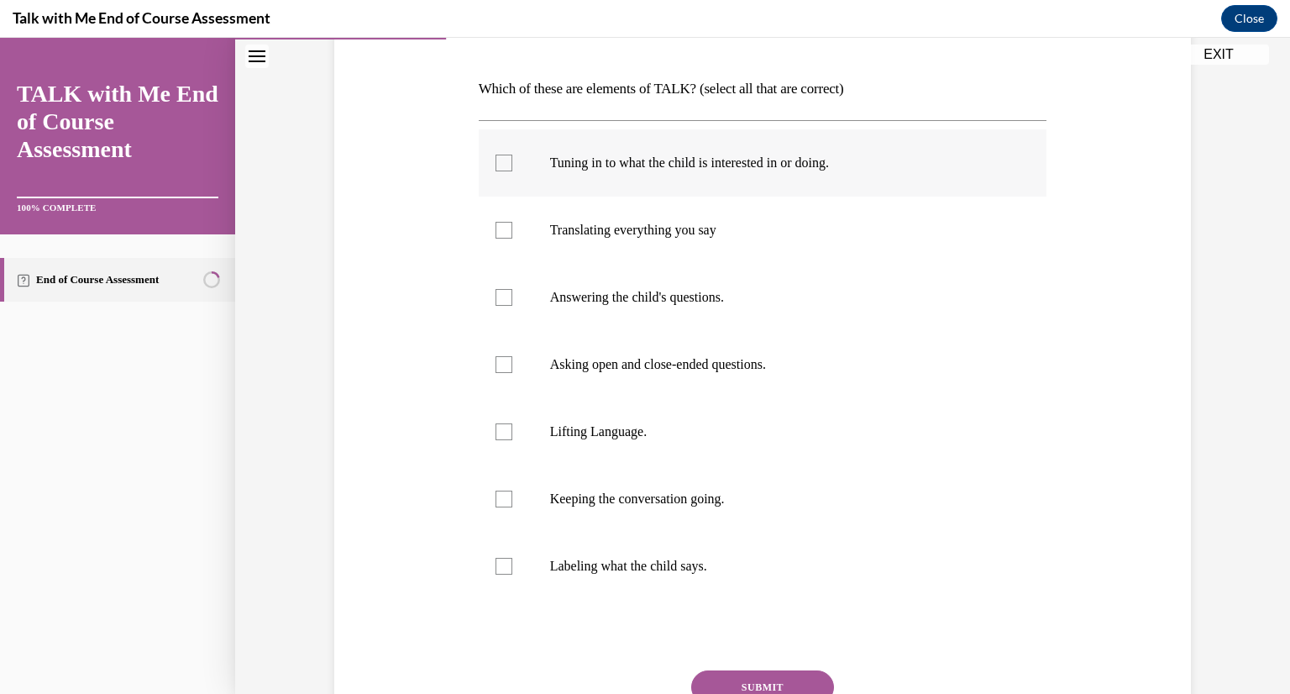
click at [917, 176] on label "Tuning in to what the child is interested in or doing." at bounding box center [763, 162] width 569 height 67
click at [512, 171] on input "Tuning in to what the child is interested in or doing." at bounding box center [504, 163] width 17 height 17
checkbox input "true"
click at [863, 339] on label "Asking open and close-ended questions." at bounding box center [763, 364] width 569 height 67
click at [512, 356] on input "Asking open and close-ended questions." at bounding box center [504, 364] width 17 height 17
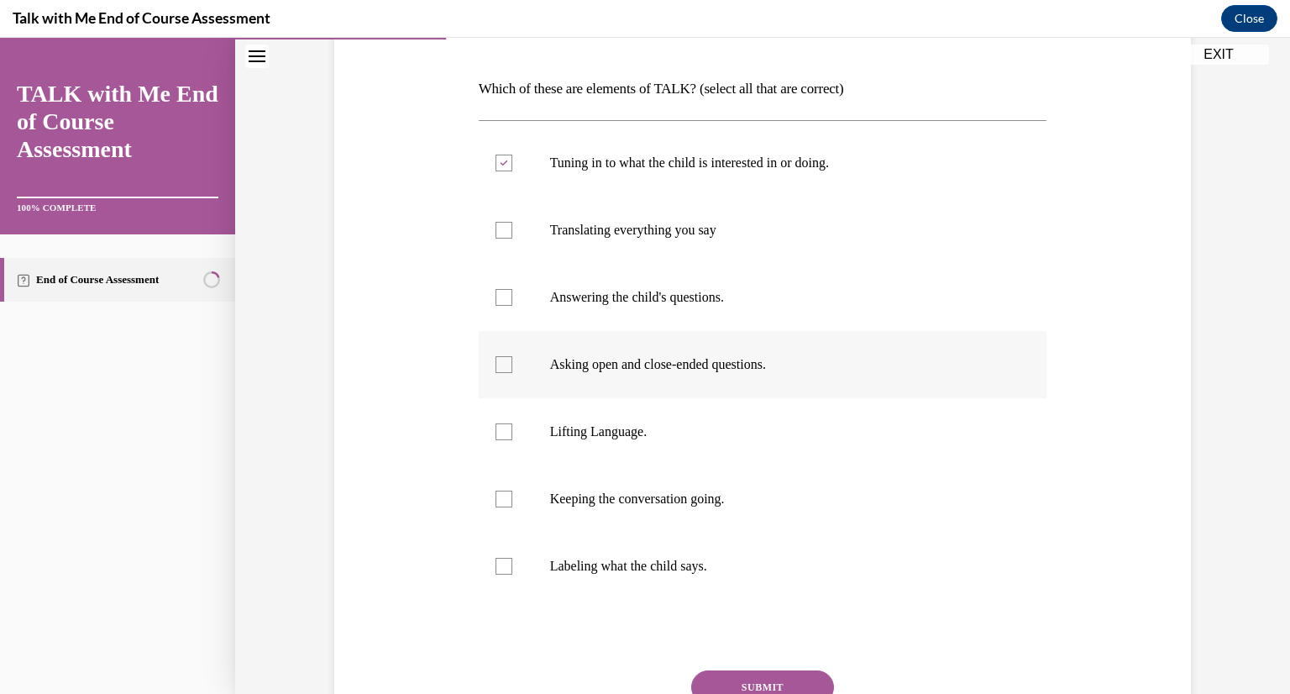
checkbox input "true"
click at [829, 422] on label "Lifting Language." at bounding box center [763, 431] width 569 height 67
click at [512, 423] on input "Lifting Language." at bounding box center [504, 431] width 17 height 17
checkbox input "true"
click at [803, 481] on label "Keeping the conversation going." at bounding box center [763, 498] width 569 height 67
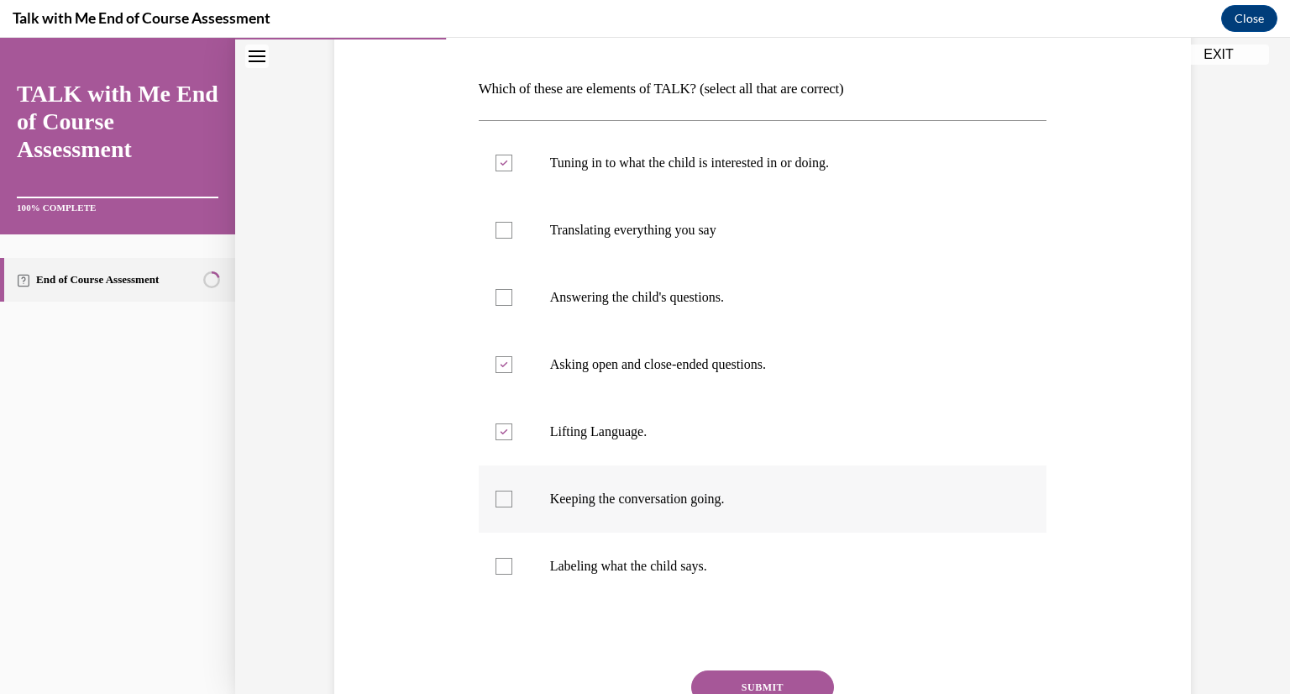
click at [512, 491] on input "Keeping the conversation going." at bounding box center [504, 499] width 17 height 17
checkbox input "true"
click at [766, 670] on button "SUBMIT" at bounding box center [762, 687] width 143 height 34
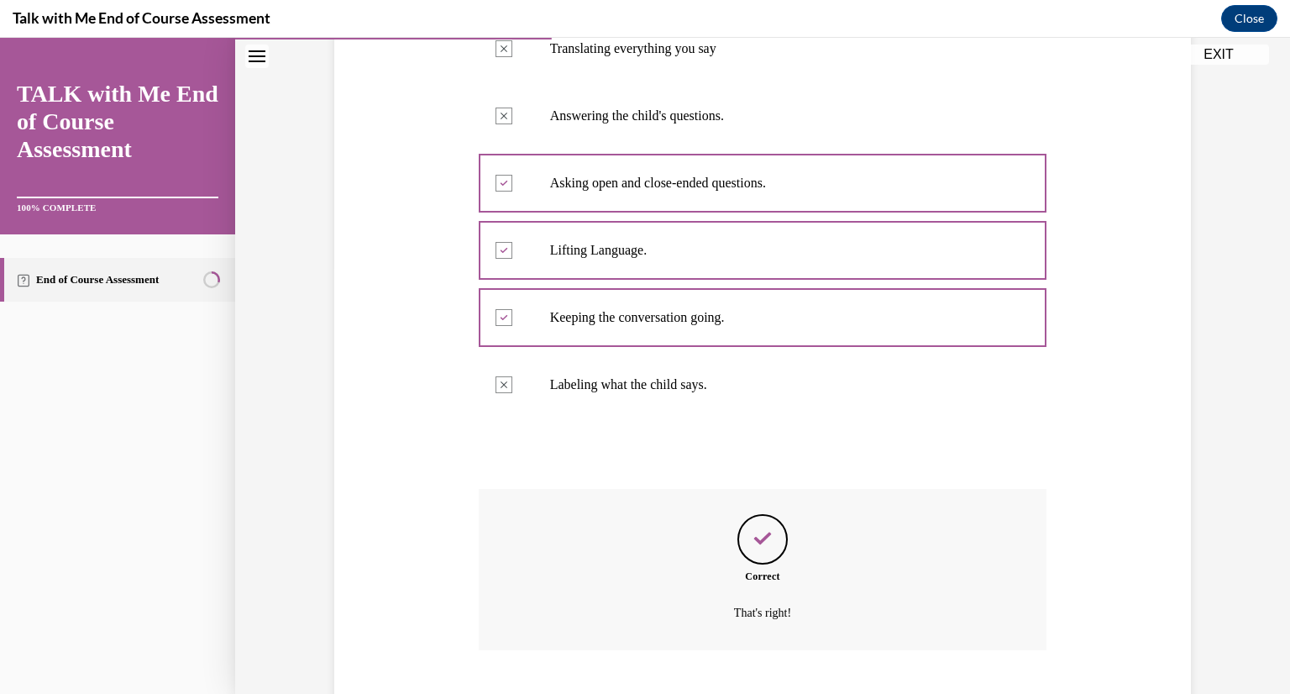
scroll to position [528, 0]
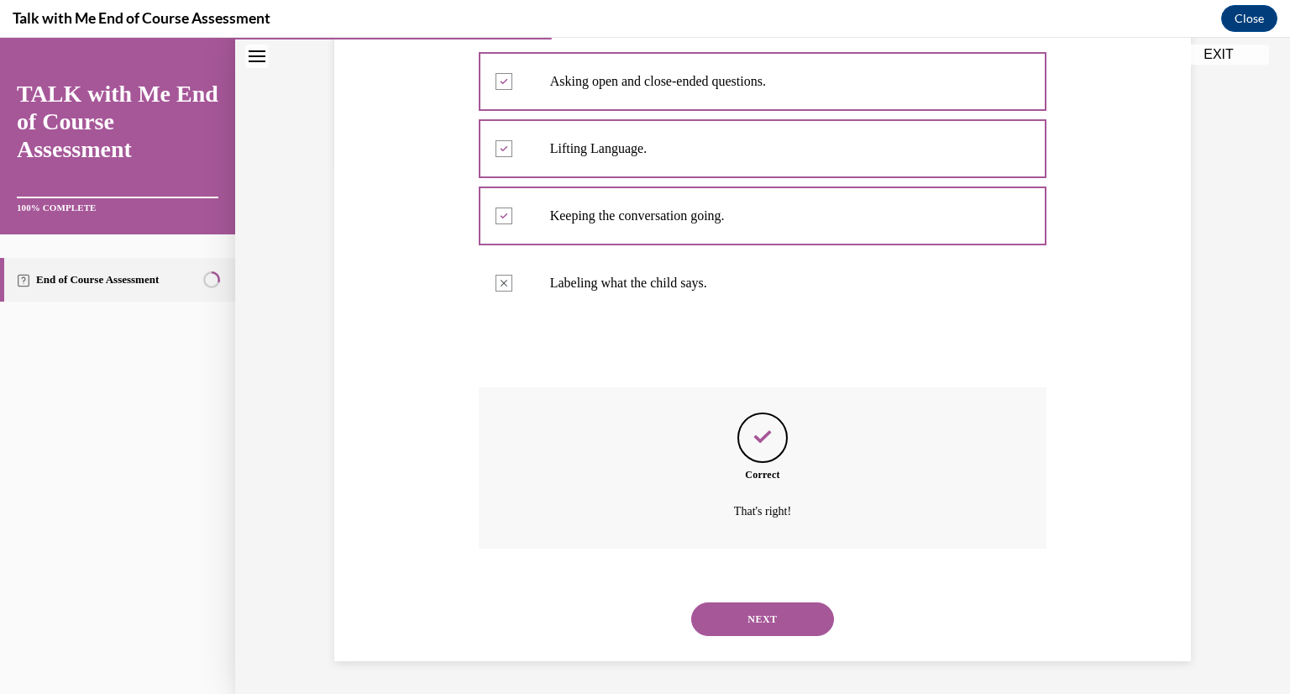
click at [743, 617] on button "NEXT" at bounding box center [762, 619] width 143 height 34
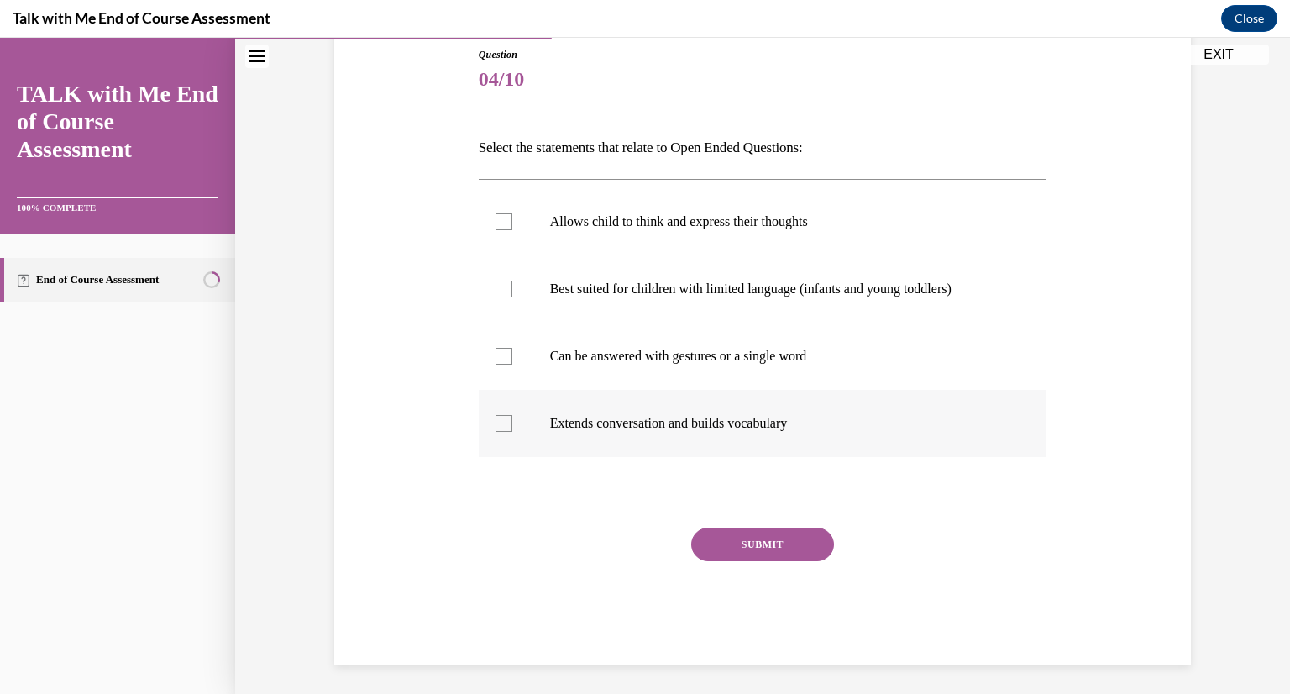
click at [687, 428] on p "Extends conversation and builds vocabulary" at bounding box center [777, 423] width 455 height 17
click at [512, 428] on input "Extends conversation and builds vocabulary" at bounding box center [504, 423] width 17 height 17
checkbox input "true"
click at [726, 539] on button "SUBMIT" at bounding box center [762, 544] width 143 height 34
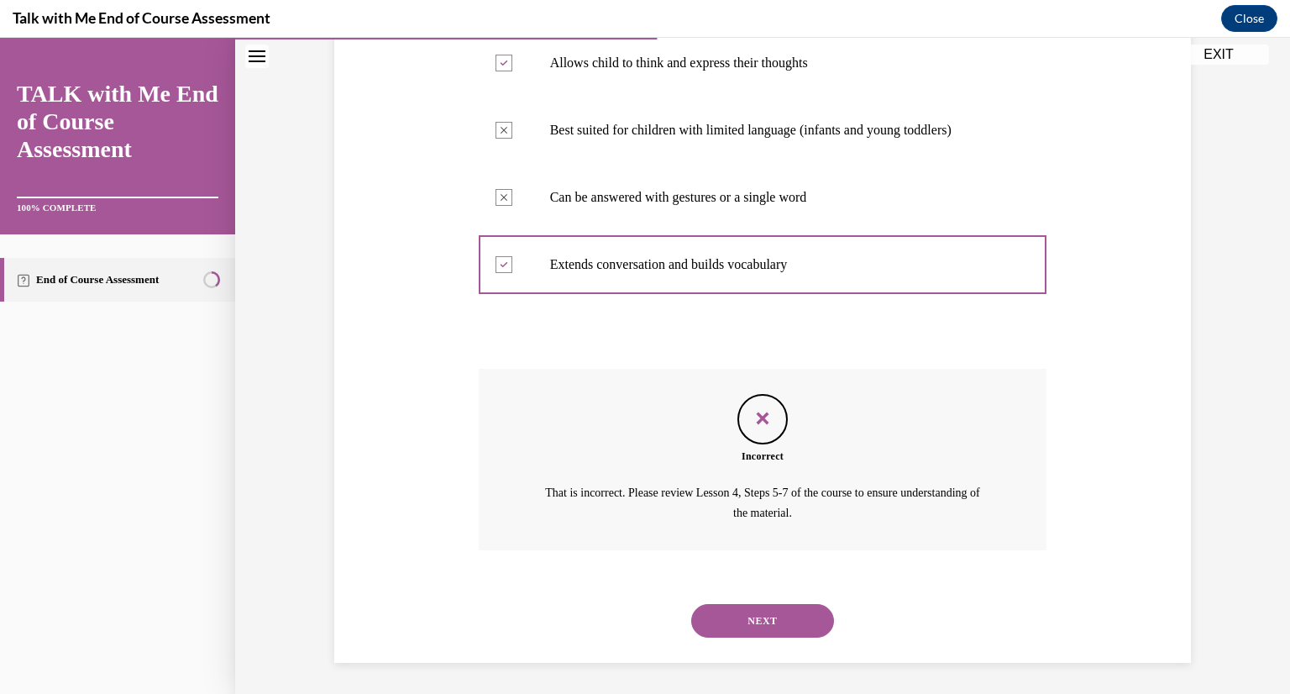
scroll to position [347, 0]
click at [743, 639] on div "NEXT" at bounding box center [763, 618] width 569 height 67
click at [739, 631] on button "NEXT" at bounding box center [762, 619] width 143 height 34
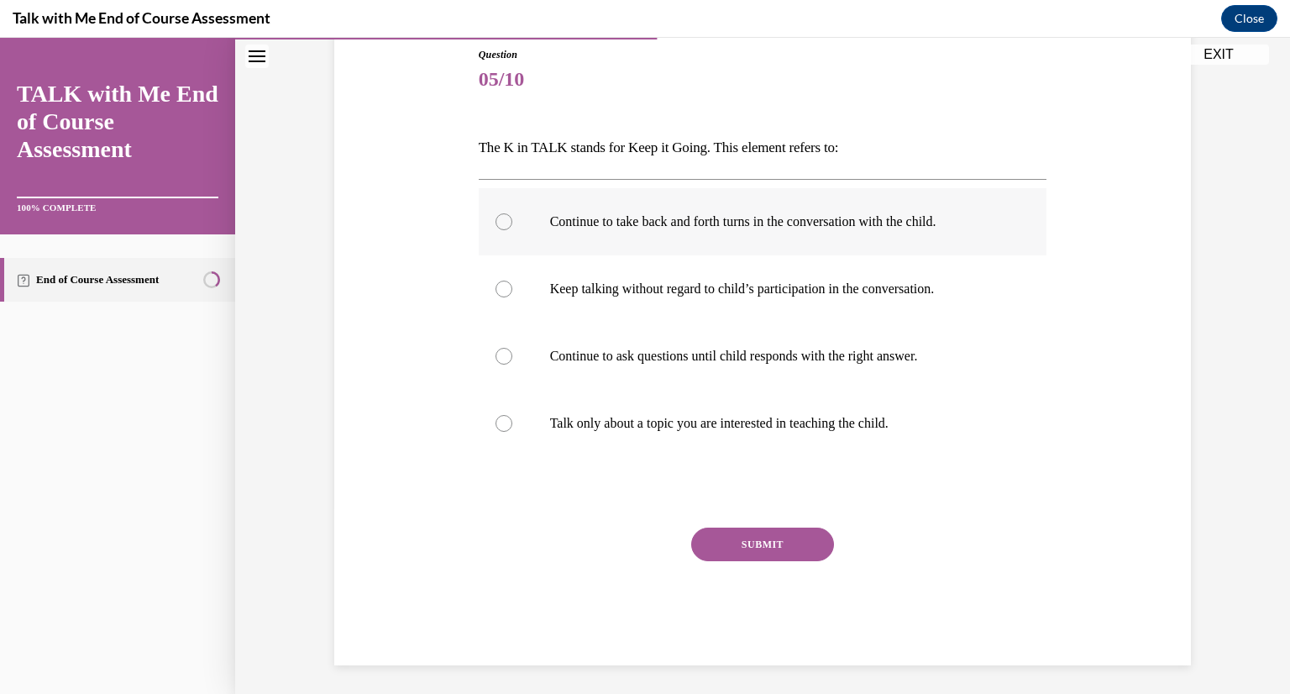
click at [690, 234] on label "Continue to take back and forth turns in the conversation with the child." at bounding box center [763, 221] width 569 height 67
click at [512, 230] on input "Continue to take back and forth turns in the conversation with the child." at bounding box center [504, 221] width 17 height 17
radio input "true"
click at [748, 535] on button "SUBMIT" at bounding box center [762, 544] width 143 height 34
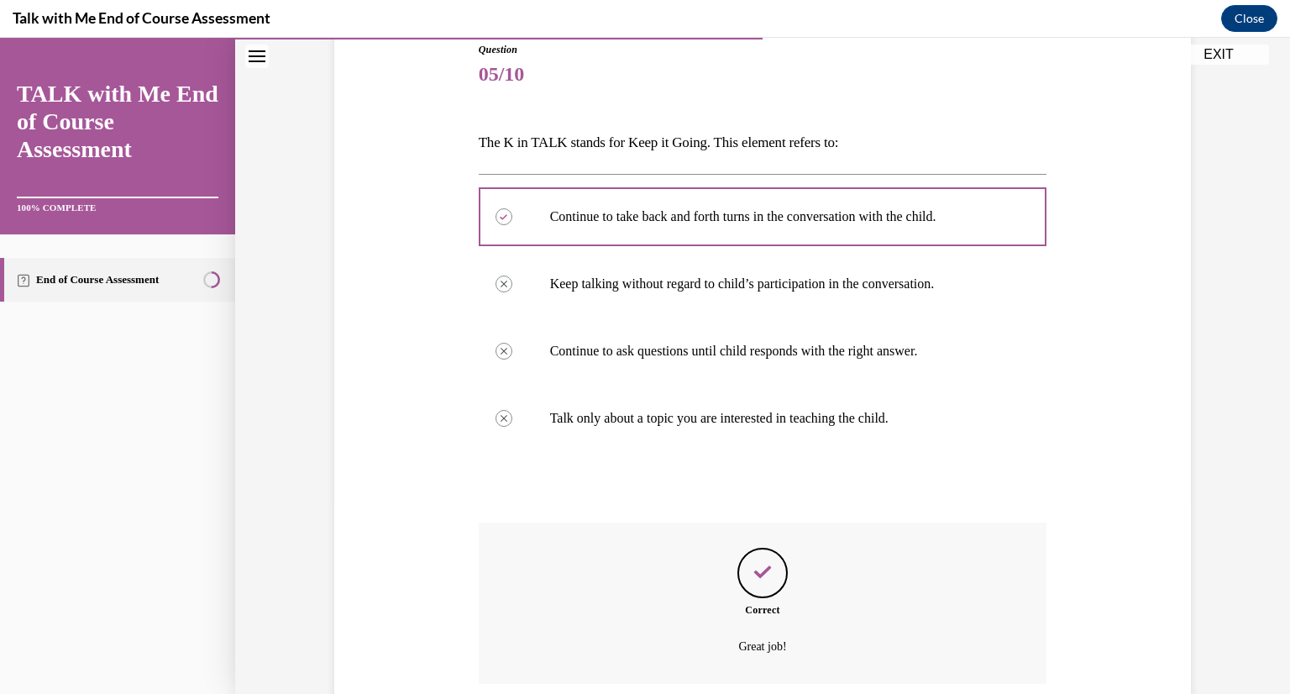
scroll to position [327, 0]
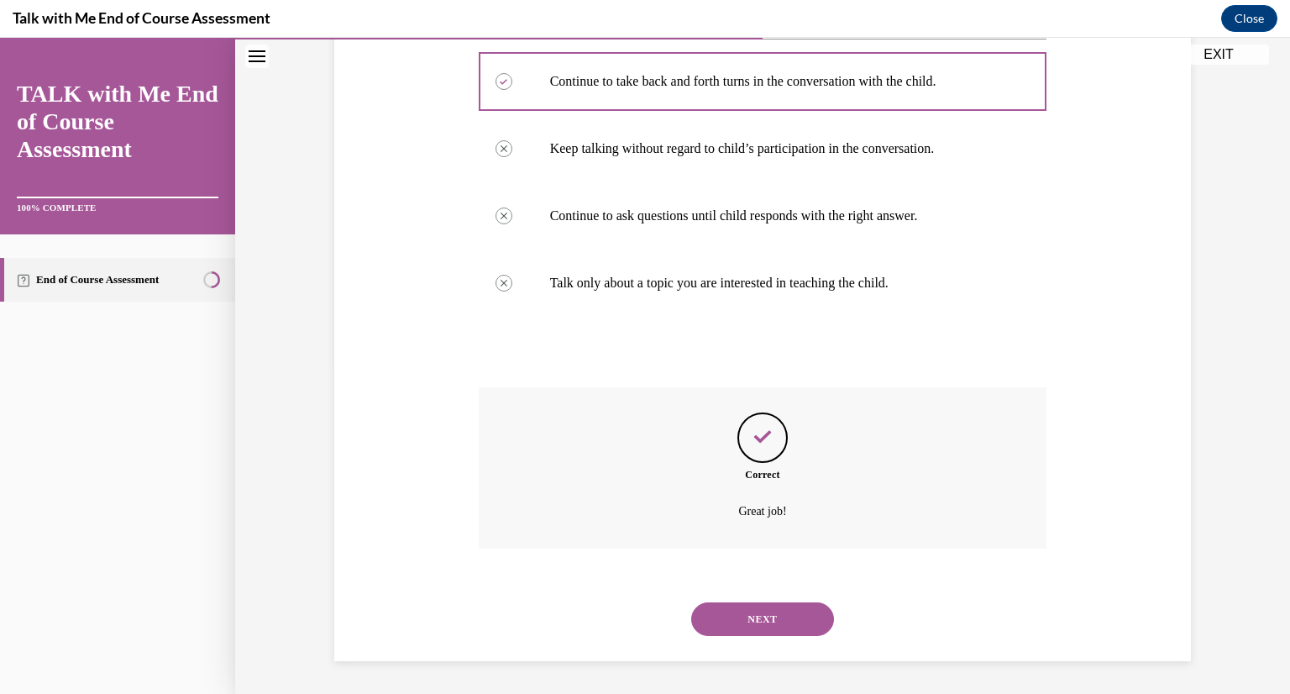
click at [746, 624] on button "NEXT" at bounding box center [762, 619] width 143 height 34
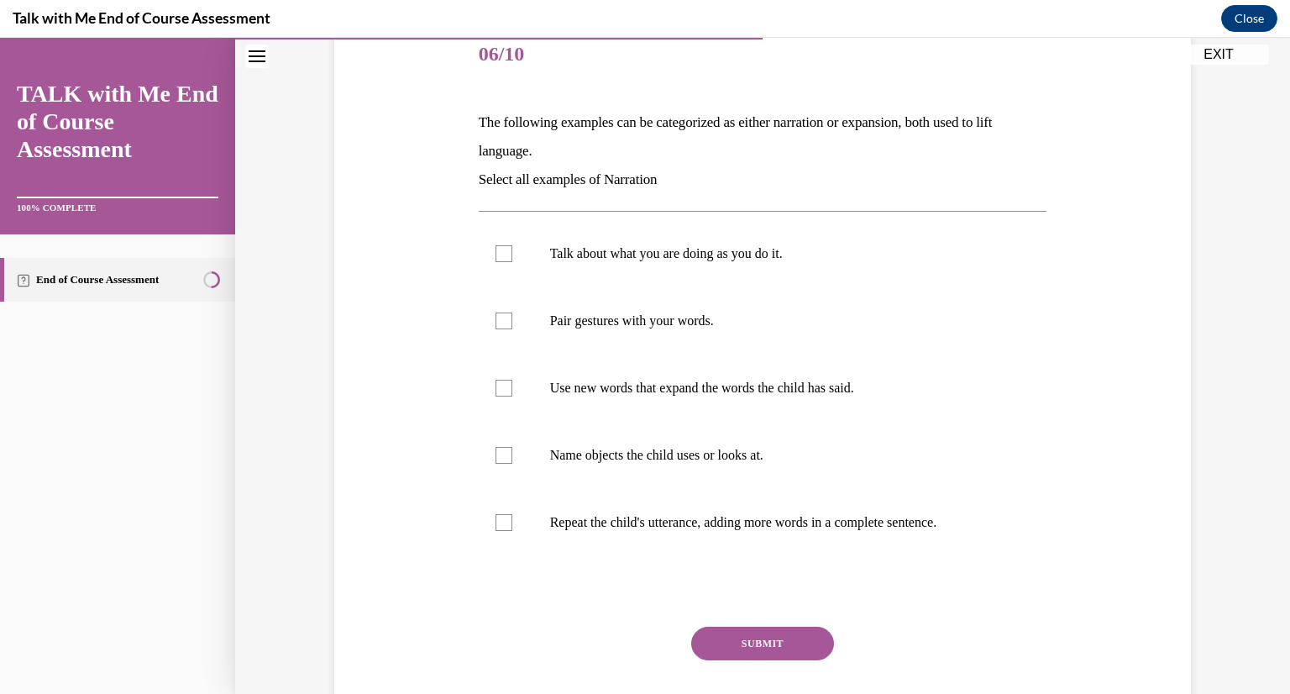
scroll to position [243, 0]
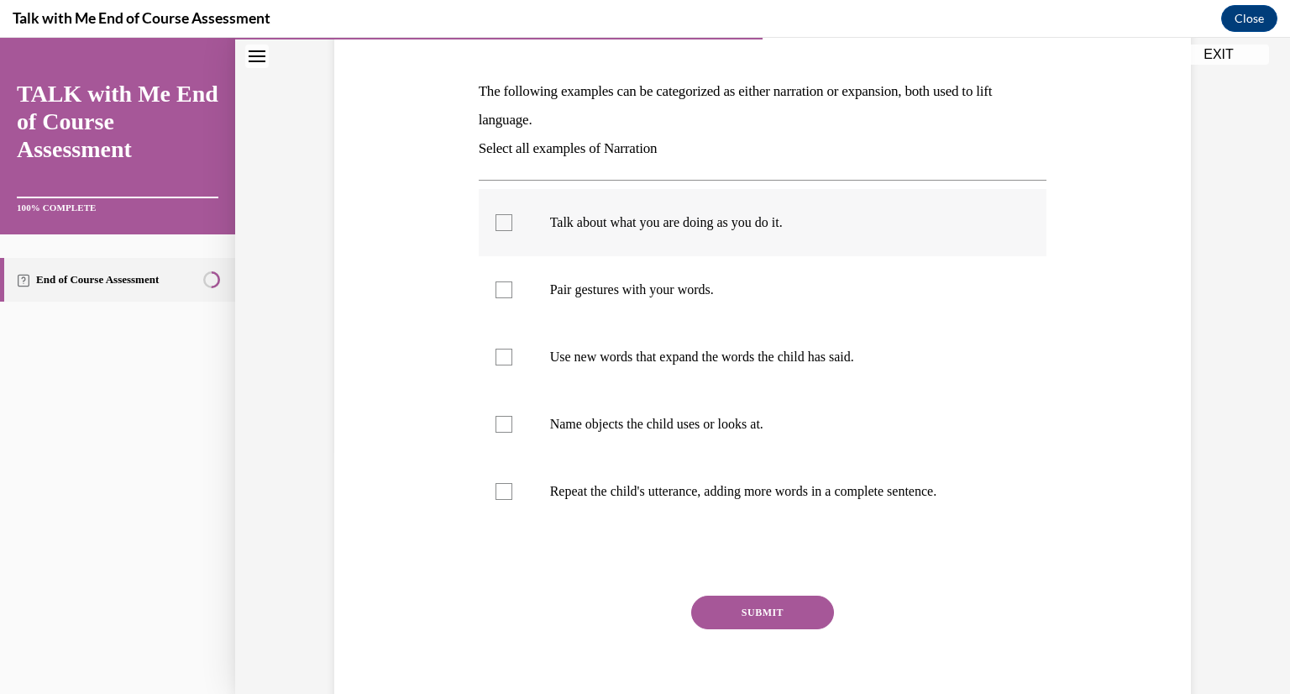
click at [785, 225] on p "Talk about what you are doing as you do it." at bounding box center [777, 222] width 455 height 17
click at [512, 225] on input "Talk about what you are doing as you do it." at bounding box center [504, 222] width 17 height 17
checkbox input "true"
click at [758, 269] on label "Pair gestures with your words." at bounding box center [763, 289] width 569 height 67
click at [512, 281] on input "Pair gestures with your words." at bounding box center [504, 289] width 17 height 17
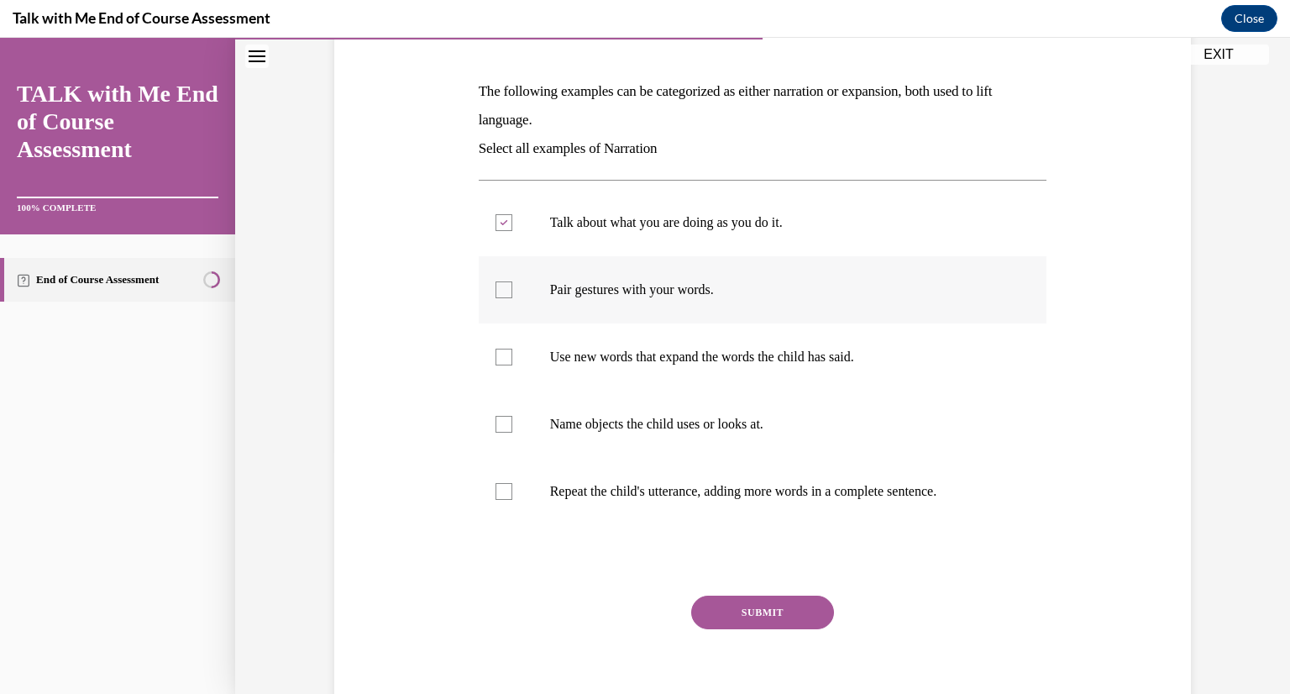
checkbox input "true"
click at [707, 438] on label "Name objects the child uses or looks at." at bounding box center [763, 424] width 569 height 67
click at [512, 433] on input "Name objects the child uses or looks at." at bounding box center [504, 424] width 17 height 17
checkbox input "true"
click at [697, 478] on label "Repeat the child's utterance, adding more words in a complete sentence." at bounding box center [763, 491] width 569 height 67
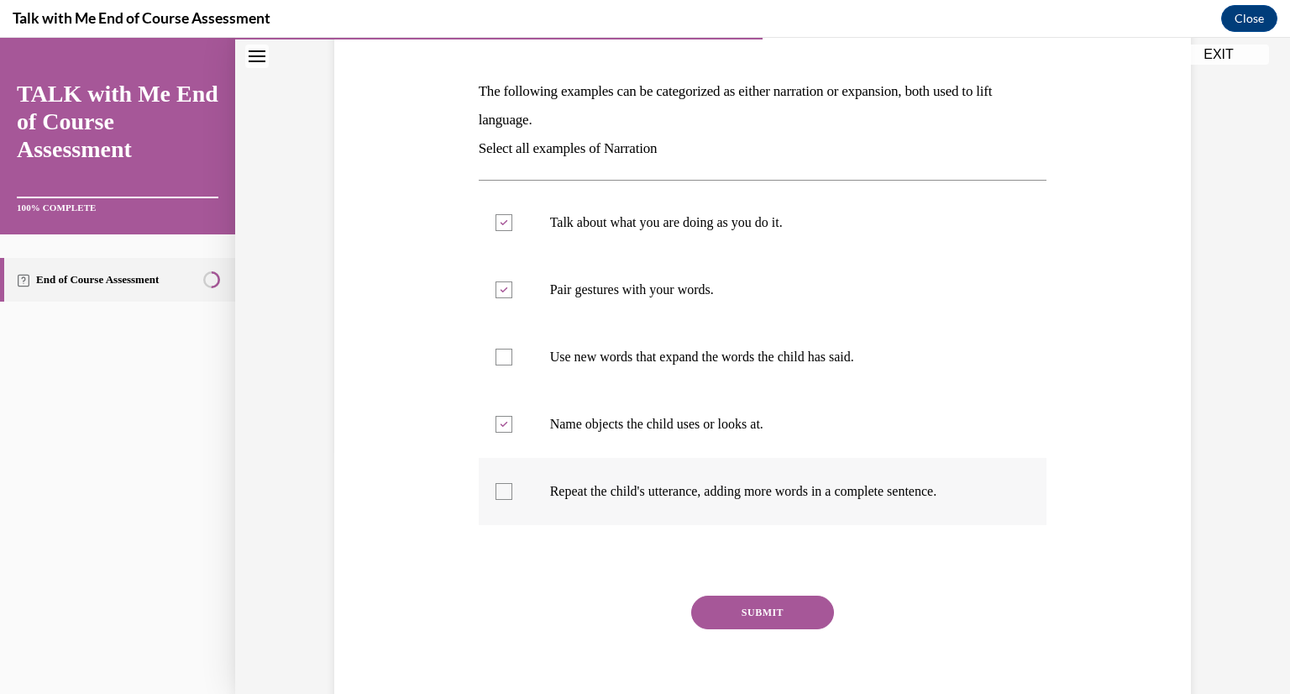
click at [512, 483] on input "Repeat the child's utterance, adding more words in a complete sentence." at bounding box center [504, 491] width 17 height 17
checkbox input "true"
click at [718, 368] on label "Use new words that expand the words the child has said." at bounding box center [763, 356] width 569 height 67
click at [512, 365] on input "Use new words that expand the words the child has said." at bounding box center [504, 357] width 17 height 17
checkbox input "true"
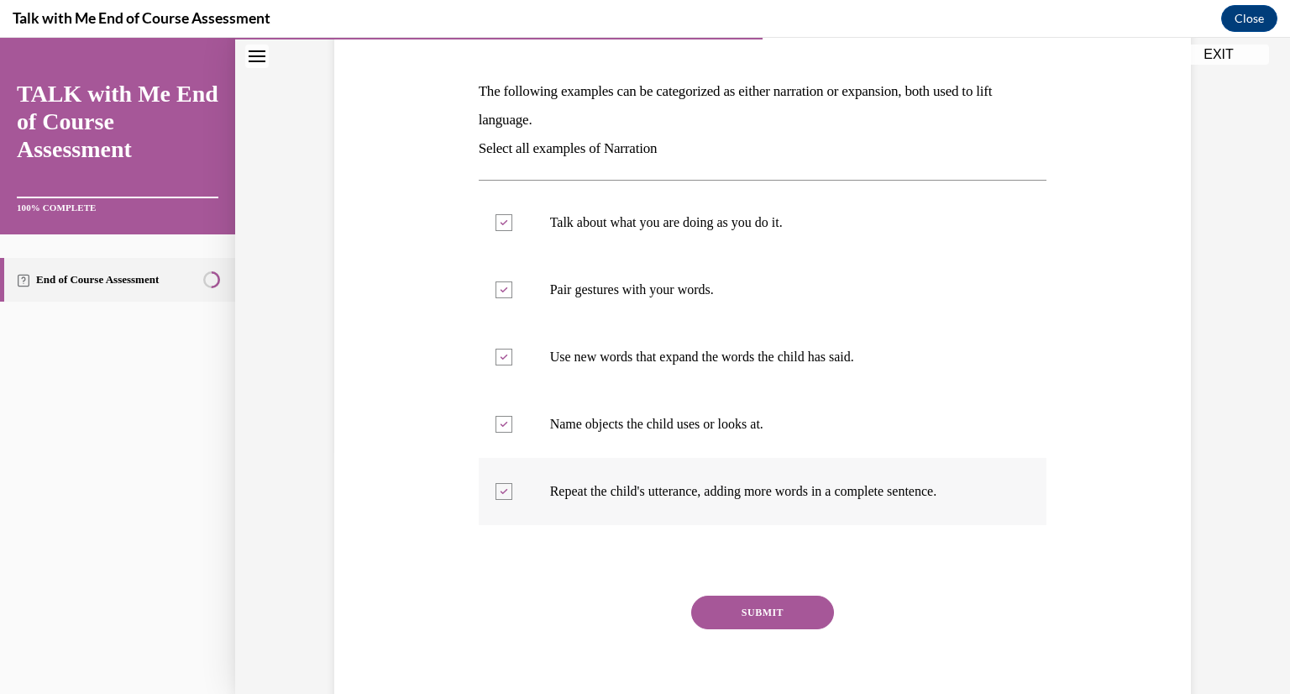
click at [712, 493] on p "Repeat the child's utterance, adding more words in a complete sentence." at bounding box center [777, 491] width 455 height 17
click at [512, 493] on input "Repeat the child's utterance, adding more words in a complete sentence." at bounding box center [504, 491] width 17 height 17
checkbox input "false"
click at [748, 591] on div "Question 06/10 The following examples can be categorized as either narration or…" at bounding box center [763, 362] width 569 height 743
click at [751, 623] on button "SUBMIT" at bounding box center [762, 613] width 143 height 34
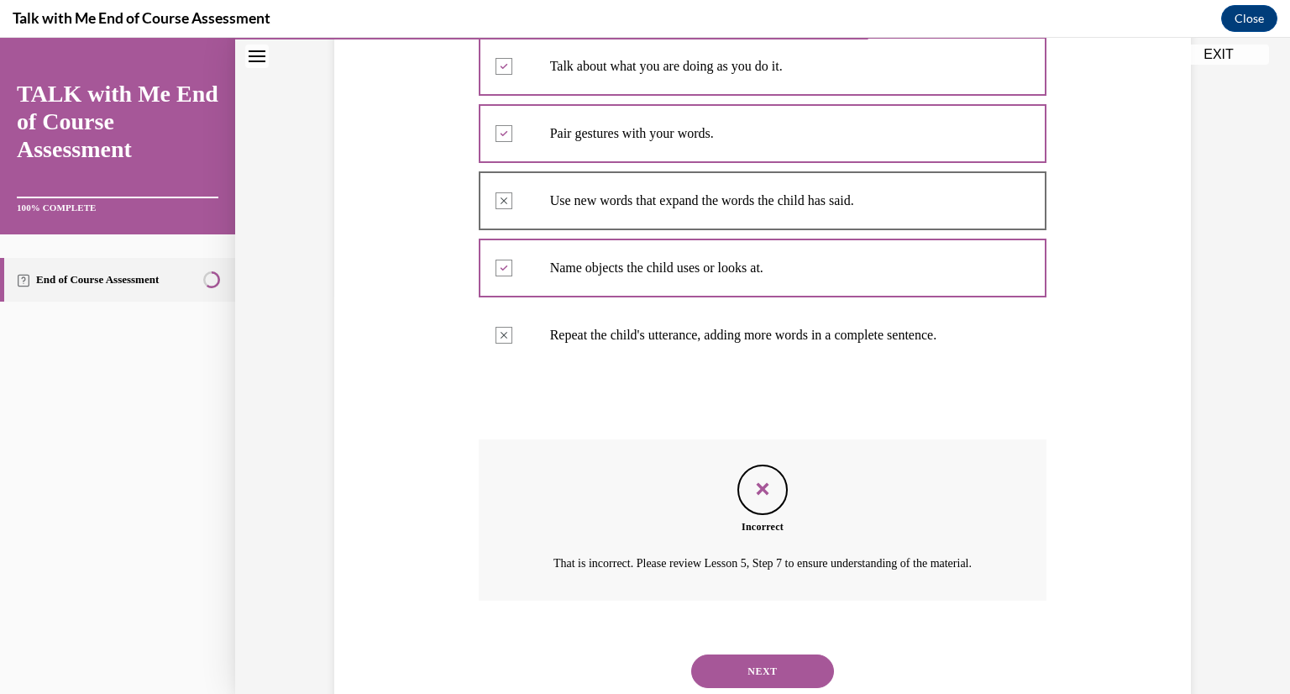
scroll to position [385, 0]
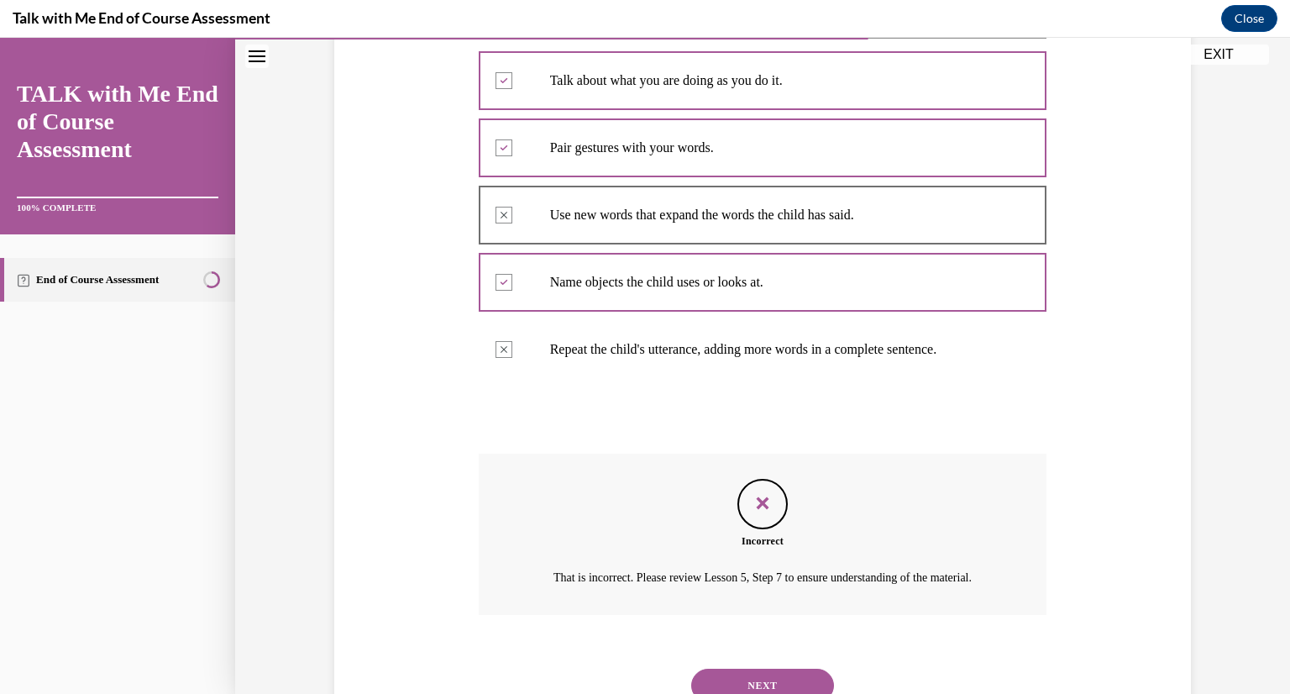
click at [1273, 532] on div "Question 06/10 The following examples can be categorized as either narration or…" at bounding box center [762, 233] width 1055 height 1055
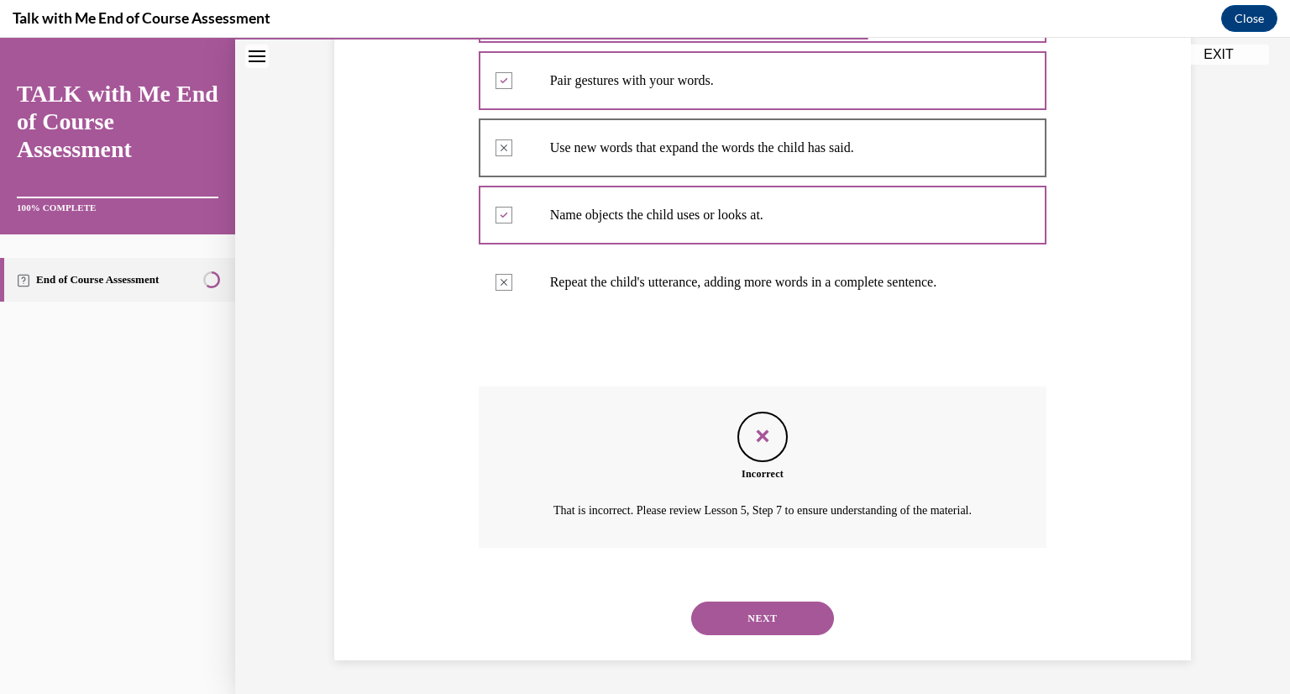
click at [743, 622] on button "NEXT" at bounding box center [762, 618] width 143 height 34
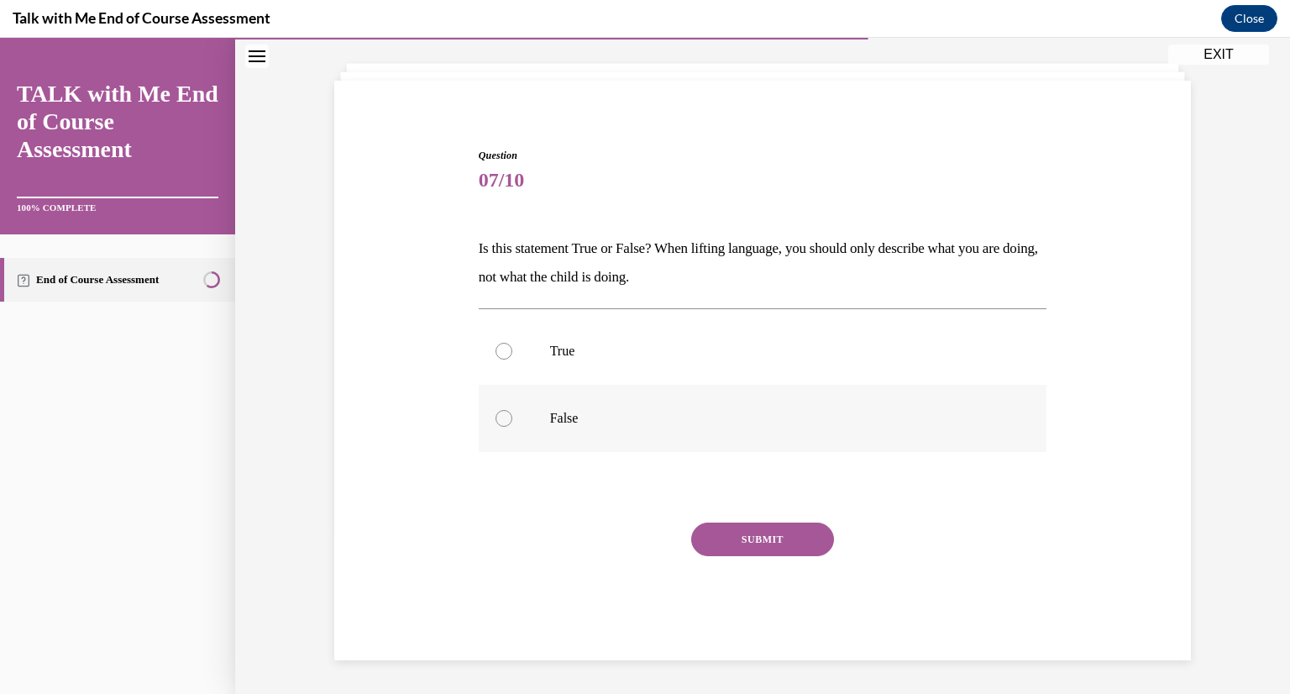
click at [497, 417] on div at bounding box center [504, 418] width 17 height 17
click at [497, 417] on input "False" at bounding box center [504, 418] width 17 height 17
radio input "true"
click at [779, 543] on button "SUBMIT" at bounding box center [762, 539] width 143 height 34
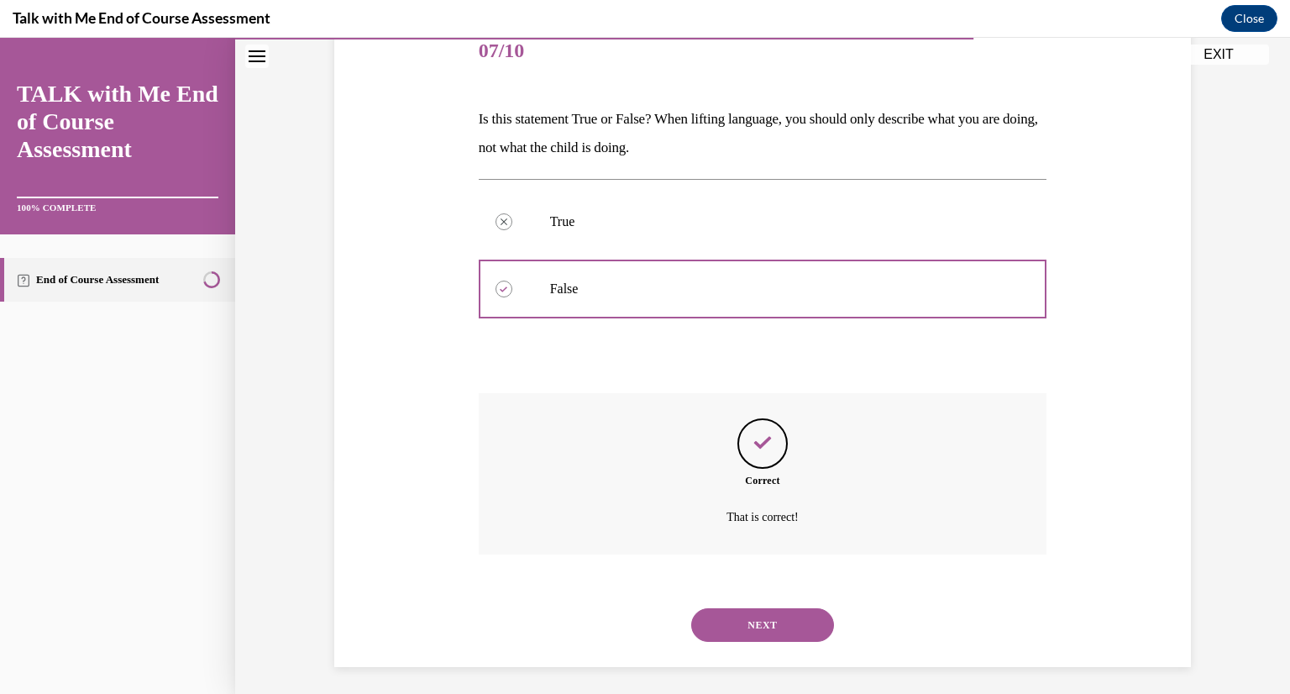
scroll to position [222, 0]
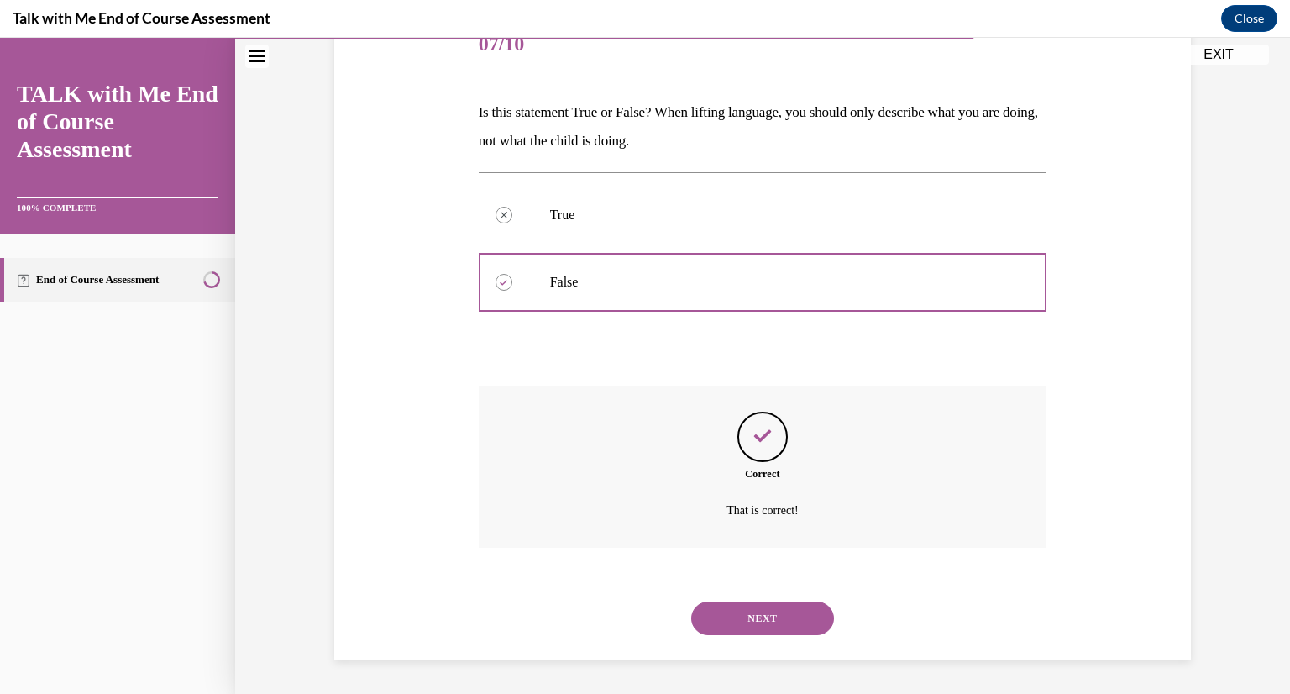
click at [761, 618] on button "NEXT" at bounding box center [762, 618] width 143 height 34
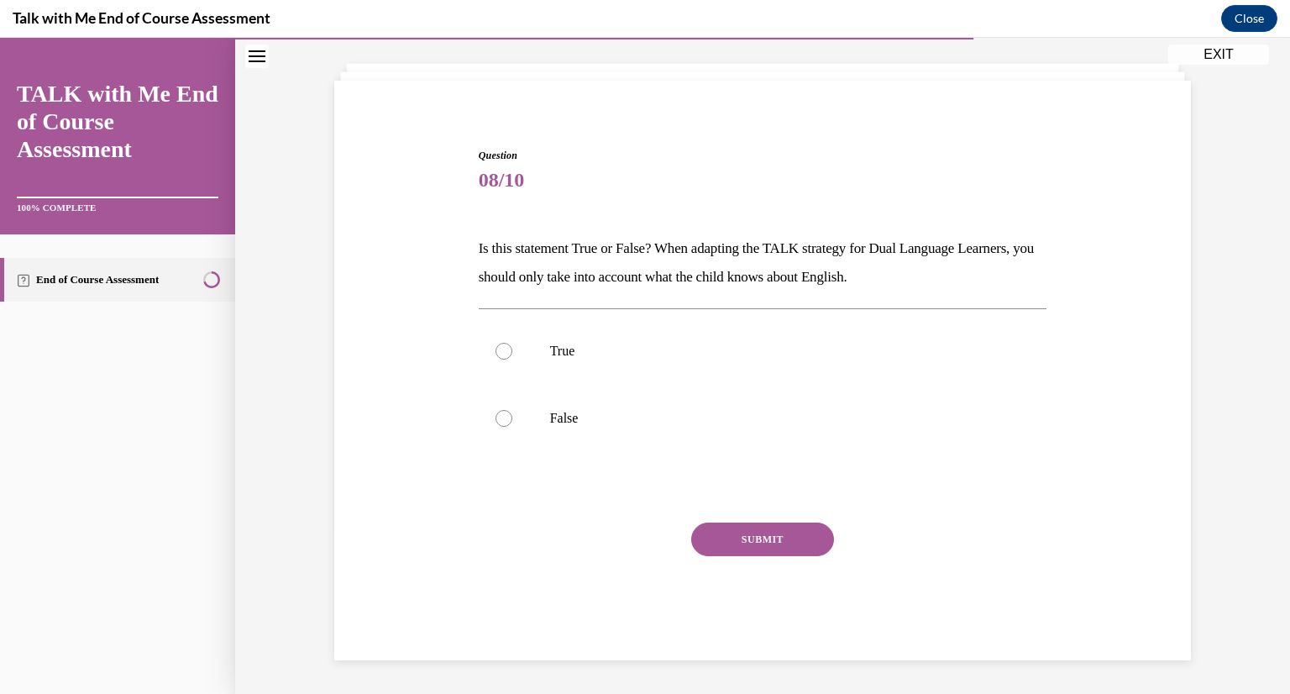
scroll to position [86, 0]
click at [592, 423] on p "False" at bounding box center [777, 418] width 455 height 17
click at [512, 423] on input "False" at bounding box center [504, 418] width 17 height 17
radio input "true"
click at [744, 532] on button "SUBMIT" at bounding box center [762, 539] width 143 height 34
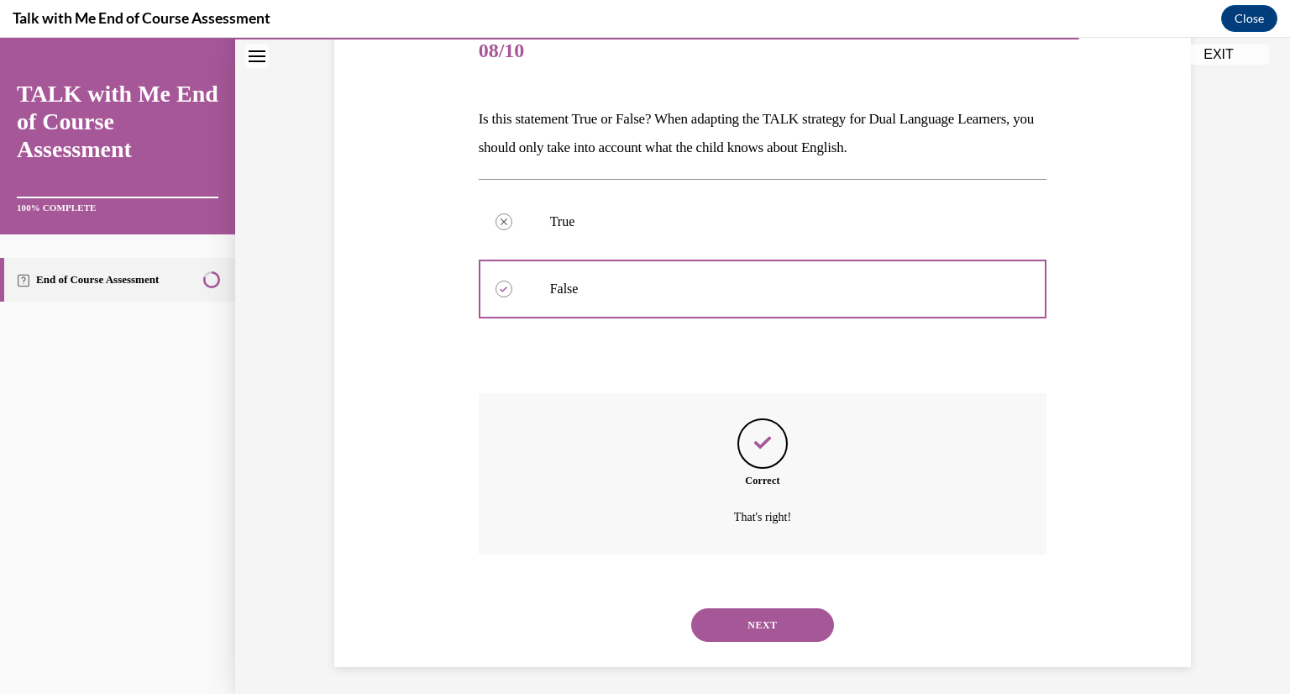
scroll to position [222, 0]
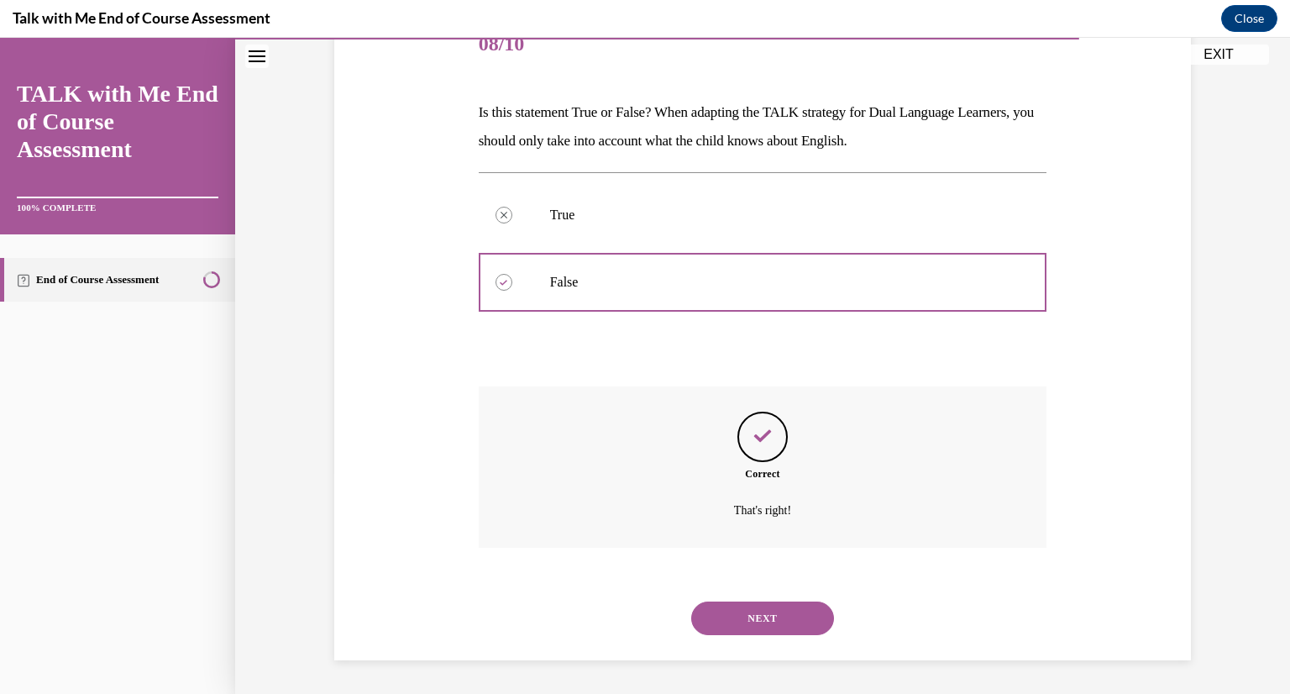
click at [748, 624] on button "NEXT" at bounding box center [762, 618] width 143 height 34
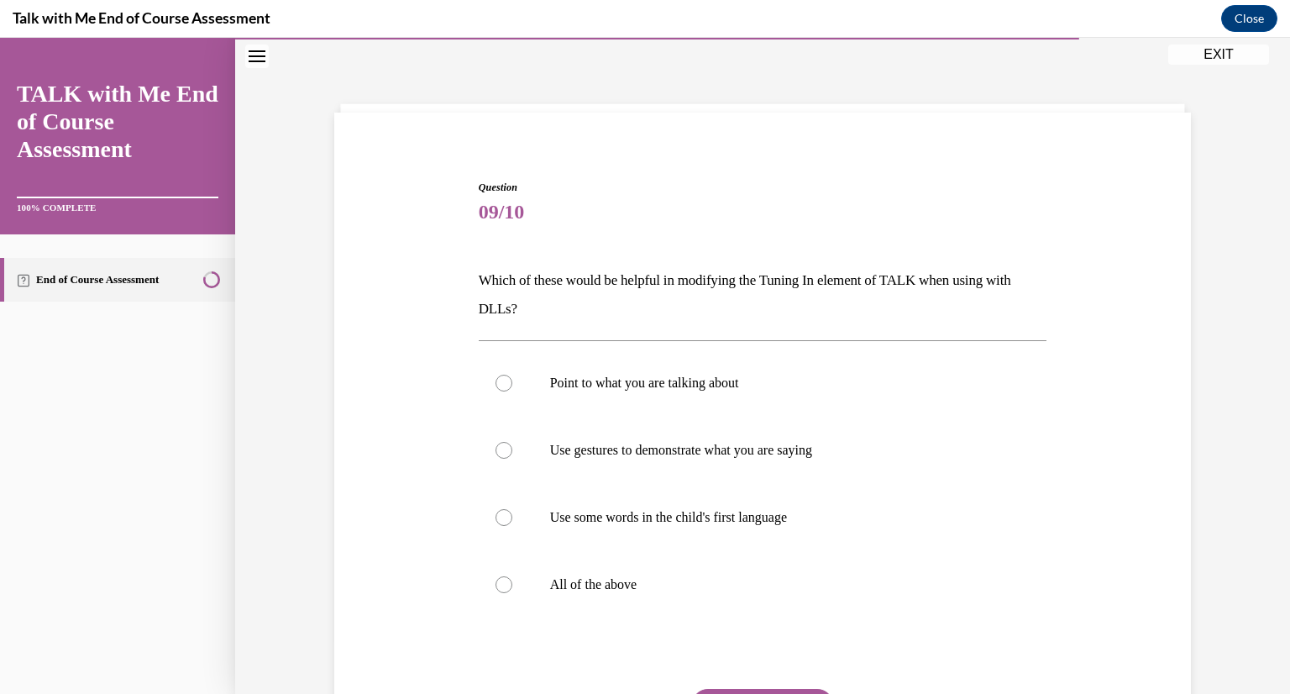
scroll to position [87, 0]
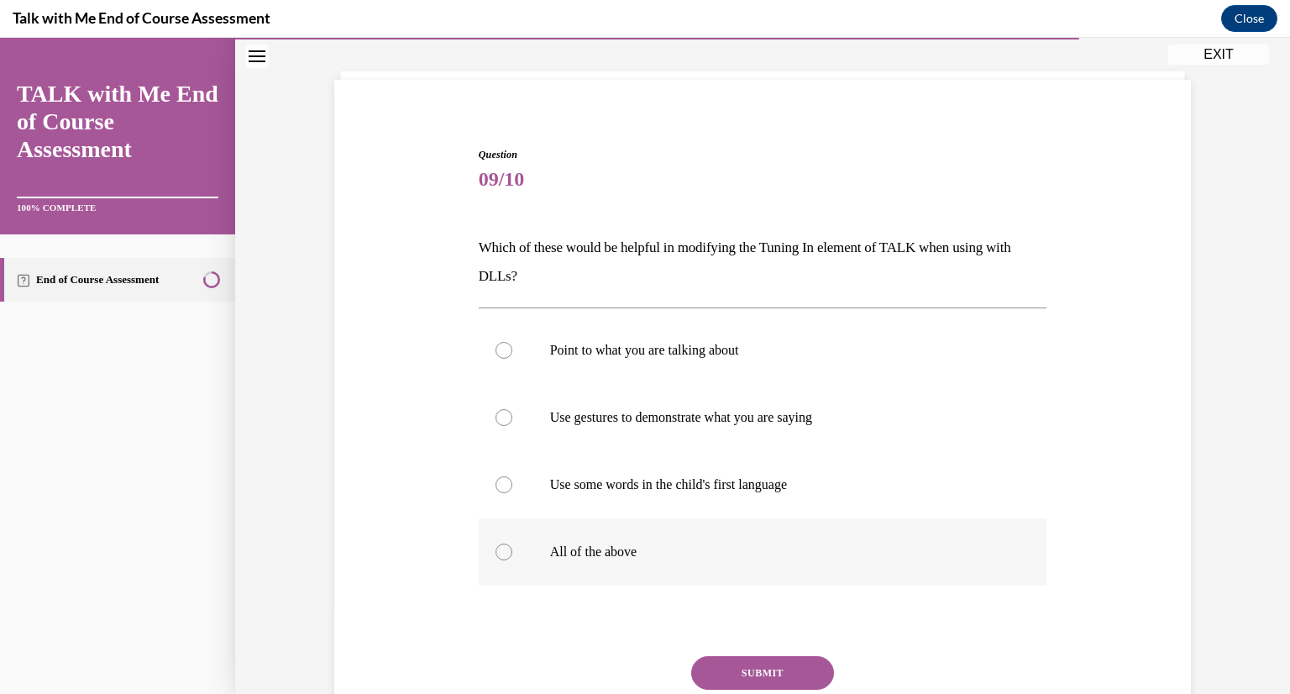
click at [636, 551] on p "All of the above" at bounding box center [777, 551] width 455 height 17
click at [512, 551] on input "All of the above" at bounding box center [504, 551] width 17 height 17
radio input "true"
click at [753, 669] on button "SUBMIT" at bounding box center [762, 673] width 143 height 34
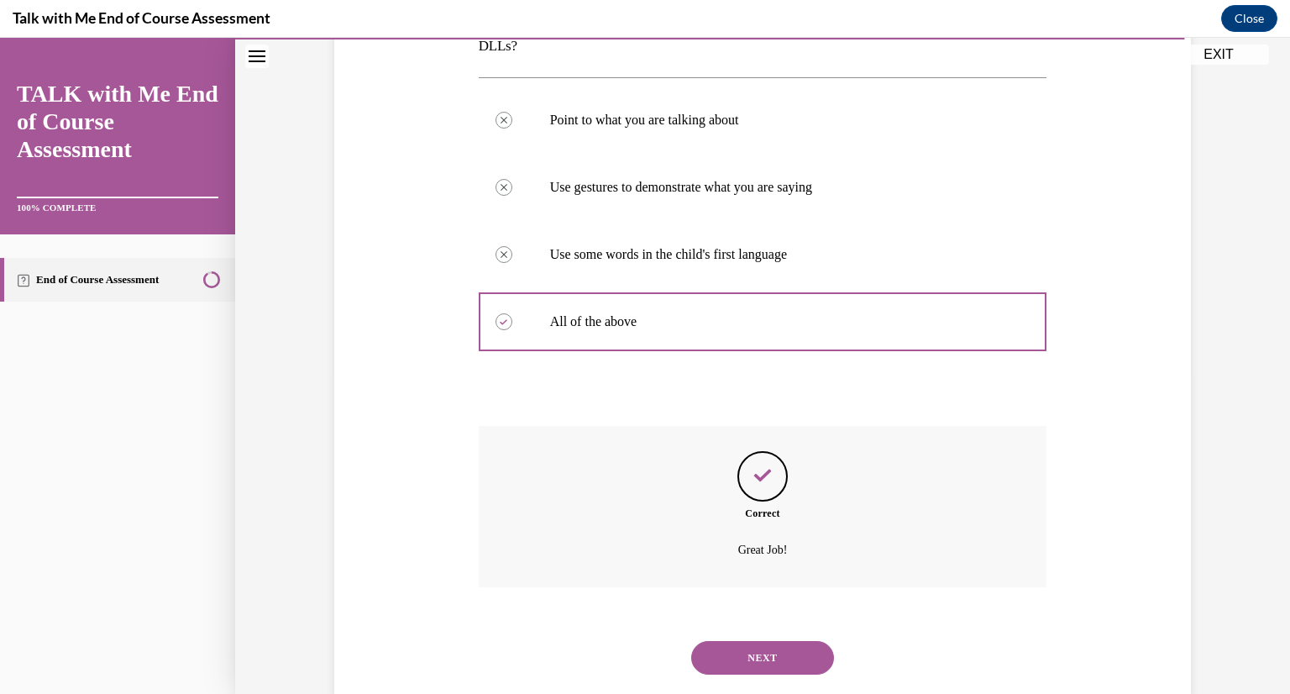
scroll to position [356, 0]
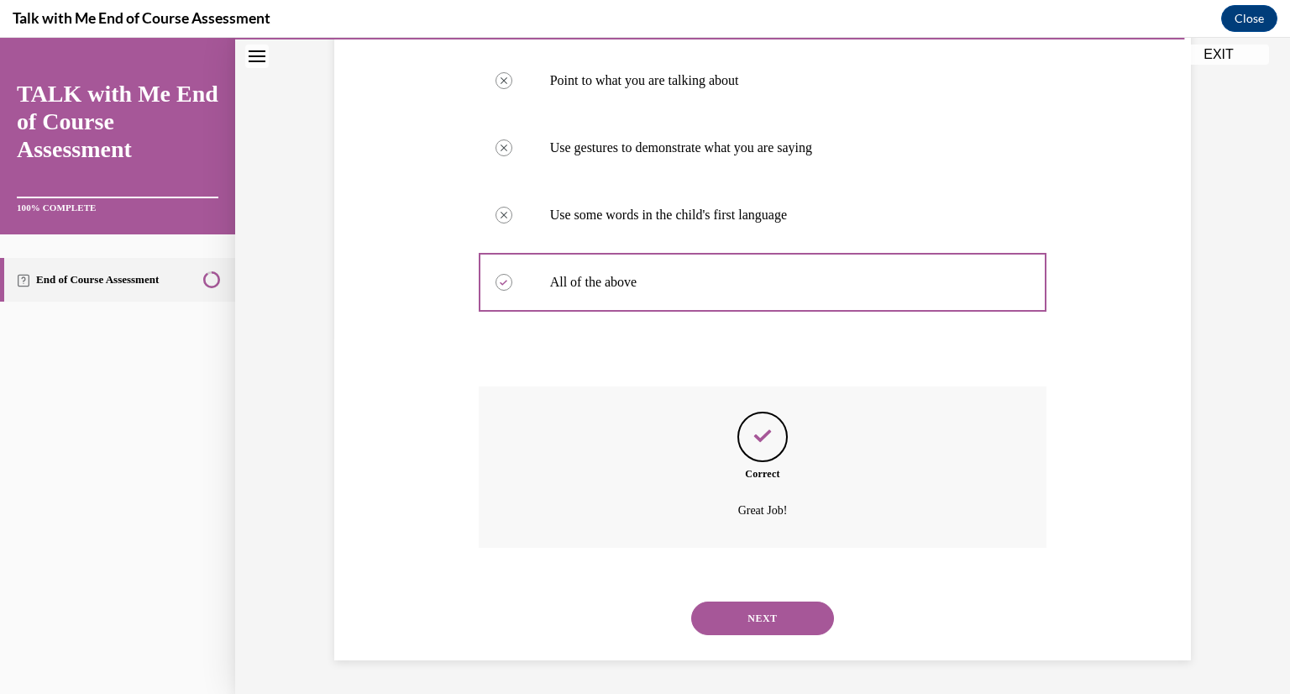
click at [743, 611] on button "NEXT" at bounding box center [762, 618] width 143 height 34
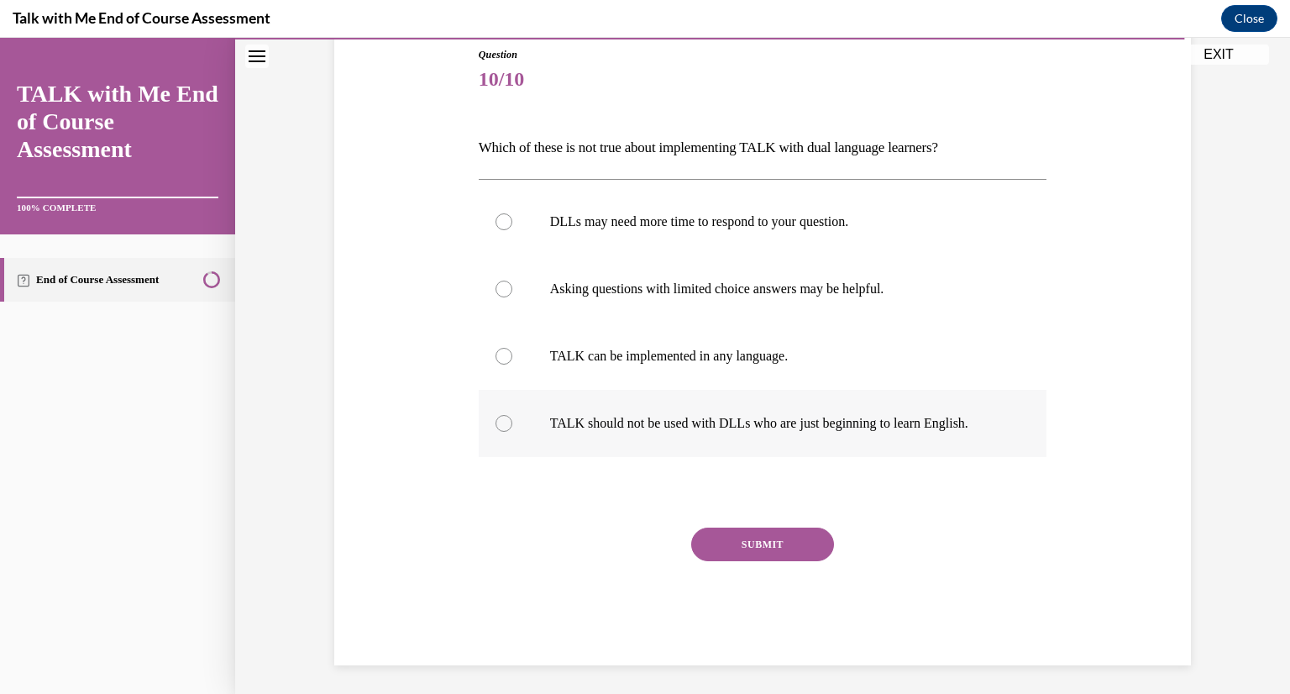
click at [712, 436] on label "TALK should not be used with DLLs who are just beginning to learn English." at bounding box center [763, 423] width 569 height 67
click at [512, 432] on input "TALK should not be used with DLLs who are just beginning to learn English." at bounding box center [504, 423] width 17 height 17
radio input "true"
click at [748, 545] on button "SUBMIT" at bounding box center [762, 544] width 143 height 34
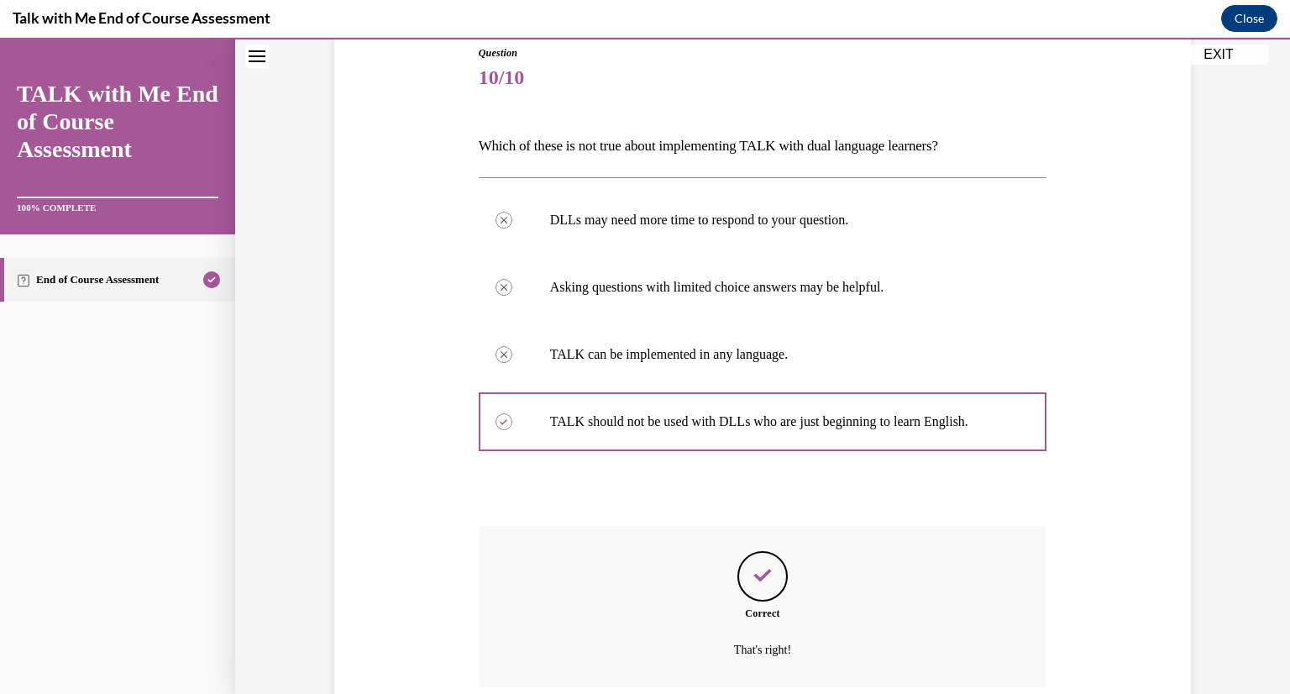
scroll to position [327, 0]
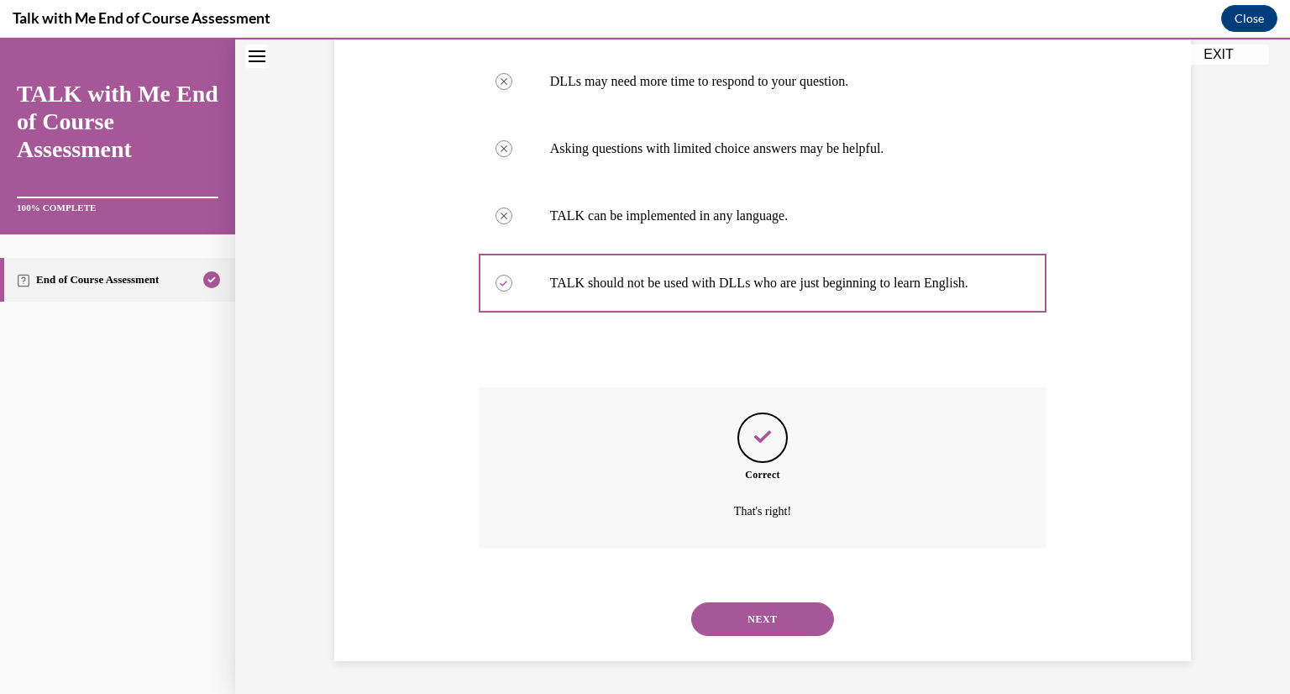
click at [756, 619] on button "NEXT" at bounding box center [762, 619] width 143 height 34
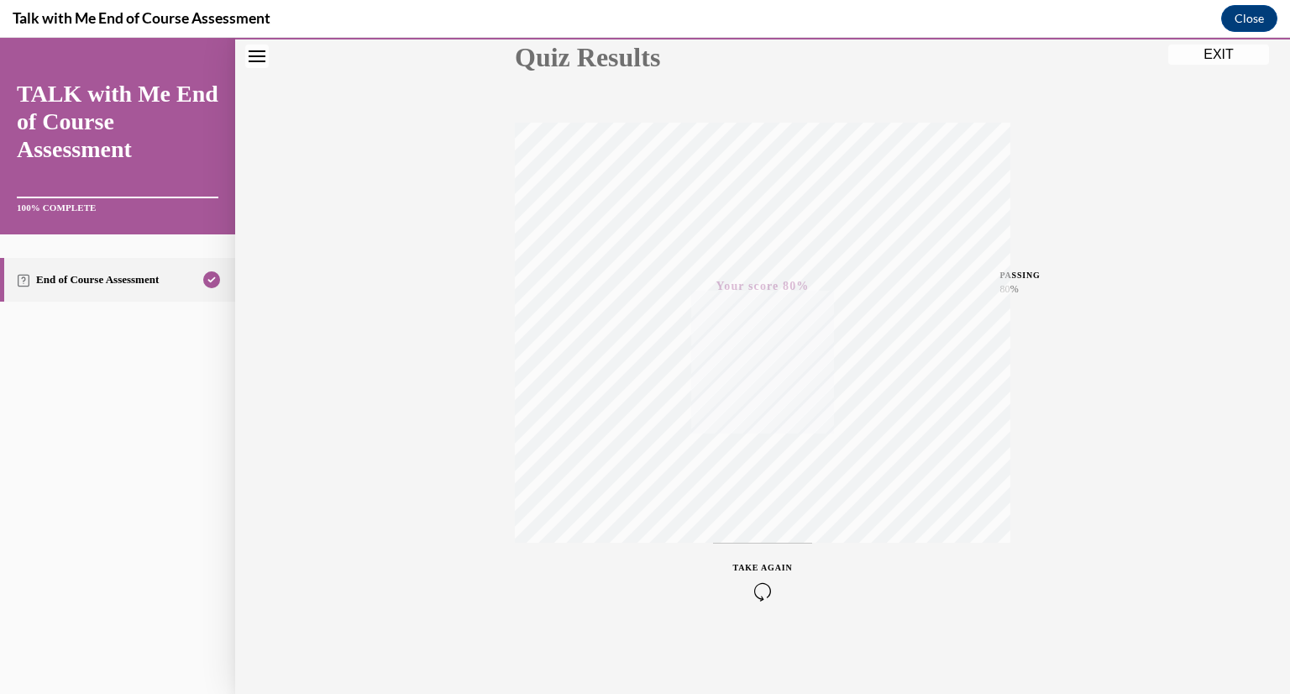
click at [1238, 53] on button "EXIT" at bounding box center [1218, 55] width 101 height 20
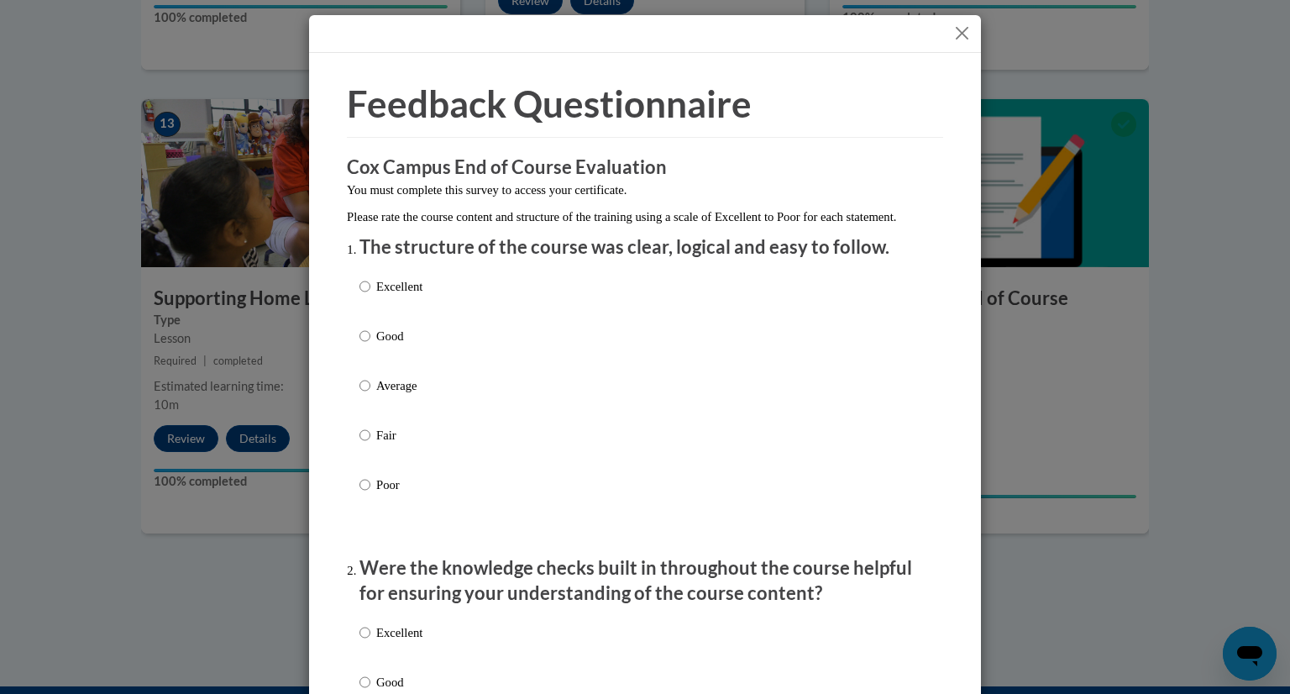
click at [428, 302] on div "Excellent Good Average Fair Poor" at bounding box center [644, 406] width 571 height 274
click at [369, 296] on input "Excellent" at bounding box center [364, 286] width 11 height 18
radio input "true"
click at [371, 653] on label "Excellent" at bounding box center [390, 645] width 63 height 45
click at [370, 642] on input "Excellent" at bounding box center [364, 632] width 11 height 18
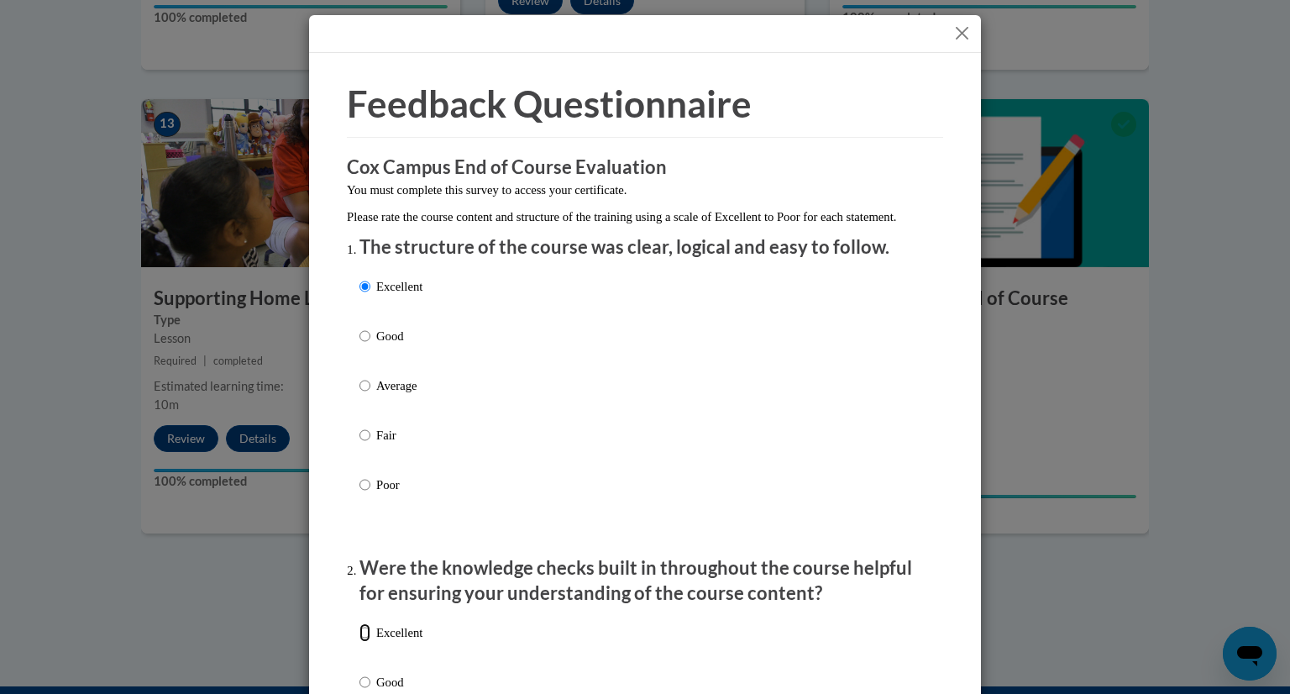
radio input "true"
click at [879, 457] on div "Excellent Good Average Fair Poor" at bounding box center [644, 406] width 571 height 274
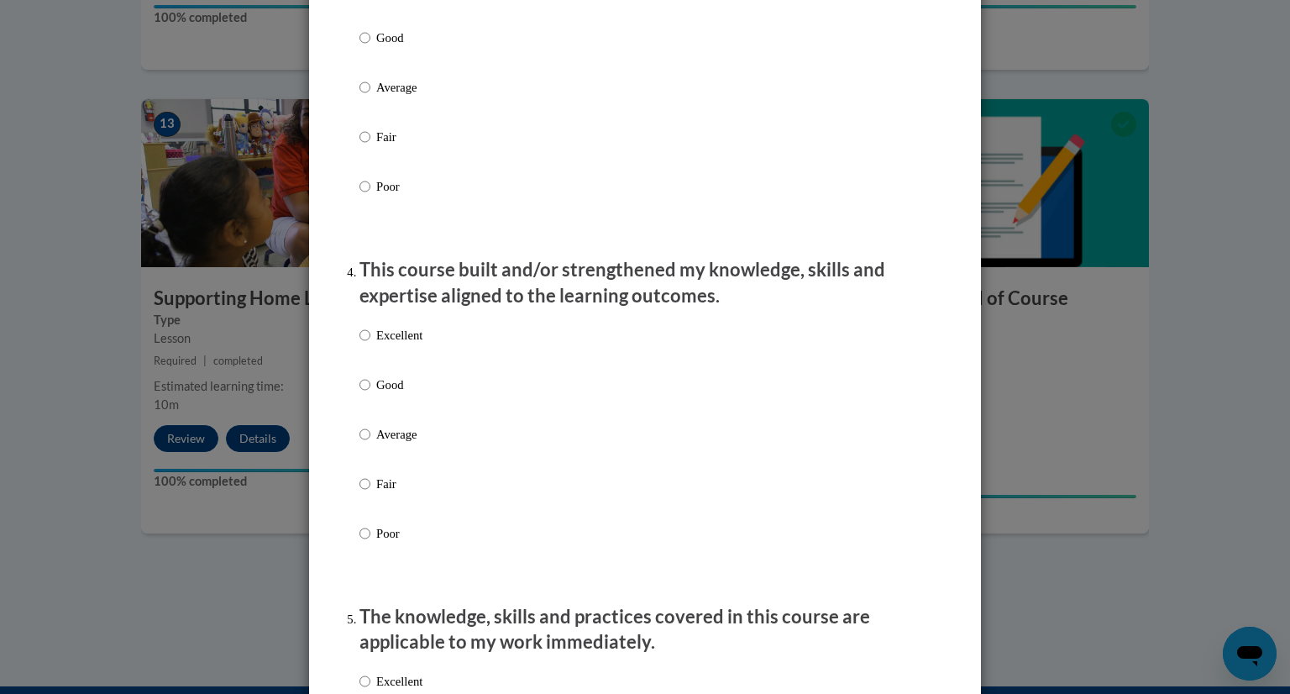
scroll to position [941, 0]
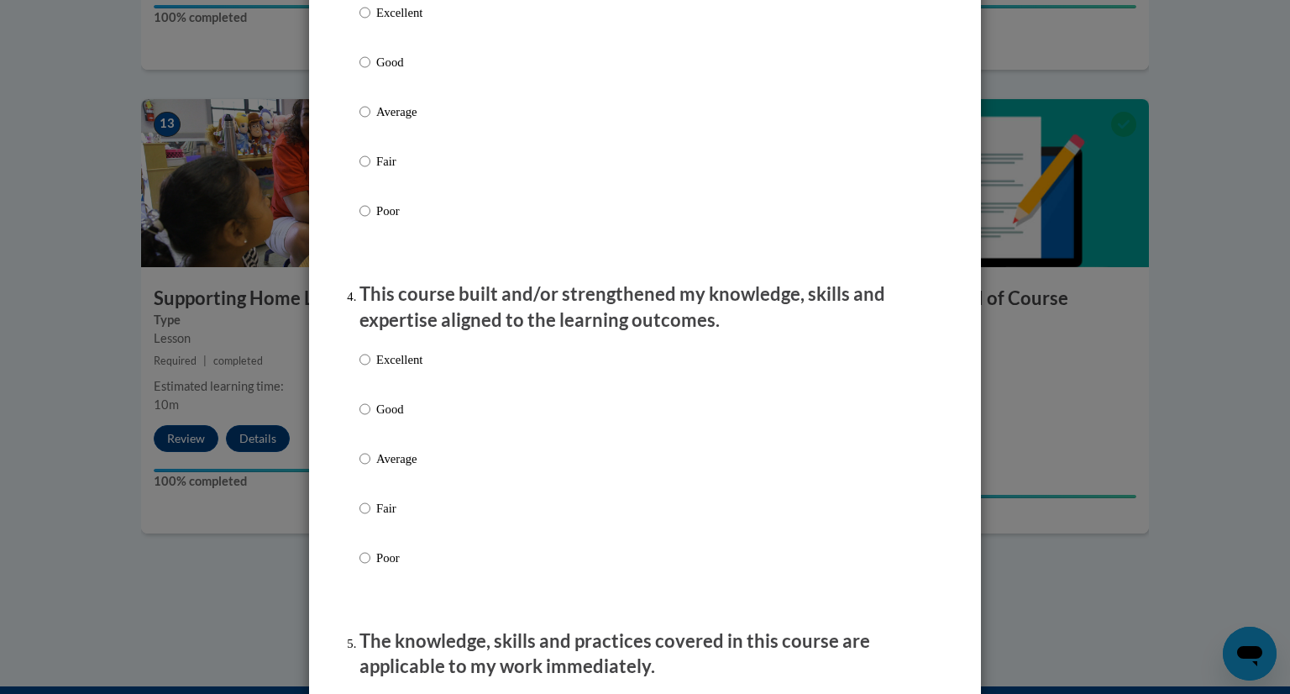
click at [413, 22] on p "Excellent" at bounding box center [399, 12] width 46 height 18
click at [370, 22] on input "Excellent" at bounding box center [364, 12] width 11 height 18
radio input "true"
click at [370, 369] on input "Excellent" at bounding box center [364, 359] width 11 height 18
radio input "true"
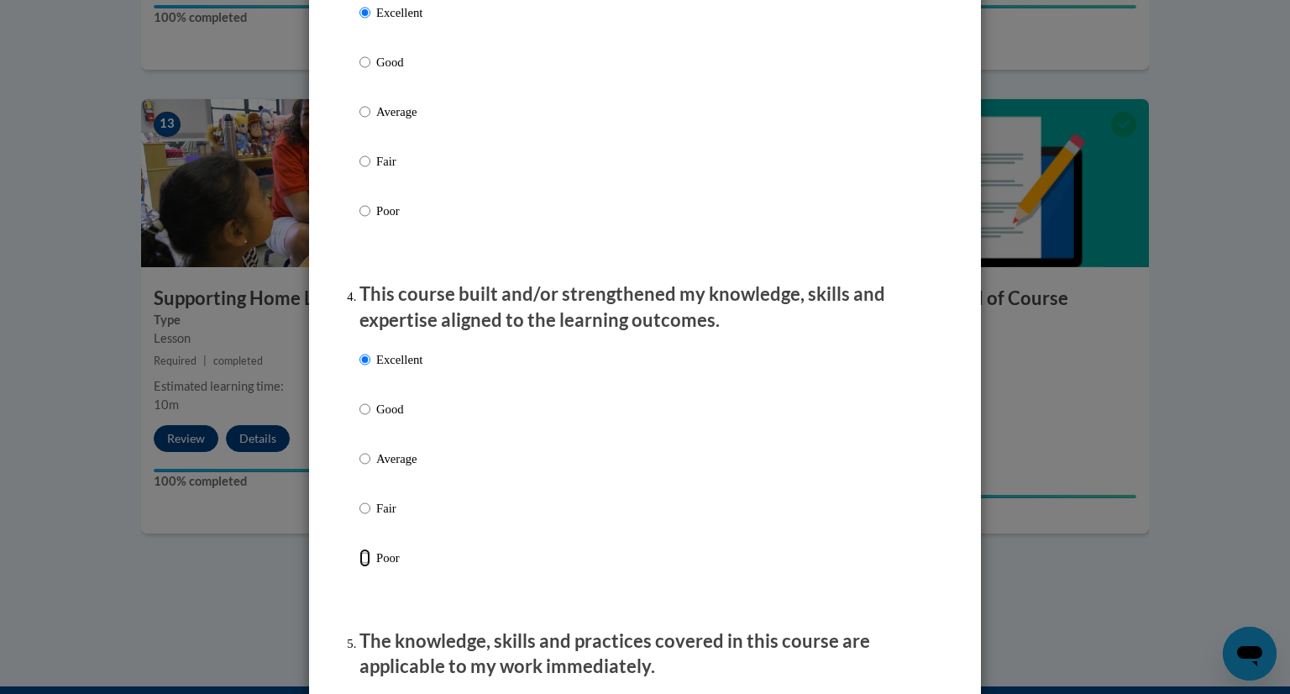
click at [359, 548] on input "Poor" at bounding box center [364, 557] width 11 height 18
radio input "true"
click at [378, 369] on p "Excellent" at bounding box center [399, 359] width 46 height 18
click at [370, 369] on input "Excellent" at bounding box center [364, 359] width 11 height 18
radio input "true"
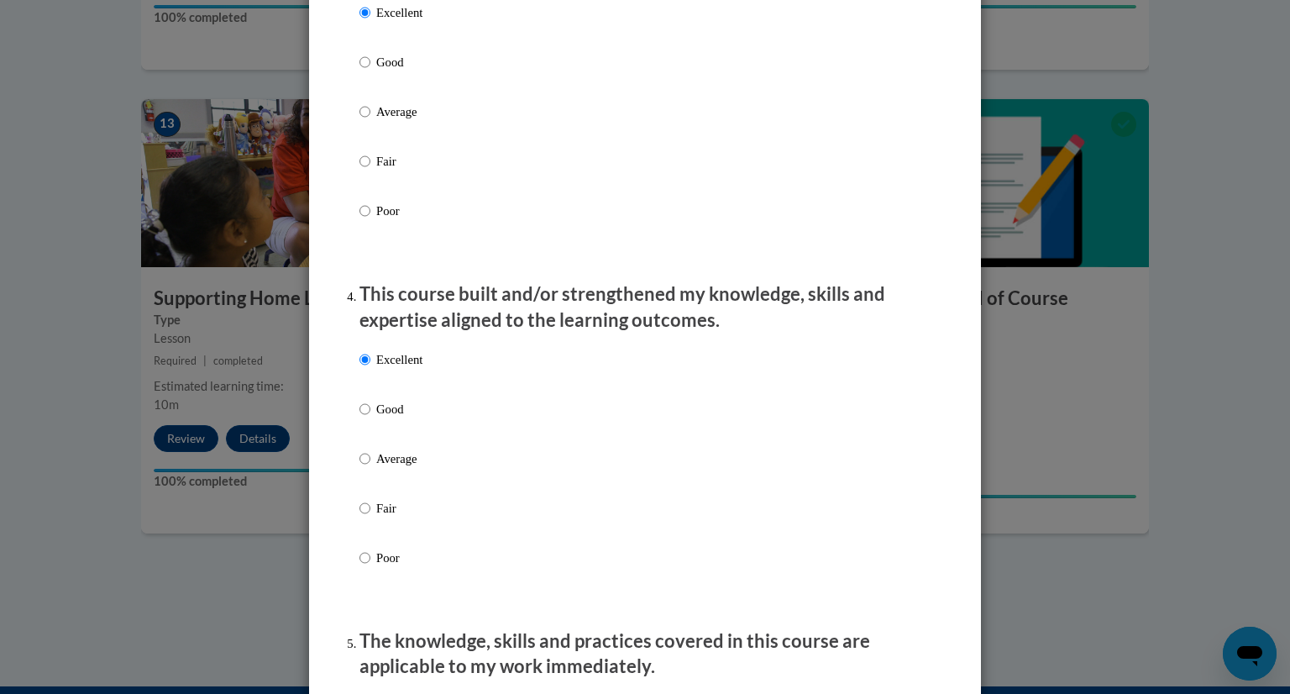
click at [812, 470] on div "Excellent Good Average Fair Poor" at bounding box center [644, 479] width 571 height 274
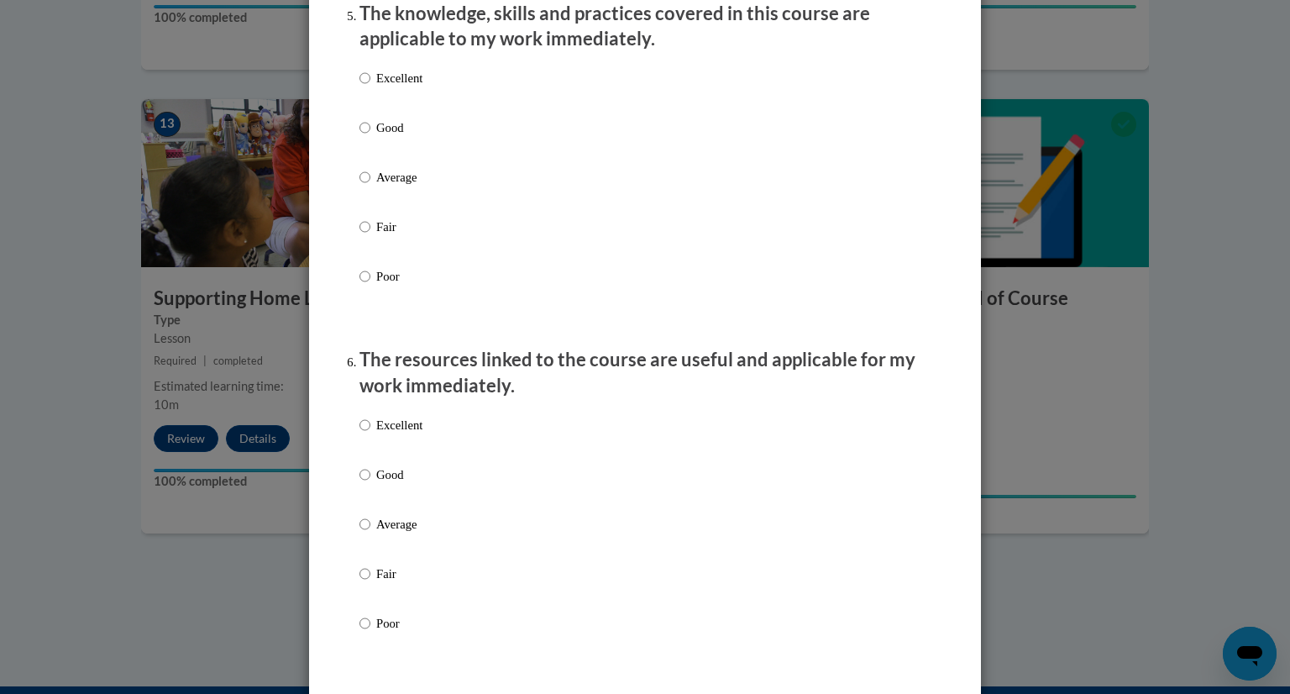
scroll to position [1613, 0]
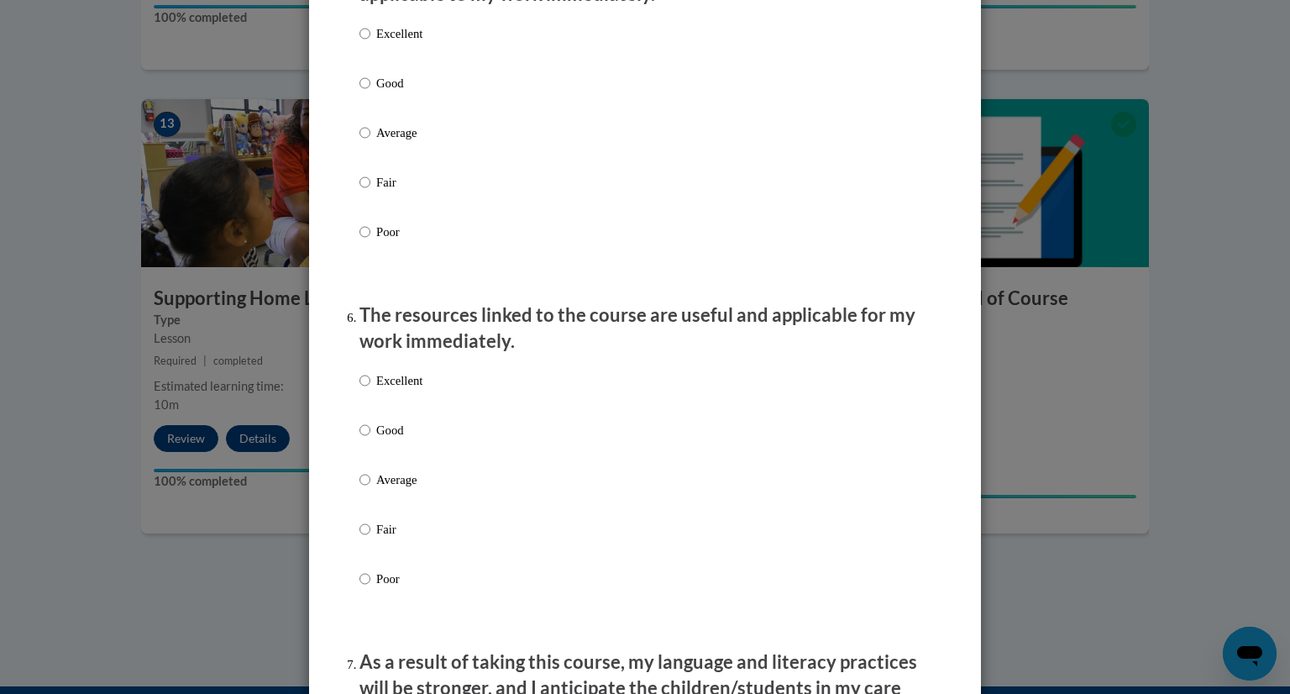
click at [399, 43] on p "Excellent" at bounding box center [399, 33] width 46 height 18
click at [370, 43] on input "Excellent" at bounding box center [364, 33] width 11 height 18
radio input "true"
click at [389, 390] on p "Excellent" at bounding box center [399, 380] width 46 height 18
click at [370, 390] on input "Excellent" at bounding box center [364, 380] width 11 height 18
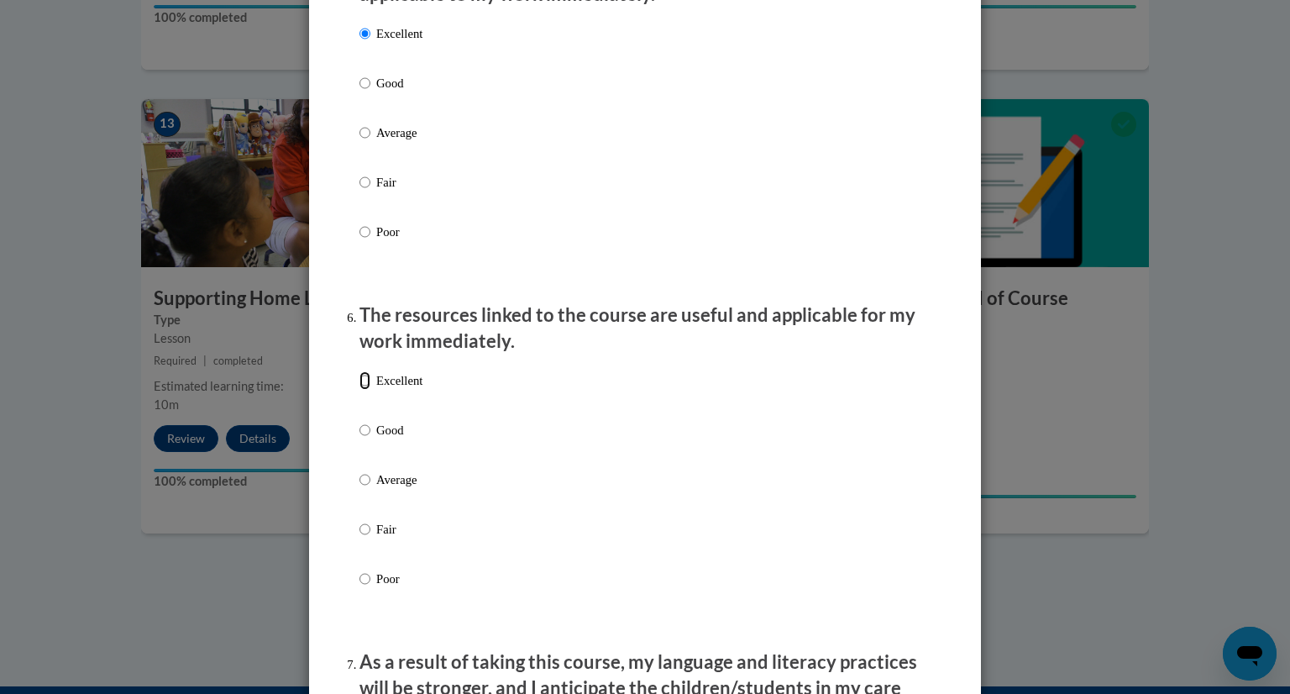
radio input "true"
click at [758, 506] on div "Excellent Good Average Fair Poor" at bounding box center [644, 500] width 571 height 274
click at [932, 507] on ol "The structure of the course was clear, logical and easy to follow. Excellent Go…" at bounding box center [645, 218] width 596 height 3193
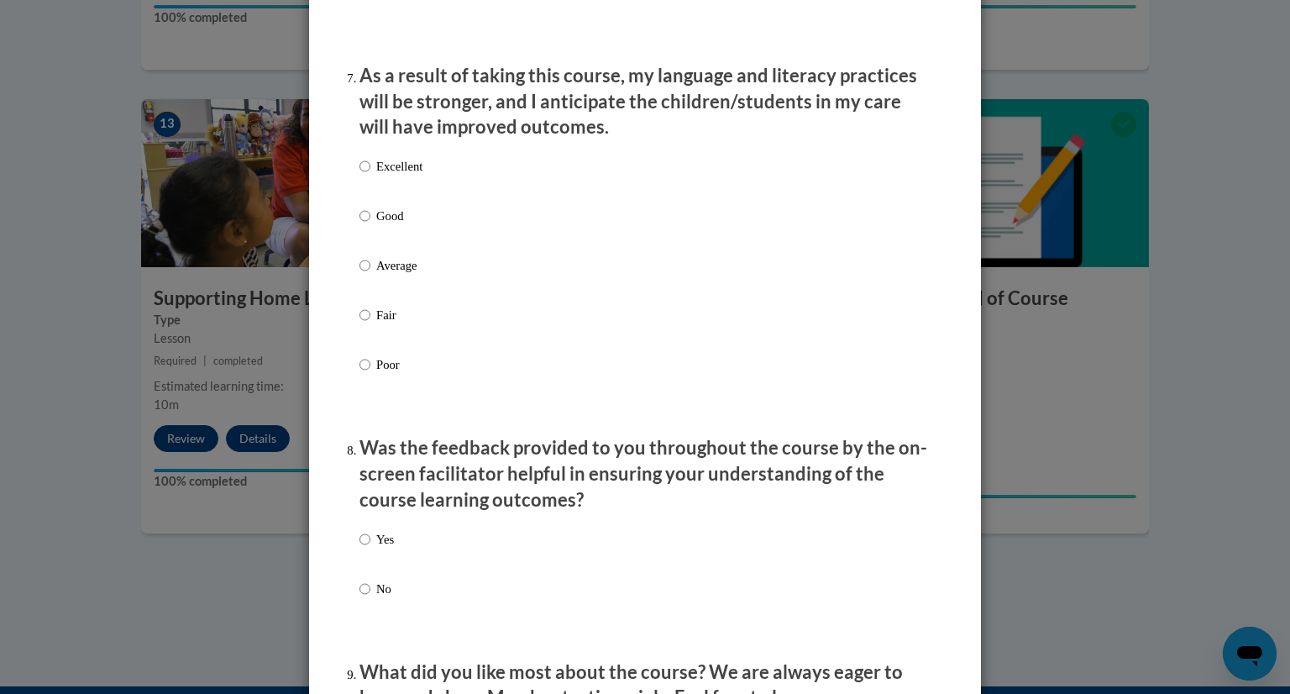
scroll to position [2251, 0]
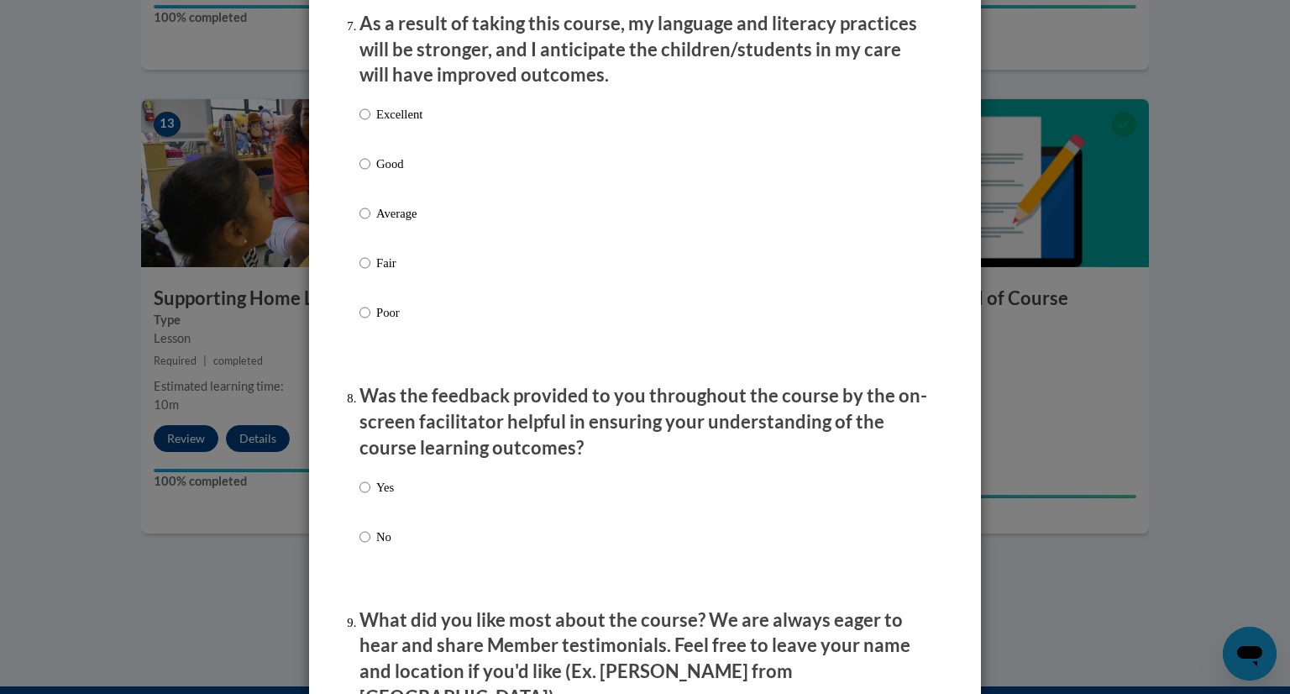
click at [382, 150] on label "Excellent" at bounding box center [390, 127] width 63 height 45
click at [370, 123] on input "Excellent" at bounding box center [364, 114] width 11 height 18
radio input "true"
click at [386, 496] on p "Yes" at bounding box center [385, 487] width 18 height 18
click at [370, 496] on input "Yes" at bounding box center [364, 487] width 11 height 18
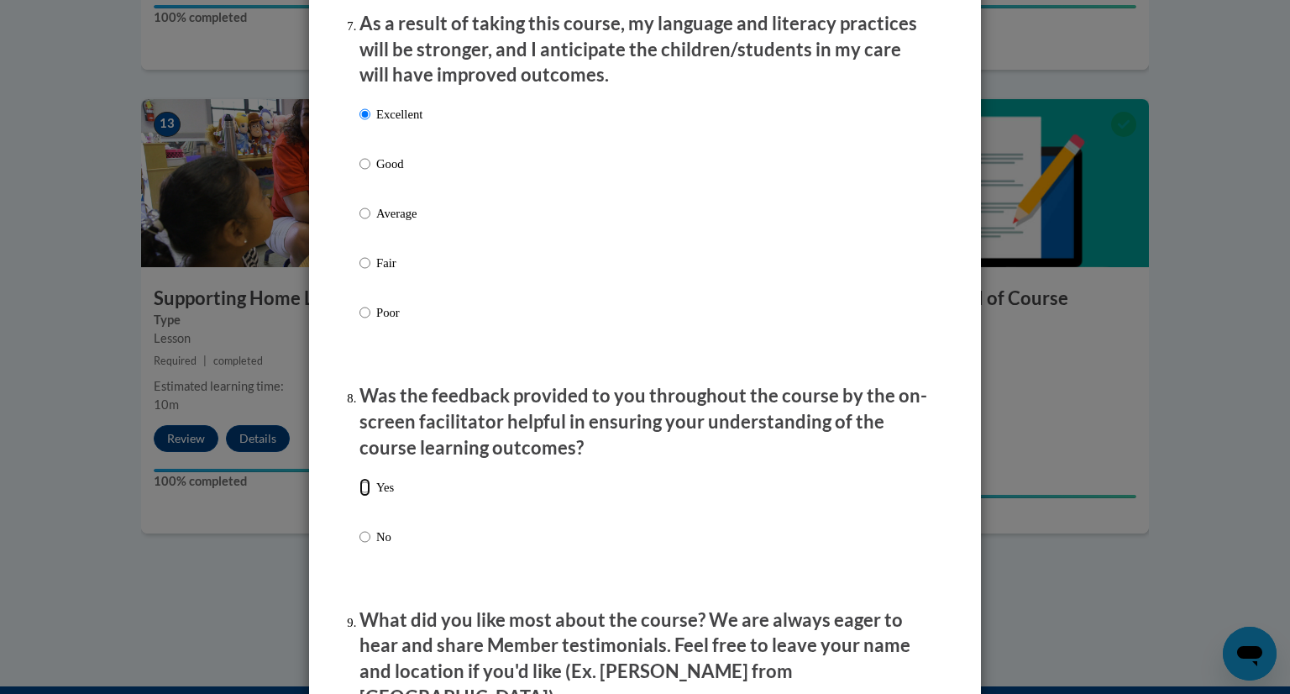
radio input "true"
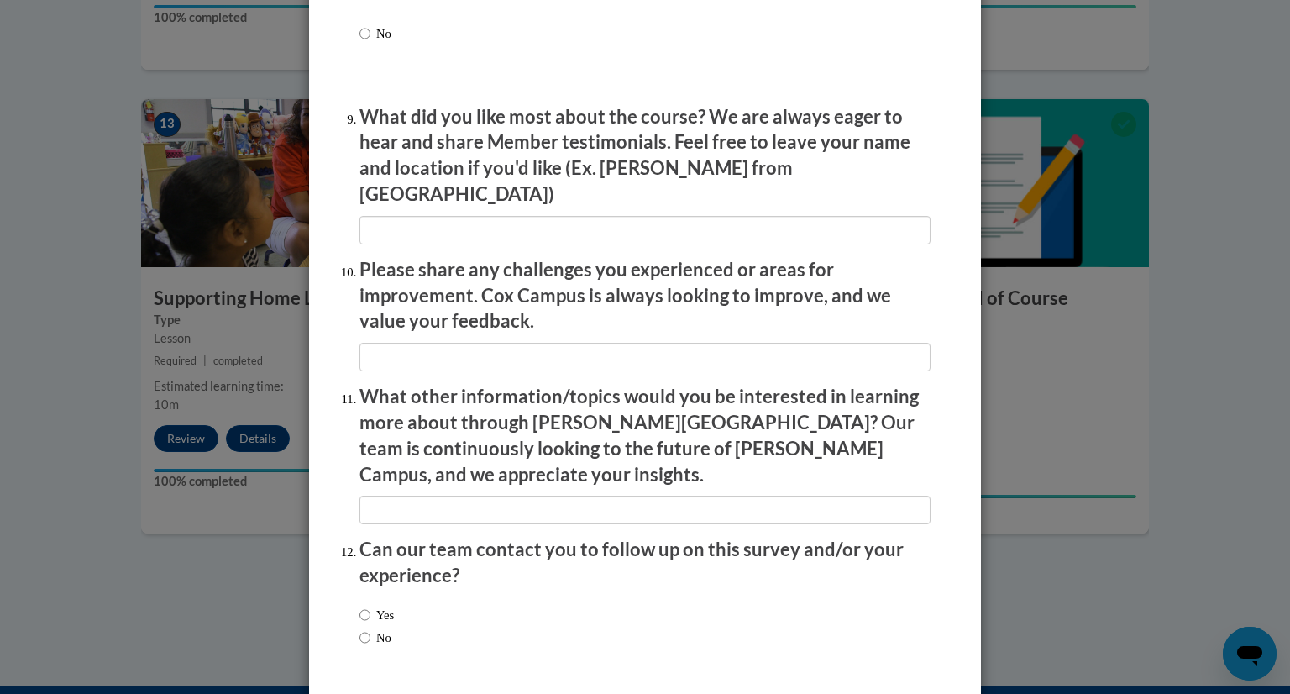
scroll to position [2755, 0]
click at [796, 235] on input "textbox" at bounding box center [644, 229] width 571 height 29
type input "lots to learn"
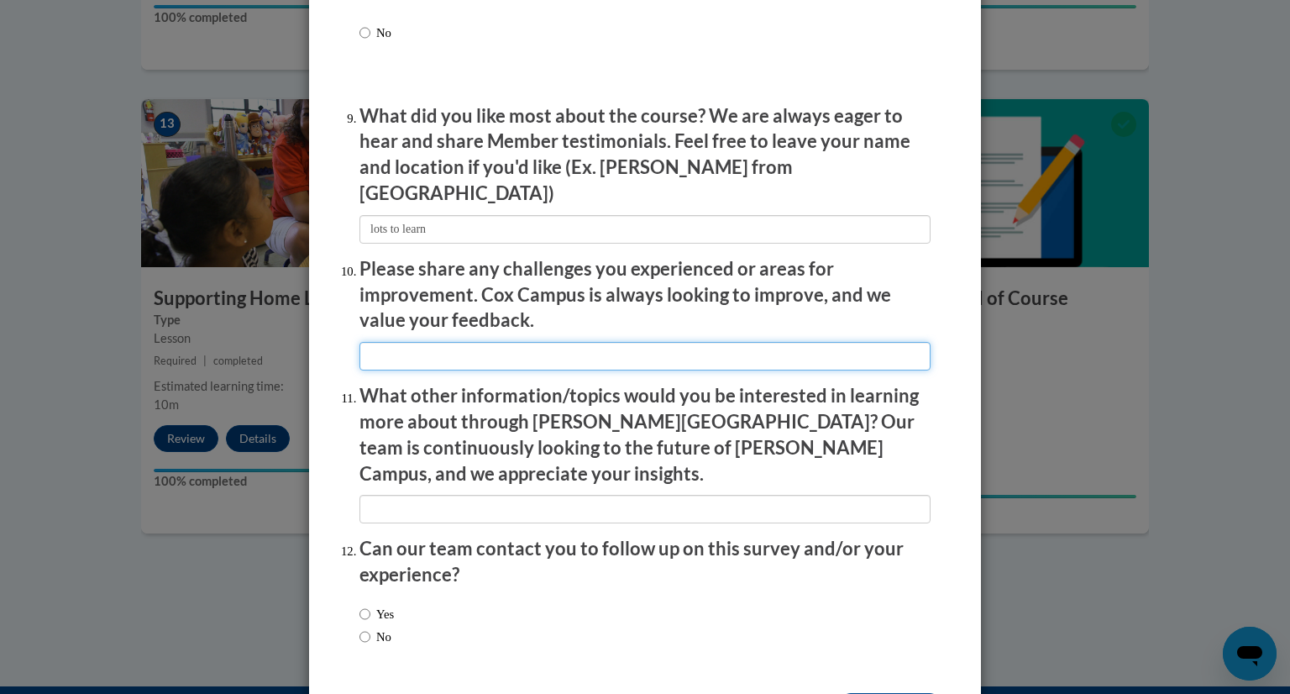
click at [713, 351] on input "textbox" at bounding box center [644, 356] width 571 height 29
type input "n/a"
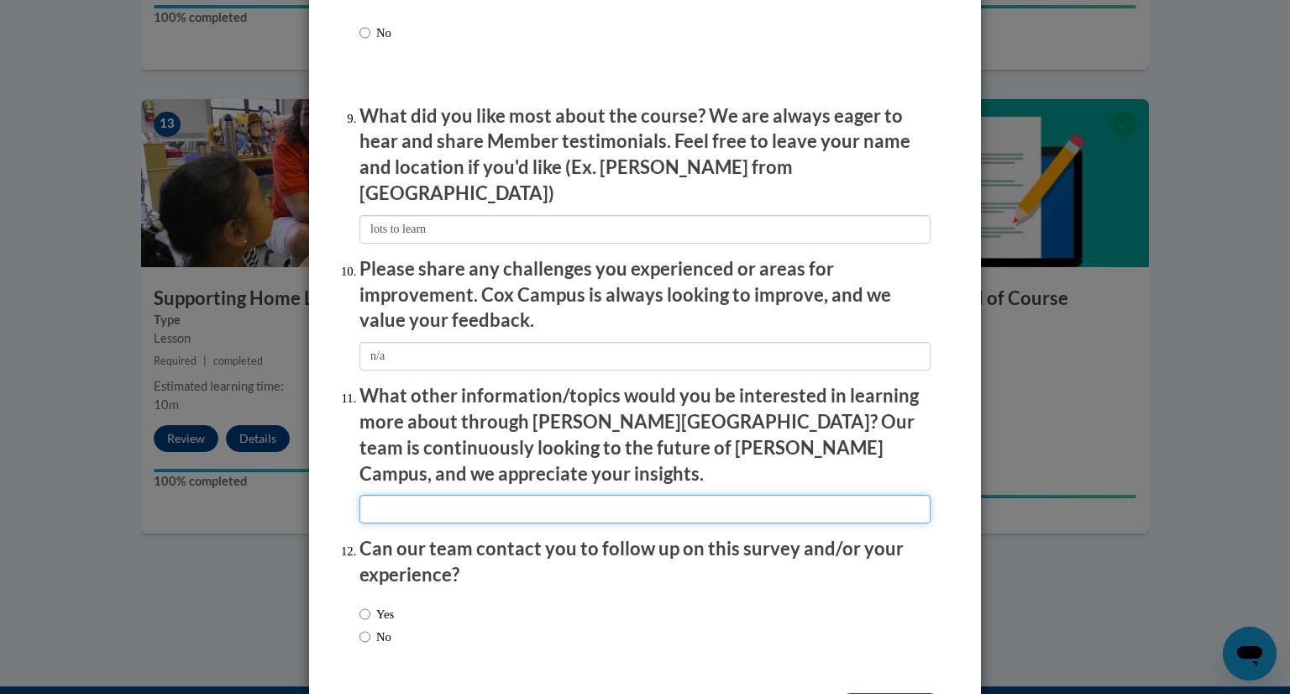
click at [657, 495] on input "textbox" at bounding box center [644, 509] width 571 height 29
type input "challenging behaviors"
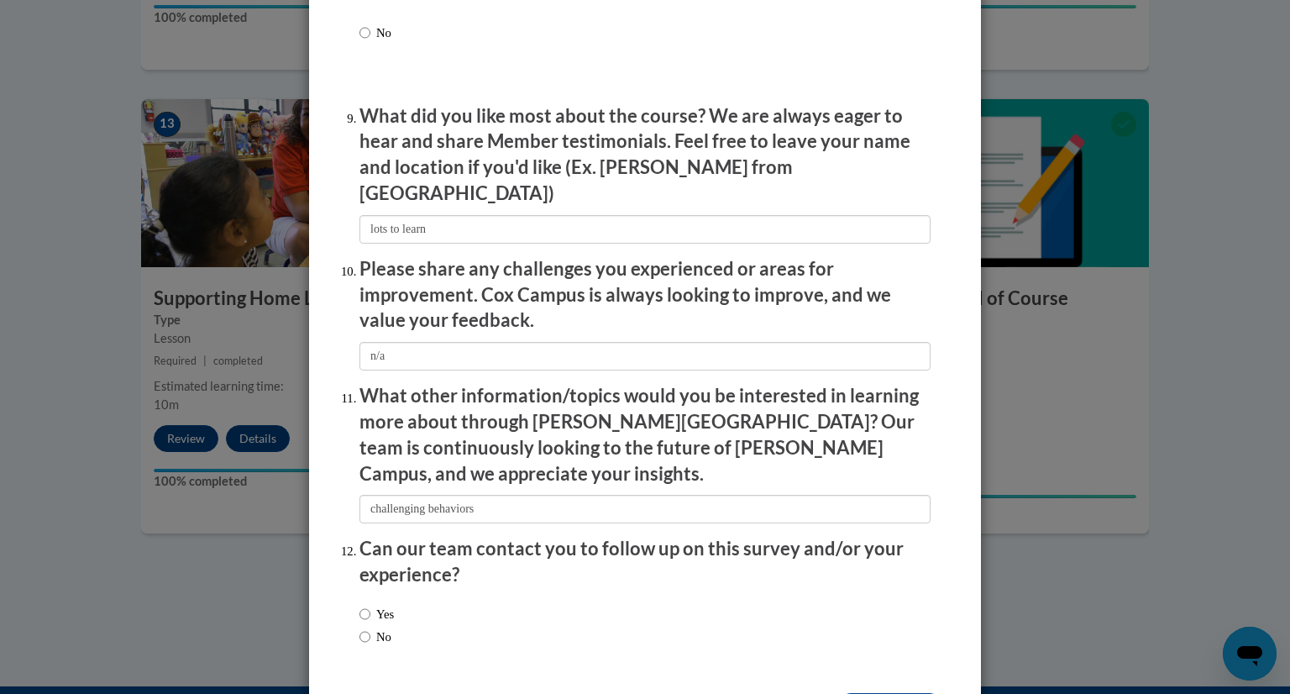
click at [737, 596] on div "Yes No" at bounding box center [644, 627] width 571 height 63
click at [451, 596] on div "Yes No" at bounding box center [644, 627] width 571 height 63
click at [379, 605] on label "Yes" at bounding box center [376, 614] width 34 height 18
click at [370, 605] on input "Yes" at bounding box center [364, 614] width 11 height 18
radio input "true"
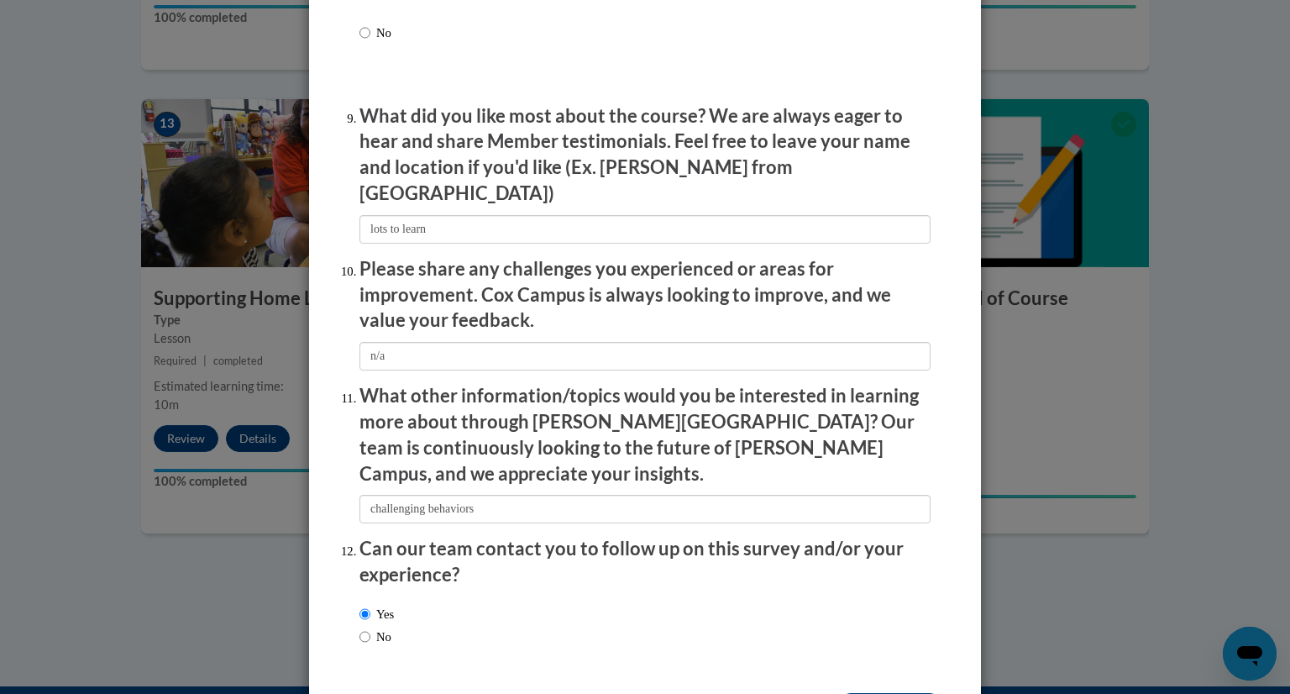
click at [905, 693] on input "Submit feedback" at bounding box center [890, 706] width 106 height 27
